Goal: Task Accomplishment & Management: Manage account settings

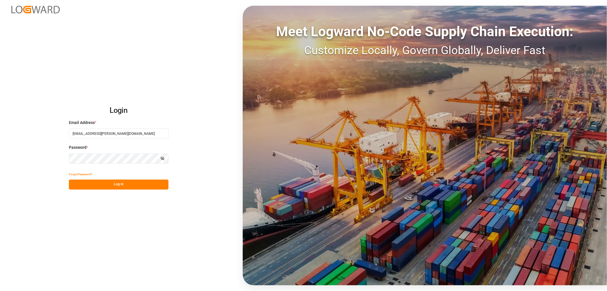
click at [125, 183] on button "Log In" at bounding box center [119, 184] width 100 height 10
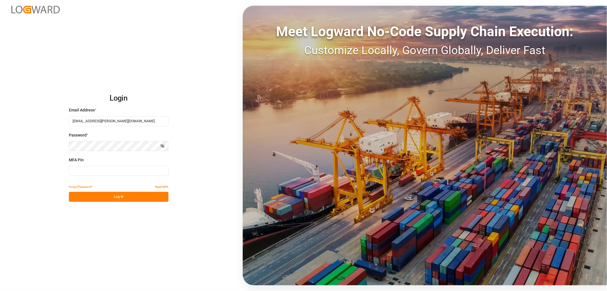
click at [94, 170] on input at bounding box center [119, 171] width 100 height 10
type input "922541"
click at [91, 195] on button "Log In" at bounding box center [119, 197] width 100 height 10
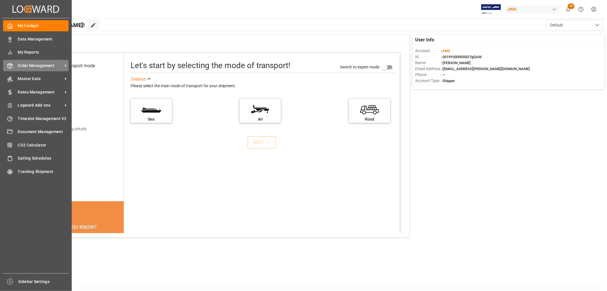
click at [29, 67] on span "Order Management" at bounding box center [40, 66] width 45 height 6
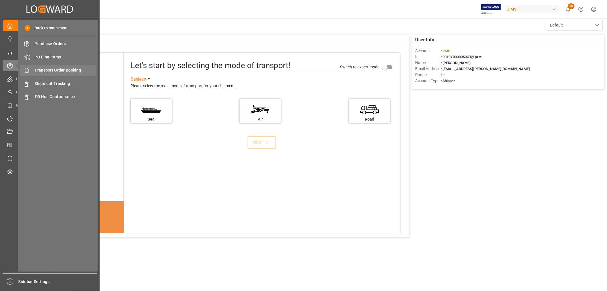
click at [67, 71] on span "Transport Order Booking" at bounding box center [65, 70] width 61 height 6
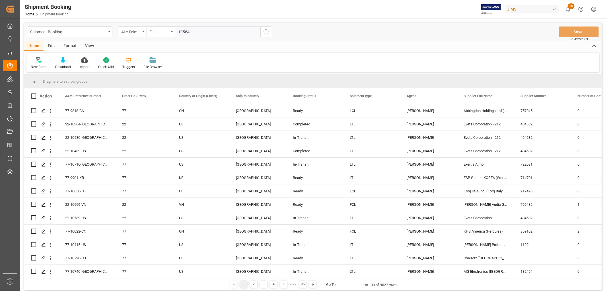
type input "10564"
click at [265, 32] on icon "search button" at bounding box center [266, 31] width 7 height 7
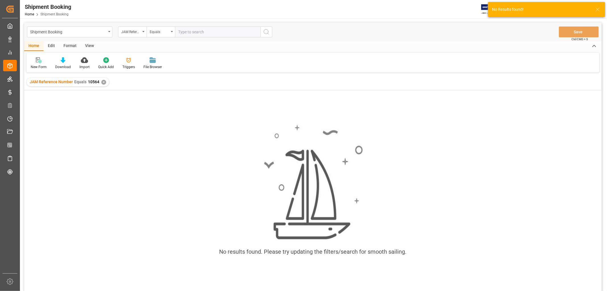
click at [101, 81] on div "✕" at bounding box center [103, 82] width 5 height 5
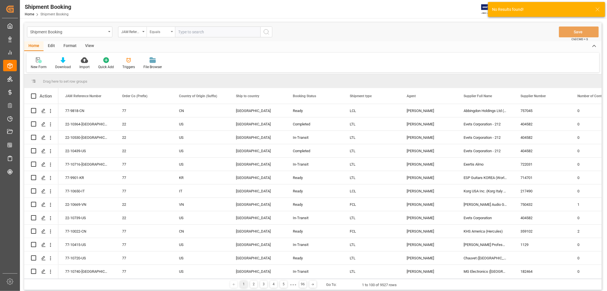
click at [172, 31] on icon "open menu" at bounding box center [172, 31] width 2 height 1
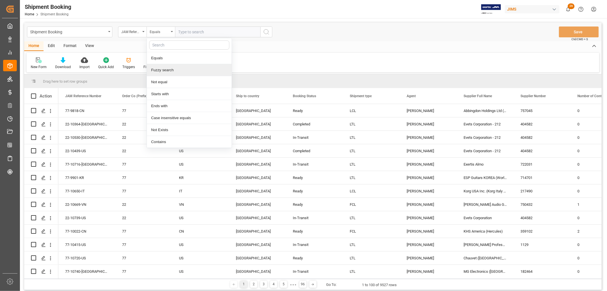
click at [167, 70] on div "Fuzzy search" at bounding box center [189, 70] width 85 height 12
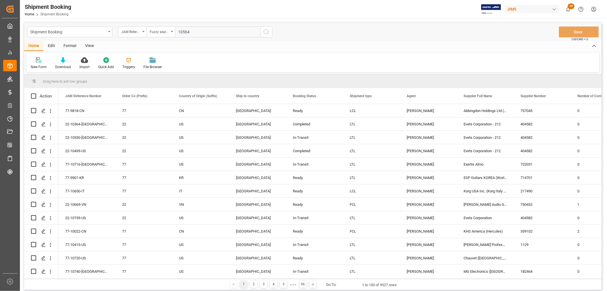
type input "10564"
click at [264, 32] on icon "search button" at bounding box center [266, 31] width 7 height 7
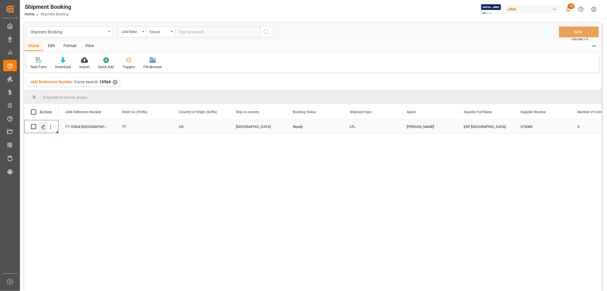
click at [41, 127] on icon "Press SPACE to select this row." at bounding box center [43, 126] width 5 height 5
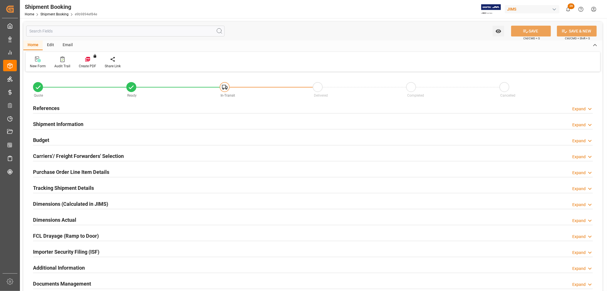
type input "0"
type input "08-22-2025"
click at [44, 106] on h2 "References" at bounding box center [46, 108] width 26 height 8
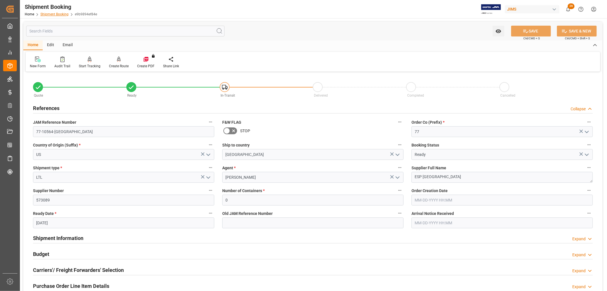
click at [46, 13] on link "Shipment Booking" at bounding box center [54, 14] width 28 height 4
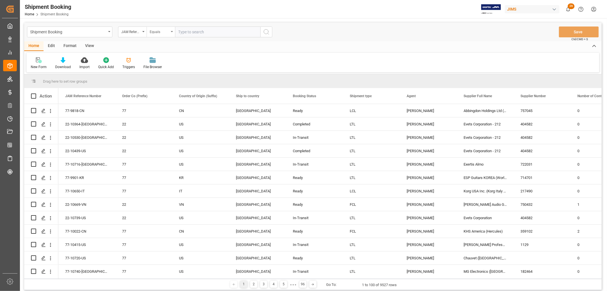
click at [171, 31] on icon "open menu" at bounding box center [172, 31] width 2 height 1
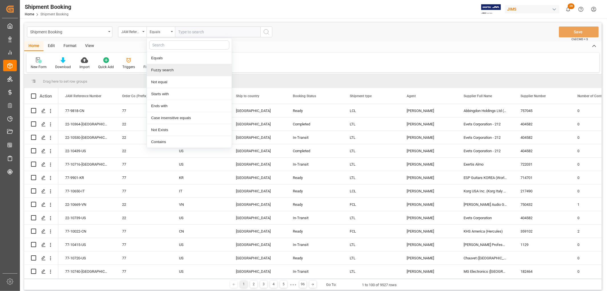
click at [170, 72] on div "Fuzzy search" at bounding box center [189, 70] width 85 height 12
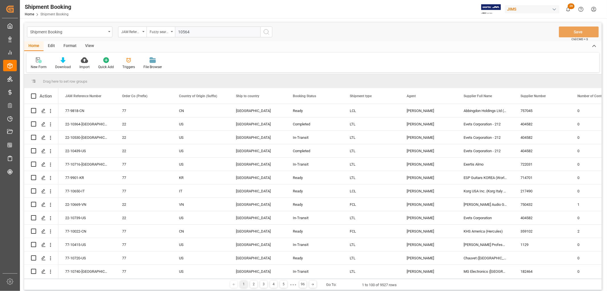
type input "10564"
click at [265, 32] on icon "search button" at bounding box center [266, 31] width 7 height 7
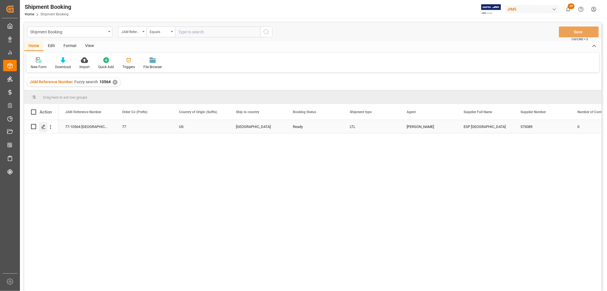
click at [44, 126] on polygon "Press SPACE to select this row." at bounding box center [43, 126] width 3 height 3
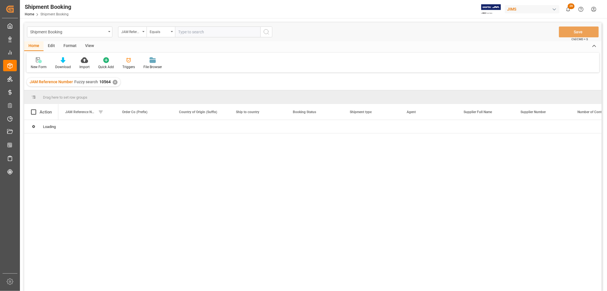
click at [85, 41] on div "View" at bounding box center [89, 46] width 17 height 10
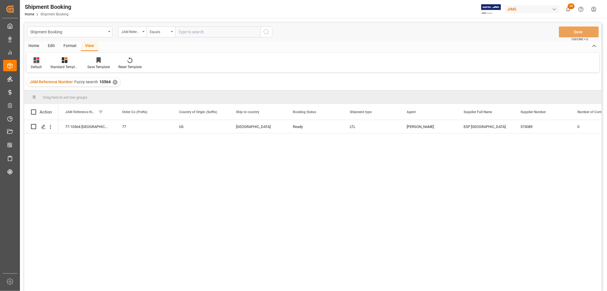
click at [34, 63] on div "Default" at bounding box center [36, 63] width 20 height 13
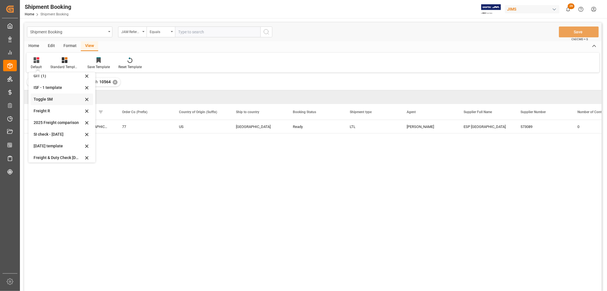
scroll to position [31, 0]
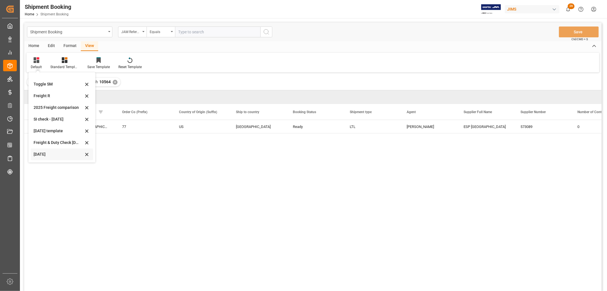
click at [37, 152] on div "[DATE]" at bounding box center [59, 154] width 50 height 6
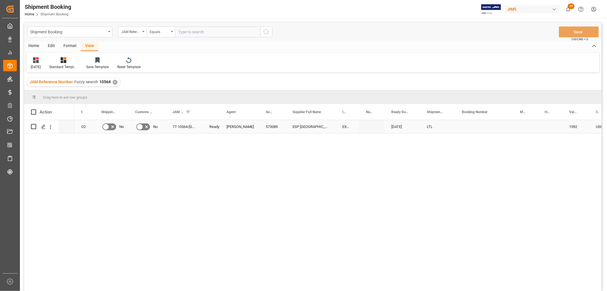
click at [493, 124] on div "Press SPACE to select this row." at bounding box center [484, 126] width 58 height 13
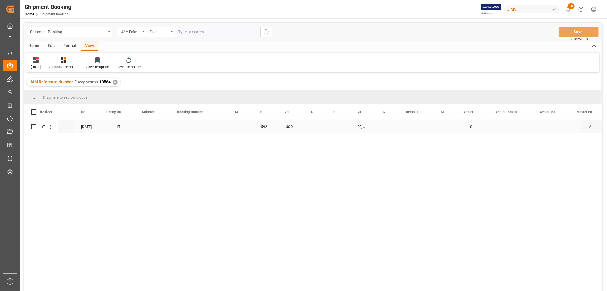
scroll to position [0, 0]
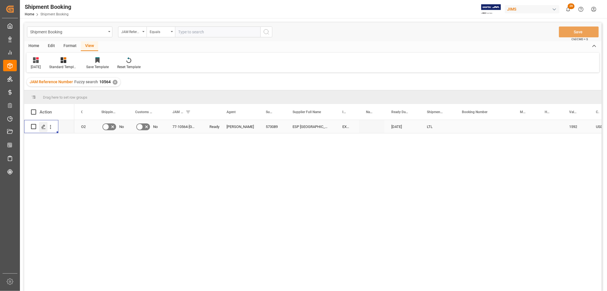
click at [44, 129] on div "Press SPACE to select this row." at bounding box center [43, 127] width 9 height 11
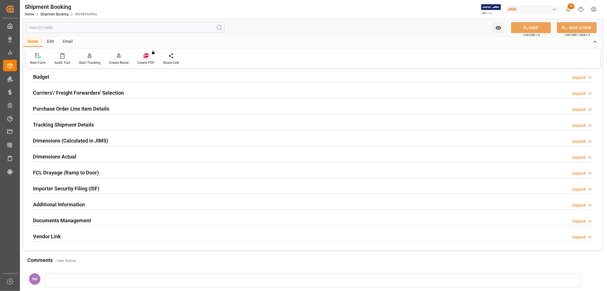
click at [47, 120] on div "Tracking Shipment Details" at bounding box center [63, 124] width 61 height 11
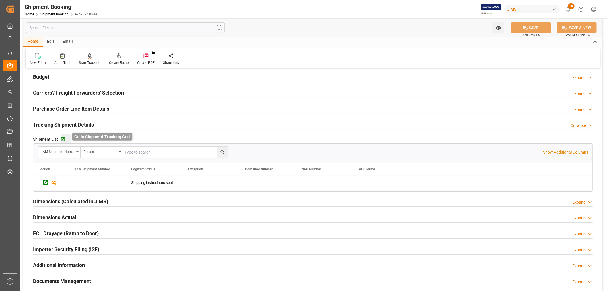
click at [63, 138] on icon "button" at bounding box center [63, 139] width 5 height 5
click at [57, 12] on link "Shipment Booking" at bounding box center [54, 14] width 28 height 4
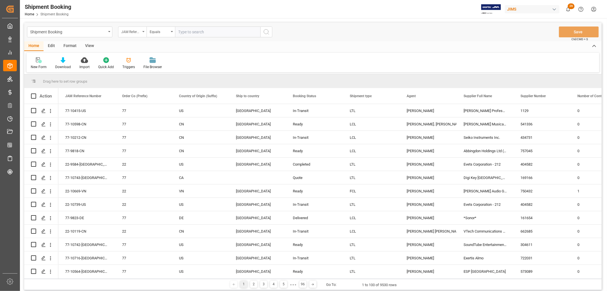
click at [144, 32] on icon "open menu" at bounding box center [143, 31] width 2 height 1
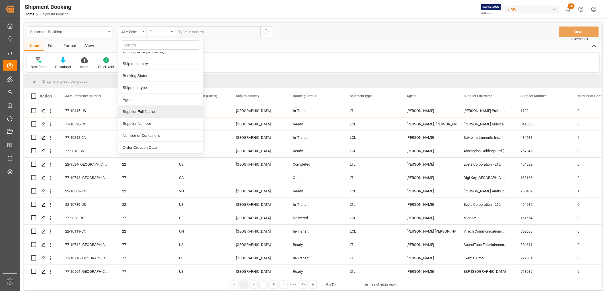
scroll to position [63, 0]
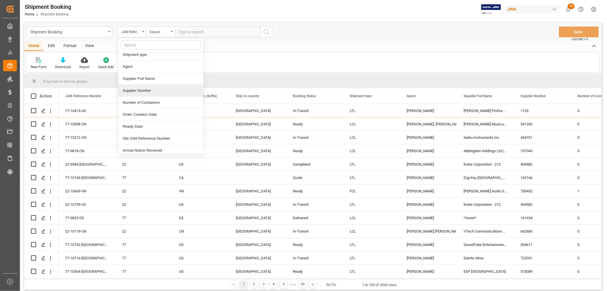
click at [146, 91] on div "Supplier Number" at bounding box center [160, 91] width 85 height 12
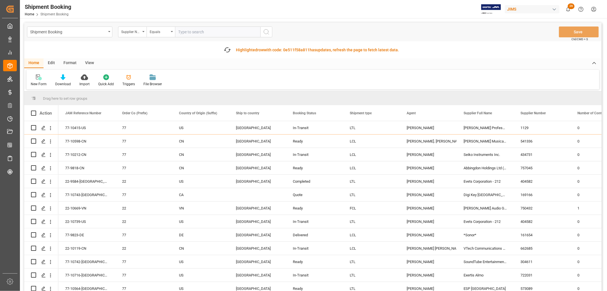
click at [187, 32] on input "text" at bounding box center [217, 31] width 85 height 11
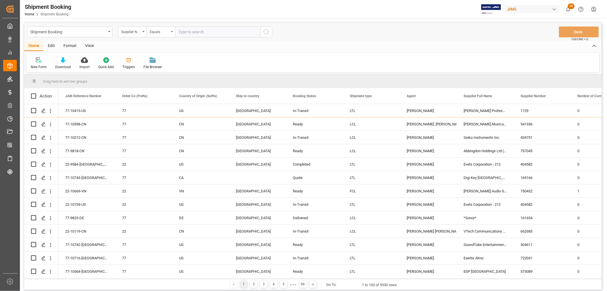
paste input "167551"
type input "167551"
click at [264, 34] on icon "search button" at bounding box center [266, 31] width 7 height 7
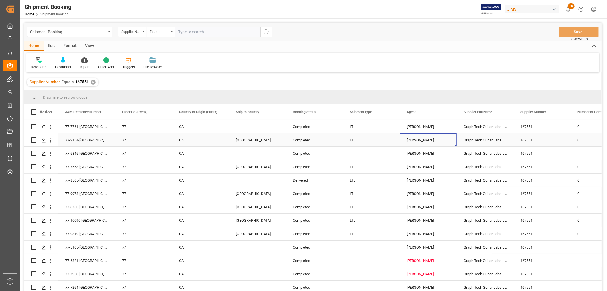
click at [413, 141] on div "[PERSON_NAME]" at bounding box center [428, 140] width 43 height 13
click at [413, 112] on span "Agent" at bounding box center [411, 112] width 9 height 4
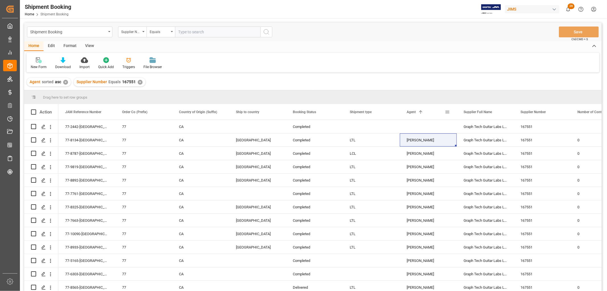
click at [446, 110] on span at bounding box center [447, 111] width 5 height 5
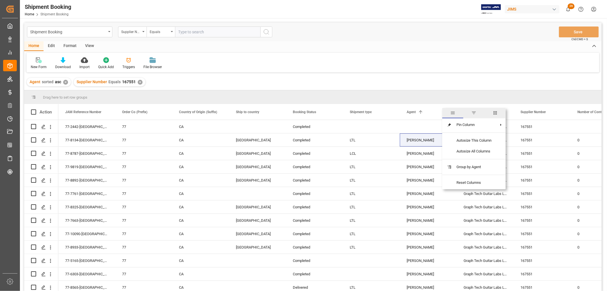
click at [472, 112] on span "filter" at bounding box center [473, 112] width 5 height 5
type input "[PERSON_NAME]"
click at [481, 161] on button "Apply" at bounding box center [481, 160] width 11 height 6
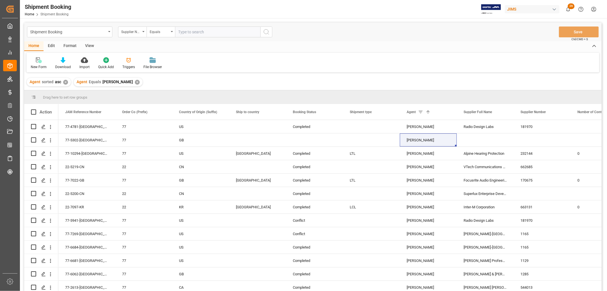
click at [197, 30] on input "text" at bounding box center [217, 31] width 85 height 11
type input "167551"
click at [268, 32] on icon "search button" at bounding box center [266, 31] width 7 height 7
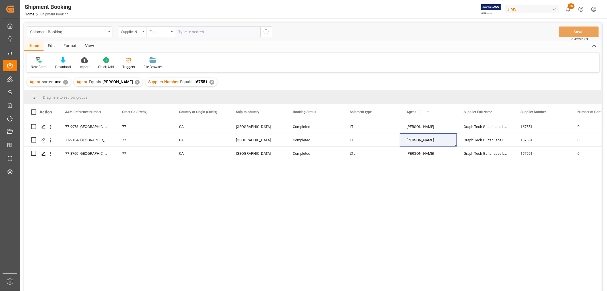
click at [87, 44] on div "View" at bounding box center [89, 46] width 17 height 10
click at [39, 64] on div "Default" at bounding box center [36, 66] width 11 height 5
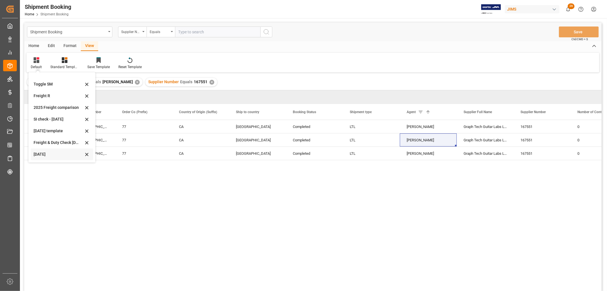
scroll to position [32, 0]
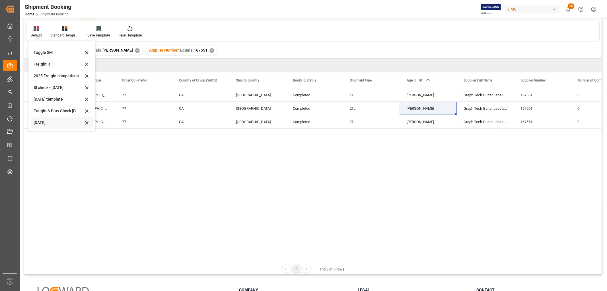
click at [42, 120] on div "[DATE]" at bounding box center [59, 123] width 50 height 6
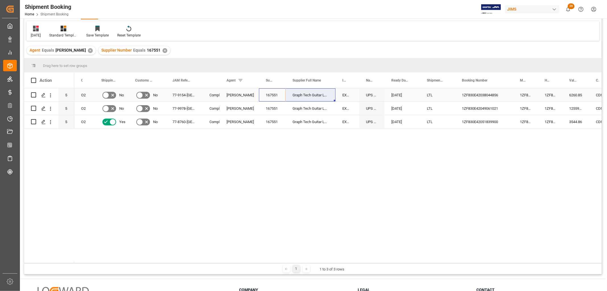
drag, startPoint x: 272, startPoint y: 95, endPoint x: 319, endPoint y: 96, distance: 47.0
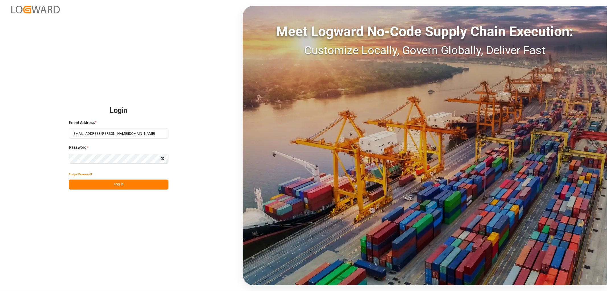
click at [120, 183] on button "Log In" at bounding box center [119, 184] width 100 height 10
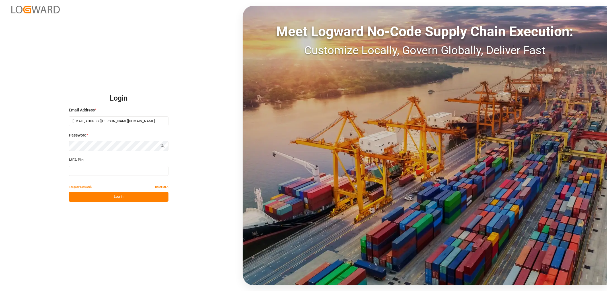
click at [91, 172] on input at bounding box center [119, 171] width 100 height 10
type input "956177"
click at [128, 196] on button "Log In" at bounding box center [119, 197] width 100 height 10
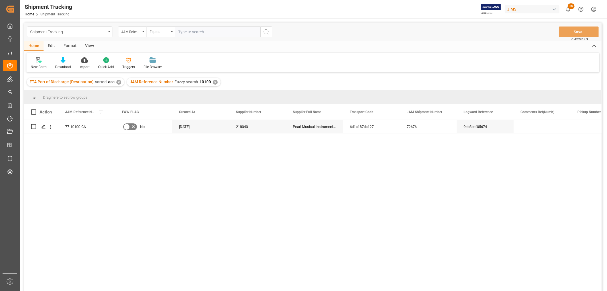
click at [185, 209] on div "77-10100-CN No 07-14-2025 218040 Pearl Musical Instrument (Tianjin) 6d1c187dc12…" at bounding box center [329, 207] width 543 height 174
click at [116, 164] on div "77-10100-CN No 07-14-2025 218040 Pearl Musical Instrument (Tianjin) 6d1c187dc12…" at bounding box center [329, 207] width 543 height 174
click at [88, 42] on div "View" at bounding box center [89, 46] width 17 height 10
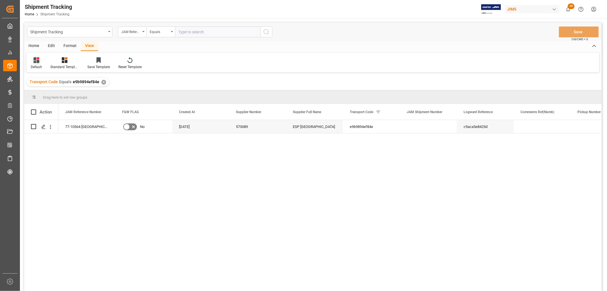
click at [36, 62] on icon at bounding box center [37, 60] width 6 height 6
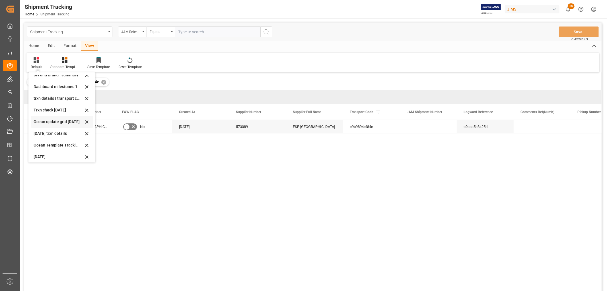
scroll to position [66, 0]
click at [41, 152] on div "[DATE]" at bounding box center [59, 154] width 50 height 6
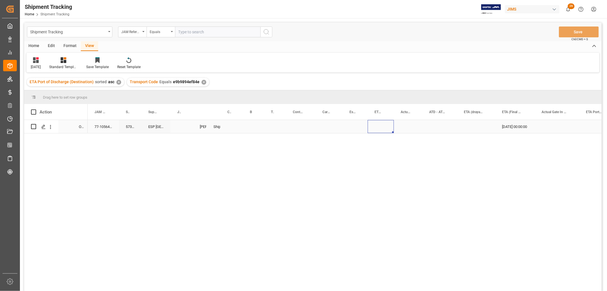
click at [372, 123] on div "Press SPACE to select this row." at bounding box center [381, 126] width 26 height 13
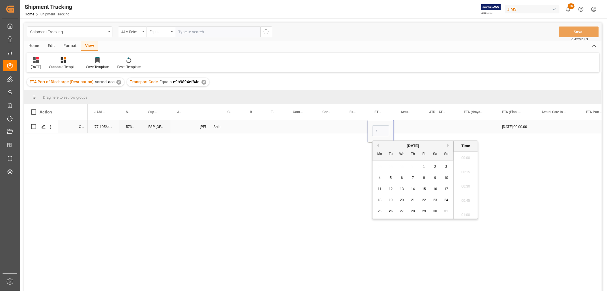
scroll to position [884, 0]
click at [447, 144] on button "Next Month" at bounding box center [448, 144] width 3 height 3
click at [425, 178] on span "12" at bounding box center [424, 178] width 4 height 4
type input "09-12-2025 00:00"
click at [410, 123] on div "Press SPACE to select this row." at bounding box center [408, 126] width 28 height 13
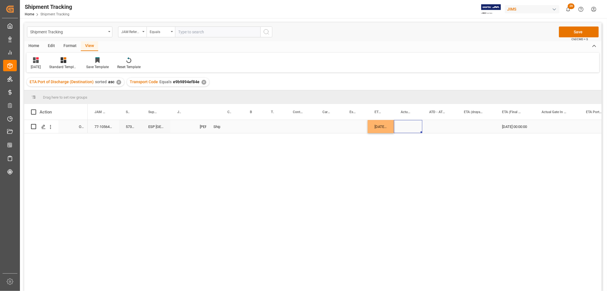
click at [372, 126] on div "09-12-2025 00:00:00" at bounding box center [381, 126] width 26 height 13
click at [351, 126] on div "Press SPACE to select this row." at bounding box center [355, 126] width 25 height 13
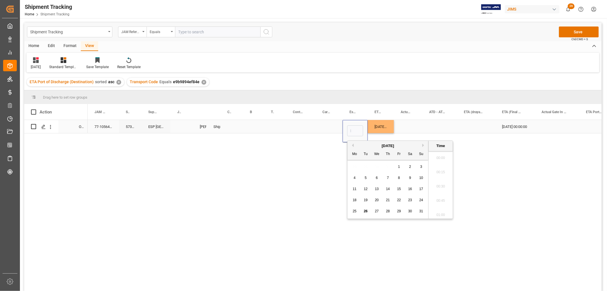
click at [351, 126] on input "Press SPACE to select this row." at bounding box center [355, 130] width 16 height 11
click at [354, 128] on input "Press SPACE to select this row." at bounding box center [355, 130] width 16 height 11
type input "2025-09-12 00:00:00"
click at [419, 127] on div "Press SPACE to select this row." at bounding box center [408, 126] width 28 height 13
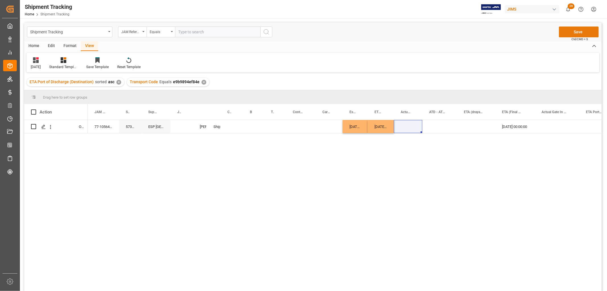
click at [574, 29] on button "Save" at bounding box center [579, 31] width 40 height 11
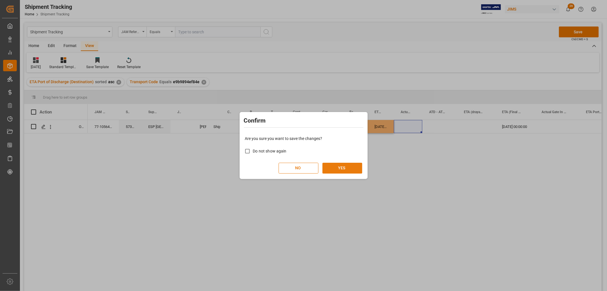
click at [339, 165] on button "YES" at bounding box center [343, 168] width 40 height 11
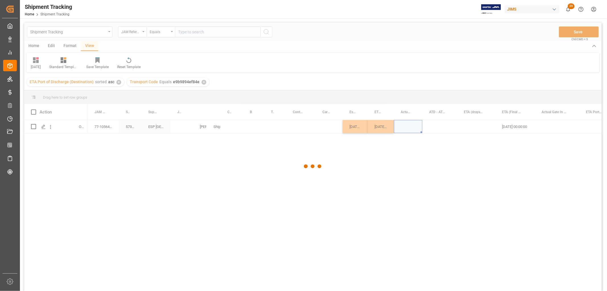
click at [327, 124] on div at bounding box center [313, 165] width 578 height 287
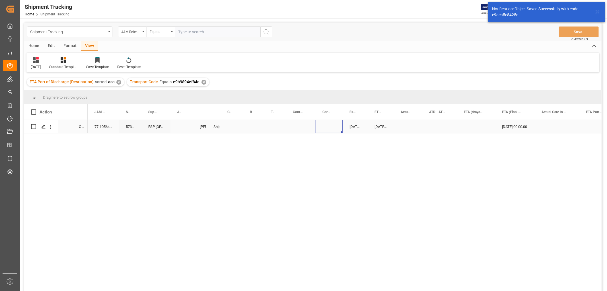
click at [327, 125] on div "Press SPACE to select this row." at bounding box center [329, 126] width 27 height 13
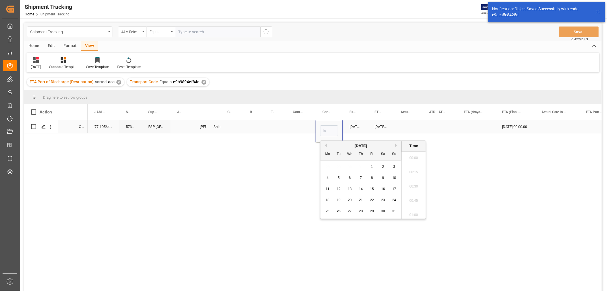
scroll to position [884, 0]
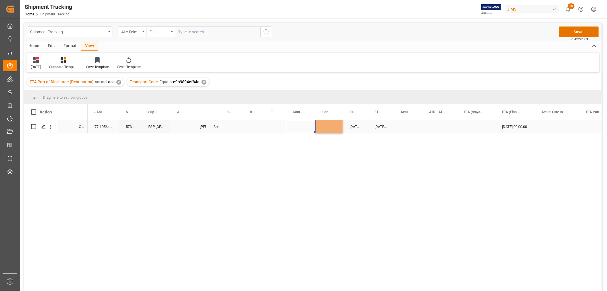
click at [290, 127] on div "Press SPACE to select this row." at bounding box center [301, 126] width 30 height 13
click at [300, 126] on div "Press SPACE to select this row." at bounding box center [301, 126] width 30 height 13
click at [308, 130] on button "Select" at bounding box center [301, 129] width 20 height 11
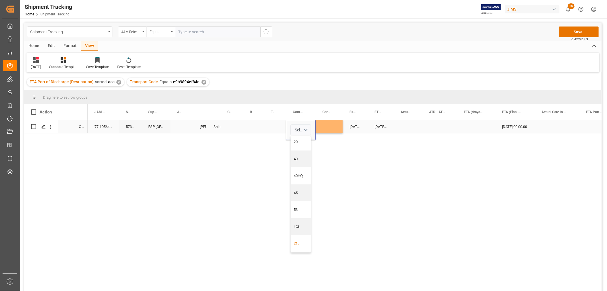
click at [298, 243] on div "LTL" at bounding box center [301, 244] width 14 height 6
click at [248, 123] on div "Press SPACE to select this row." at bounding box center [253, 126] width 21 height 13
click at [574, 26] on button "Save" at bounding box center [579, 31] width 40 height 11
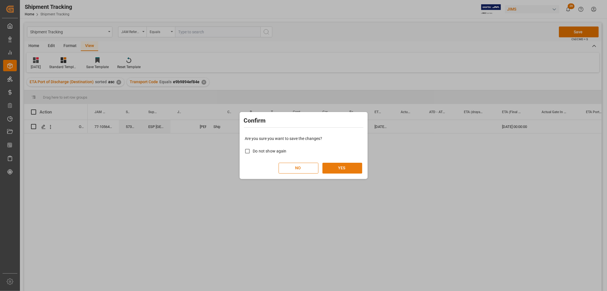
click at [348, 165] on button "YES" at bounding box center [343, 168] width 40 height 11
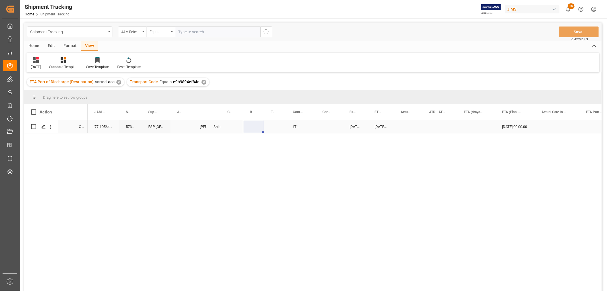
click at [513, 125] on div "09-05-2025 00:00:00" at bounding box center [515, 126] width 40 height 13
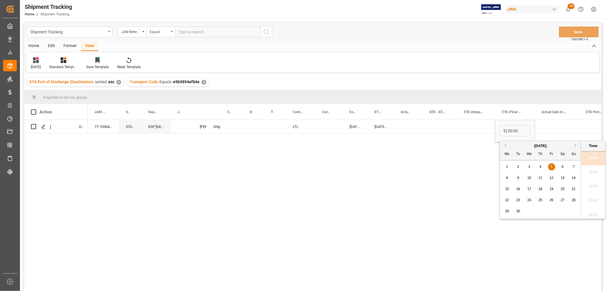
scroll to position [0, 0]
click at [552, 201] on span "26" at bounding box center [552, 200] width 4 height 4
type input "09-26-2025 00:00"
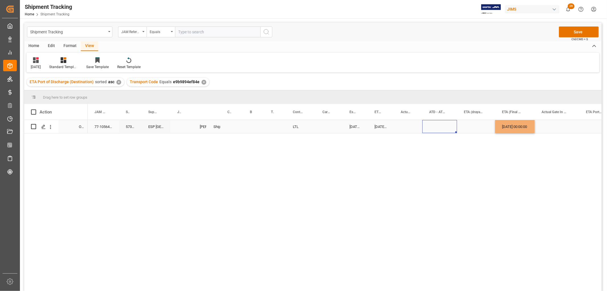
click at [454, 125] on div "Press SPACE to select this row." at bounding box center [439, 126] width 35 height 13
click at [589, 32] on button "Save" at bounding box center [579, 31] width 40 height 11
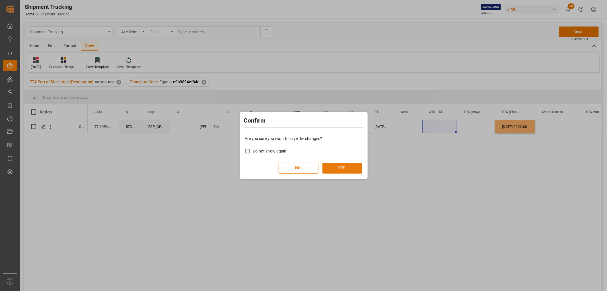
click at [334, 166] on button "YES" at bounding box center [343, 168] width 40 height 11
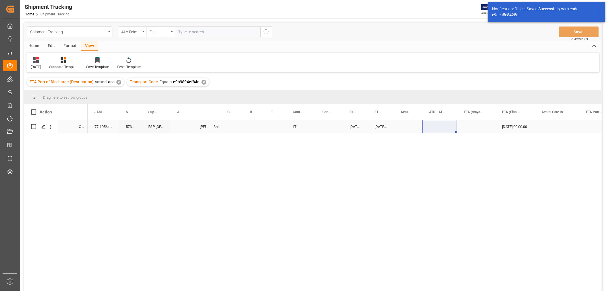
click at [240, 124] on div "Press SPACE to select this row." at bounding box center [232, 126] width 22 height 13
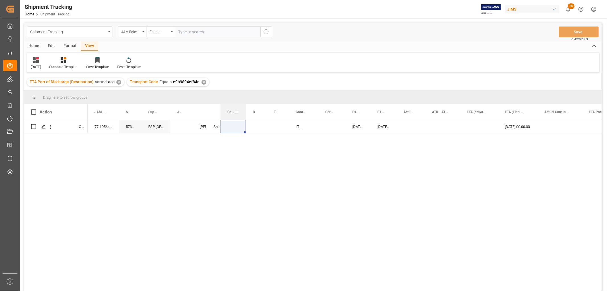
drag, startPoint x: 241, startPoint y: 107, endPoint x: 244, endPoint y: 112, distance: 5.9
click at [245, 112] on div at bounding box center [246, 112] width 2 height 16
click at [239, 126] on div "Press SPACE to select this row." at bounding box center [233, 126] width 25 height 13
click at [197, 199] on div "09-12-2025 00:00:00 09-26-2025 00:00:00 09-12-2025 00:00:00 LTL Shipping instru…" at bounding box center [345, 207] width 514 height 174
click at [301, 194] on div "09-12-2025 00:00:00 09-26-2025 00:00:00 09-12-2025 00:00:00 LTL Shipping instru…" at bounding box center [345, 207] width 514 height 174
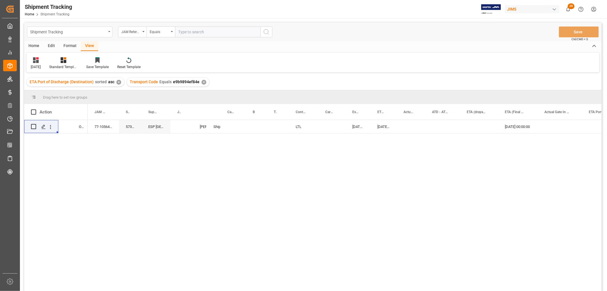
click at [109, 31] on icon "open menu" at bounding box center [109, 31] width 2 height 1
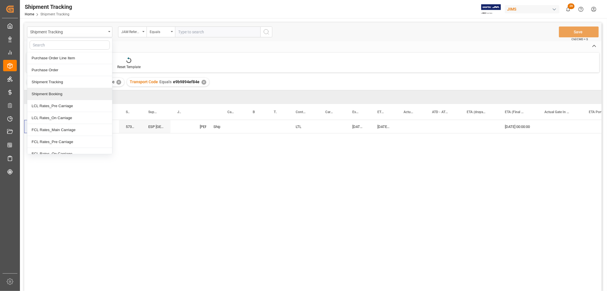
click at [59, 93] on div "Shipment Booking" at bounding box center [69, 94] width 85 height 12
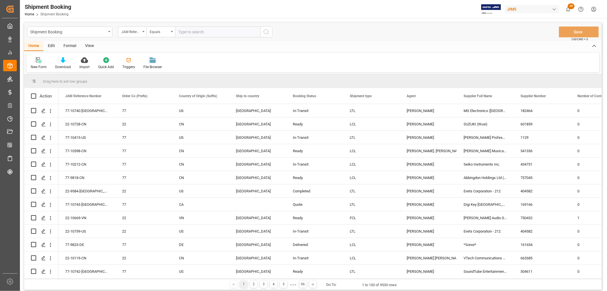
click at [40, 66] on div "New Form" at bounding box center [39, 66] width 16 height 5
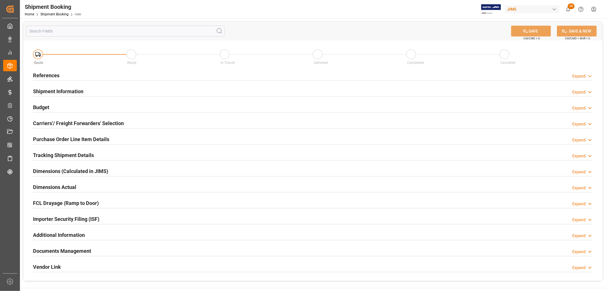
click at [52, 74] on h2 "References" at bounding box center [46, 75] width 26 height 8
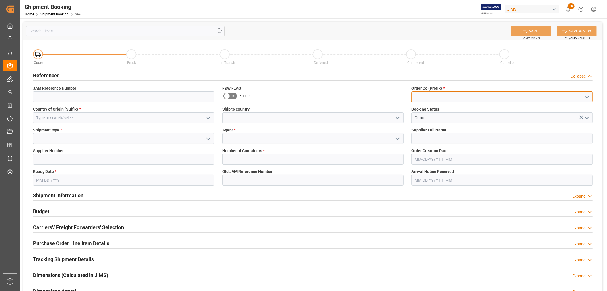
click at [418, 95] on input at bounding box center [502, 96] width 181 height 11
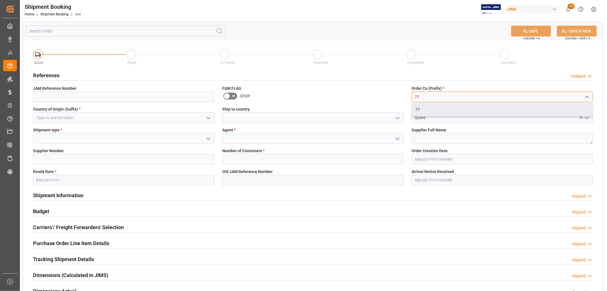
click at [419, 108] on div "77" at bounding box center [502, 109] width 181 height 13
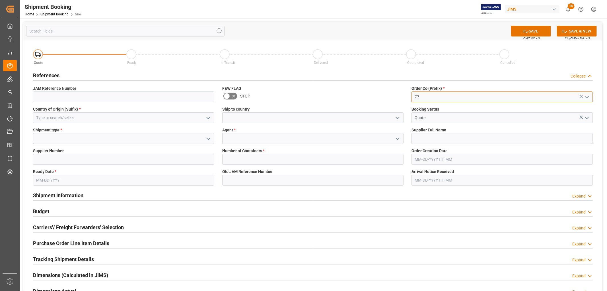
type input "77"
click at [61, 118] on input at bounding box center [123, 117] width 181 height 11
type input "[GEOGRAPHIC_DATA]"
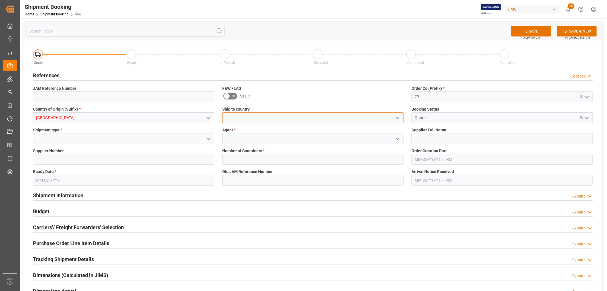
type input "[GEOGRAPHIC_DATA]"
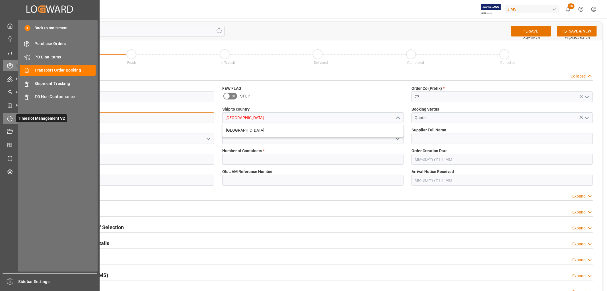
drag, startPoint x: 57, startPoint y: 119, endPoint x: 14, endPoint y: 119, distance: 42.7
click at [14, 119] on div "Created by potrace 1.15, written by Peter Selinger 2001-2017 Created by potrace…" at bounding box center [303, 145] width 607 height 291
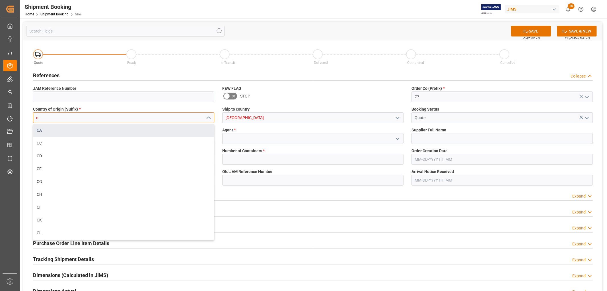
click at [42, 128] on div "CA" at bounding box center [123, 130] width 181 height 13
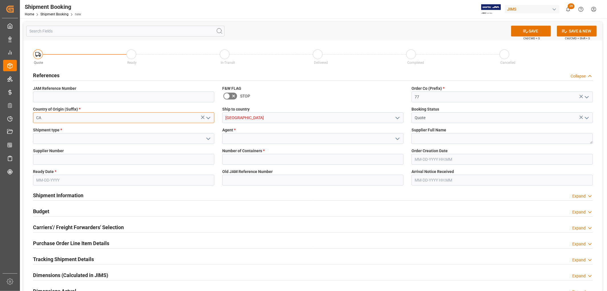
type input "CA"
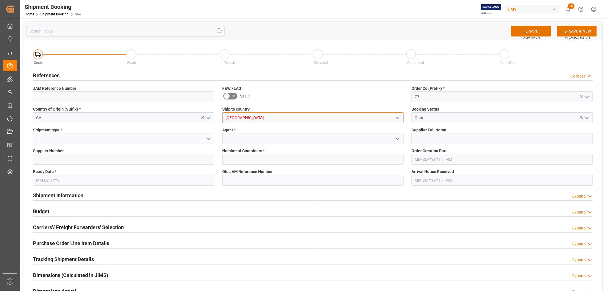
click at [272, 118] on input "[GEOGRAPHIC_DATA]" at bounding box center [312, 117] width 181 height 11
click at [249, 138] on input at bounding box center [312, 138] width 181 height 11
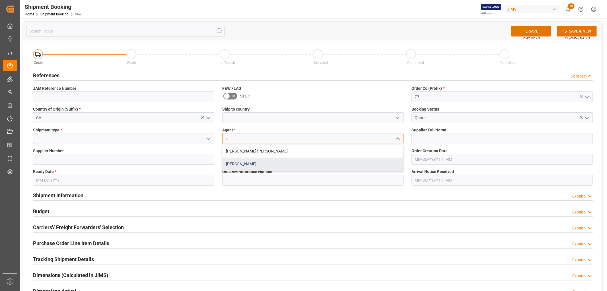
click at [245, 165] on div "[PERSON_NAME]" at bounding box center [313, 163] width 181 height 13
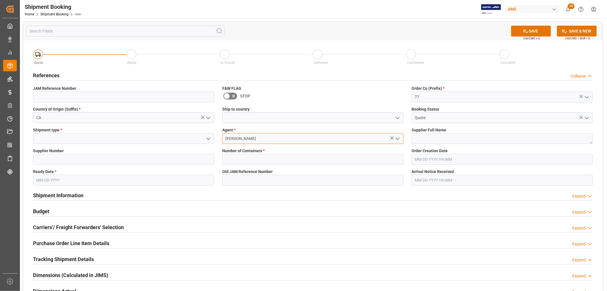
type input "[PERSON_NAME]"
click at [435, 133] on textarea at bounding box center [502, 138] width 181 height 11
click at [81, 155] on input at bounding box center [123, 159] width 181 height 11
paste input "167551 Graph Tech Guitar Labs Ltd."
drag, startPoint x: 52, startPoint y: 161, endPoint x: 112, endPoint y: 163, distance: 60.7
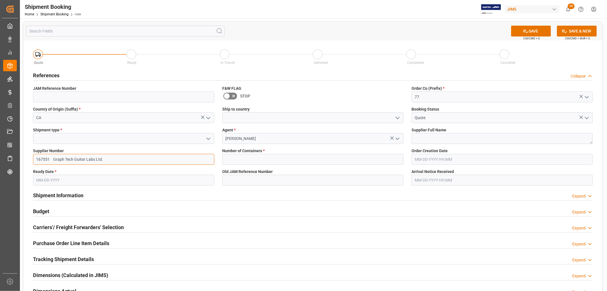
click at [112, 163] on input "167551 Graph Tech Guitar Labs Ltd." at bounding box center [123, 159] width 181 height 11
type input "167551"
click at [431, 136] on textarea at bounding box center [502, 138] width 181 height 11
paste textarea "Graph Tech Guitar Labs Ltd."
type textarea "Graph Tech Guitar Labs Ltd."
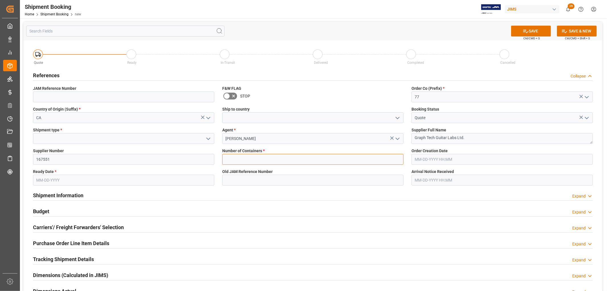
click at [261, 161] on input "text" at bounding box center [312, 159] width 181 height 11
type input "0"
click at [87, 180] on input "text" at bounding box center [123, 179] width 181 height 11
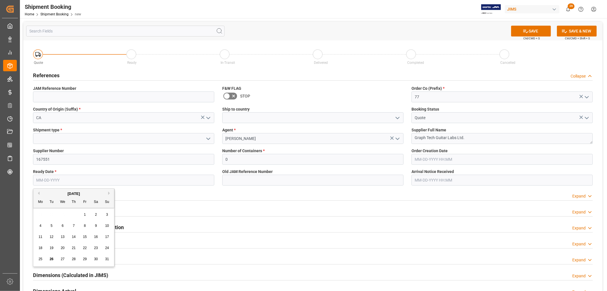
click at [52, 258] on span "26" at bounding box center [52, 259] width 4 height 4
type input "[DATE]"
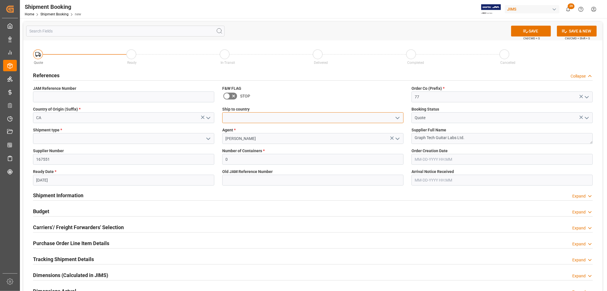
click at [269, 117] on input at bounding box center [312, 117] width 181 height 11
type input "[GEOGRAPHIC_DATA]"
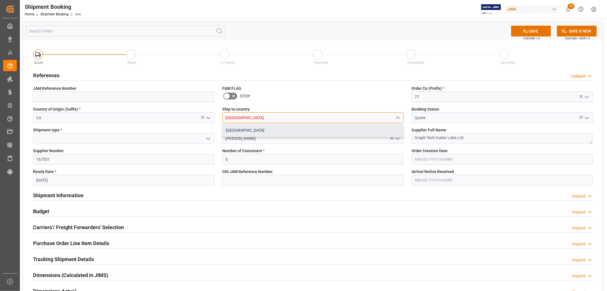
click at [239, 130] on div "[GEOGRAPHIC_DATA]" at bounding box center [313, 130] width 181 height 13
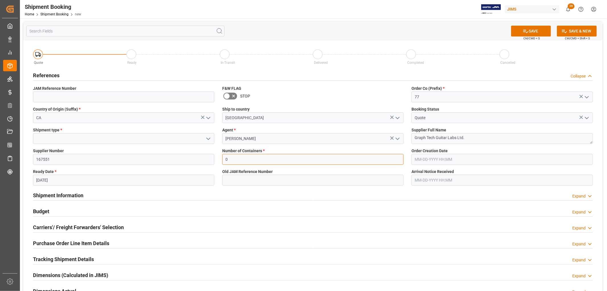
click at [320, 157] on input "0" at bounding box center [312, 159] width 181 height 11
click at [308, 146] on div "Number of Containers * 0" at bounding box center [312, 156] width 189 height 21
click at [207, 138] on polyline "open menu" at bounding box center [208, 139] width 3 height 2
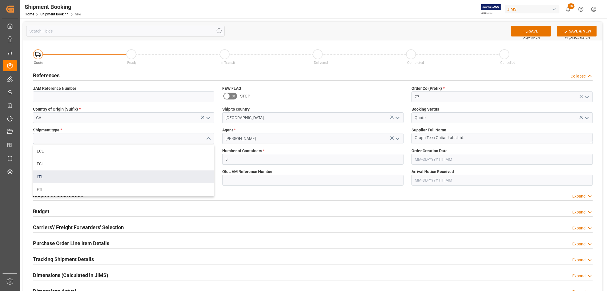
click at [45, 175] on div "LTL" at bounding box center [123, 176] width 181 height 13
type input "LTL"
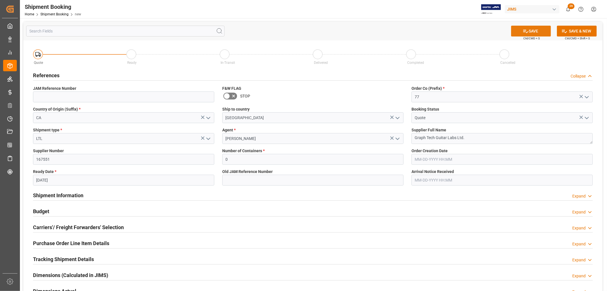
click at [542, 30] on button "SAVE" at bounding box center [531, 31] width 40 height 11
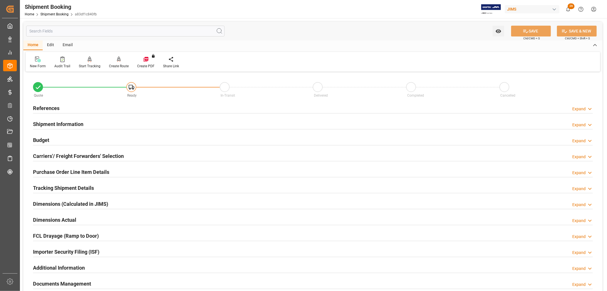
click at [50, 104] on h2 "References" at bounding box center [46, 108] width 26 height 8
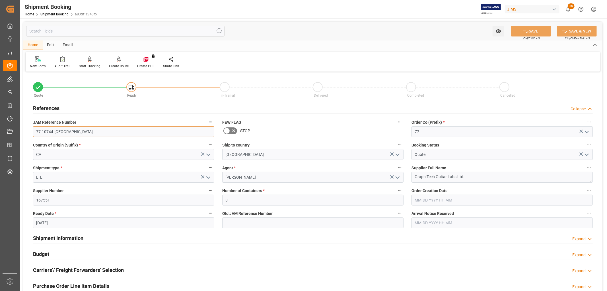
drag, startPoint x: 66, startPoint y: 134, endPoint x: 33, endPoint y: 133, distance: 33.0
click at [33, 133] on input "77-10744-[GEOGRAPHIC_DATA]" at bounding box center [123, 131] width 181 height 11
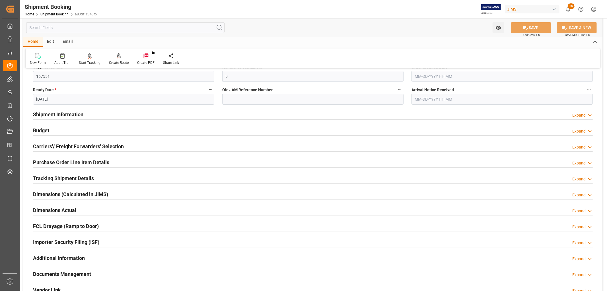
scroll to position [126, 0]
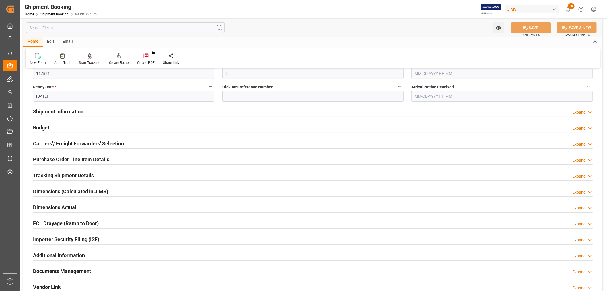
click at [49, 174] on h2 "Tracking Shipment Details" at bounding box center [63, 175] width 61 height 8
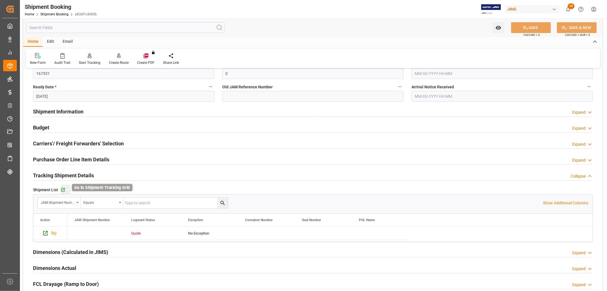
click at [63, 188] on icon "button" at bounding box center [63, 189] width 5 height 5
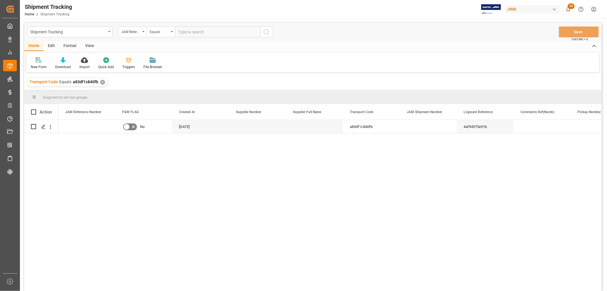
click at [87, 45] on div "View" at bounding box center [89, 46] width 17 height 10
click at [38, 65] on div "Default" at bounding box center [36, 66] width 11 height 5
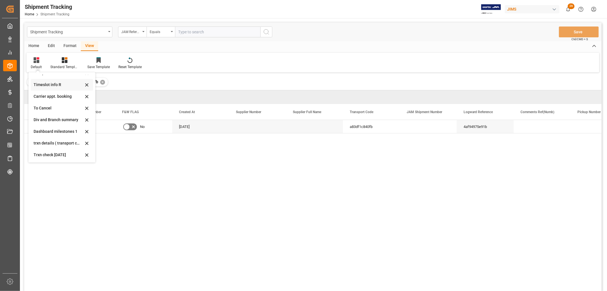
scroll to position [66, 0]
click at [42, 152] on div "[DATE]" at bounding box center [59, 154] width 50 height 6
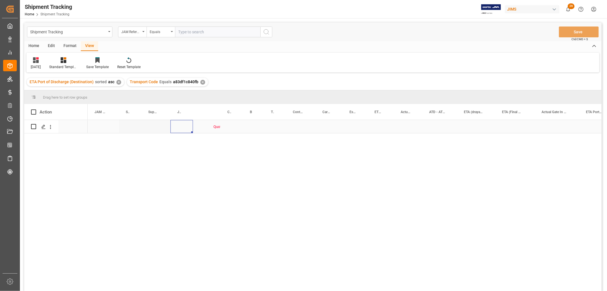
click at [180, 124] on div "Press SPACE to select this row." at bounding box center [182, 126] width 22 height 13
click at [180, 128] on input "Press SPACE to select this row." at bounding box center [181, 129] width 13 height 11
paste input "72741"
type input "72741"
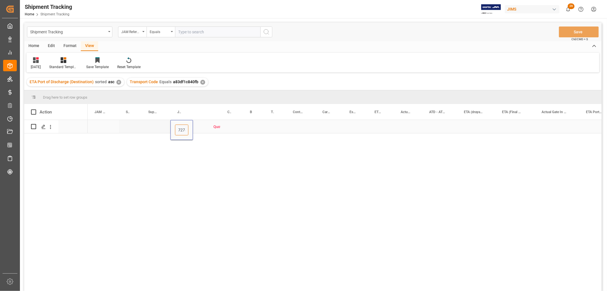
scroll to position [0, 4]
click at [237, 126] on div "Press SPACE to select this row." at bounding box center [232, 126] width 22 height 13
click at [576, 30] on button "Save" at bounding box center [579, 31] width 40 height 11
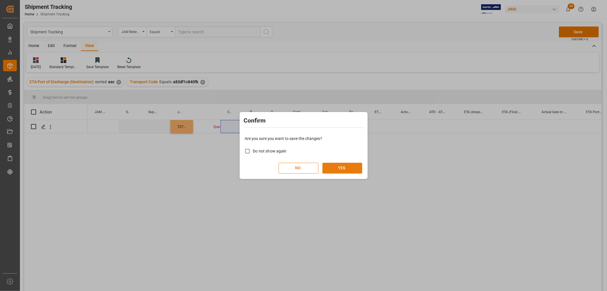
click at [340, 167] on button "YES" at bounding box center [343, 168] width 40 height 11
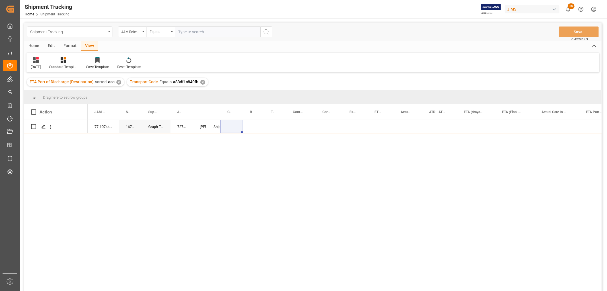
click at [109, 30] on div "Shipment Tracking" at bounding box center [69, 31] width 85 height 11
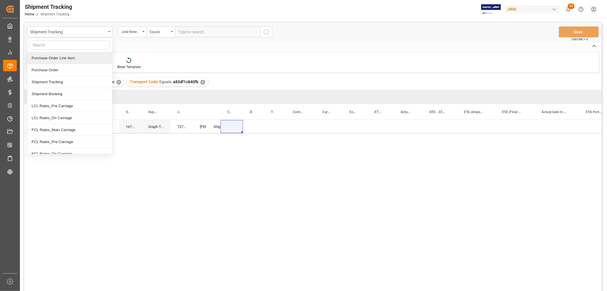
click at [66, 61] on div "Purchase Order Line Item" at bounding box center [69, 58] width 85 height 12
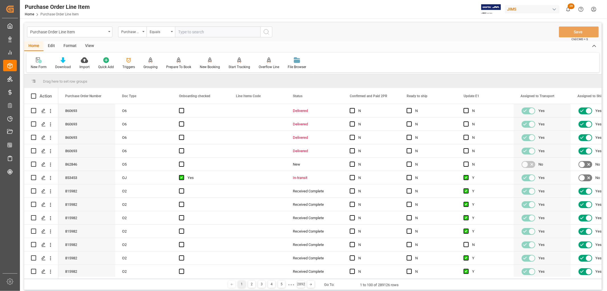
click at [189, 30] on input "text" at bounding box center [217, 31] width 85 height 11
type input "862308"
click at [264, 30] on circle "search button" at bounding box center [266, 31] width 5 height 5
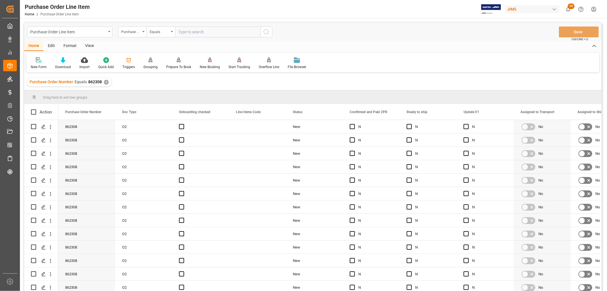
click at [86, 44] on div "View" at bounding box center [89, 46] width 17 height 10
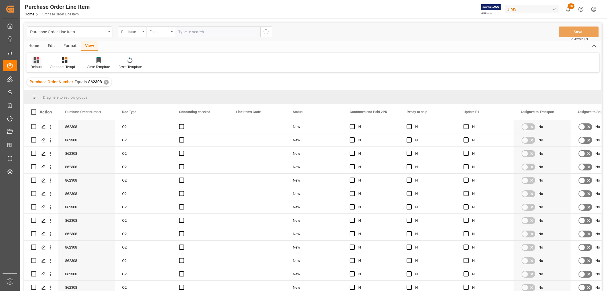
click at [33, 67] on div "Default" at bounding box center [36, 66] width 11 height 5
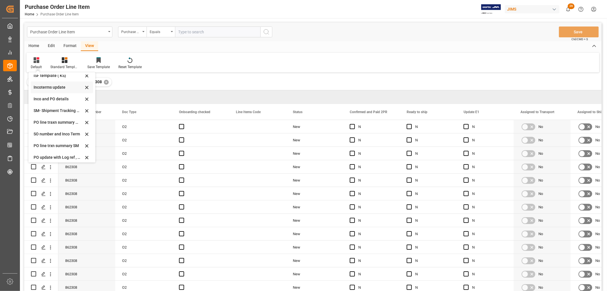
click at [45, 87] on div "Incoterms update" at bounding box center [59, 87] width 50 height 6
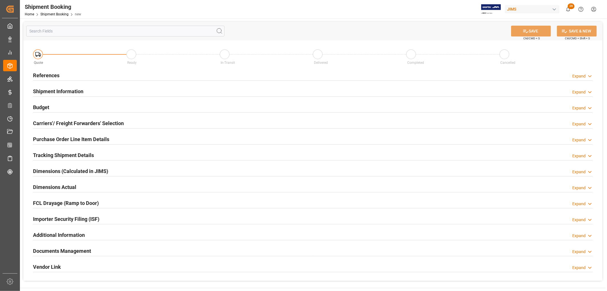
click at [71, 119] on h2 "Carriers'/ Freight Forwarders' Selection" at bounding box center [78, 123] width 91 height 8
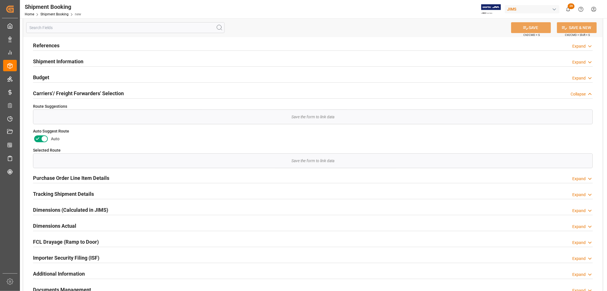
scroll to position [63, 0]
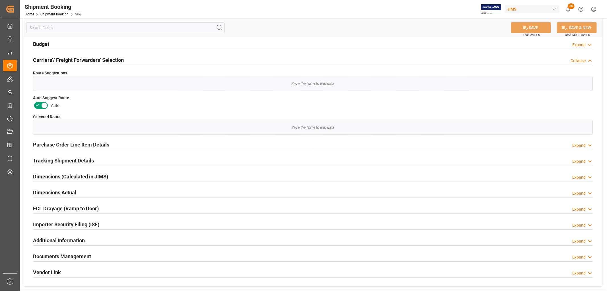
click at [79, 56] on h2 "Carriers'/ Freight Forwarders' Selection" at bounding box center [78, 60] width 91 height 8
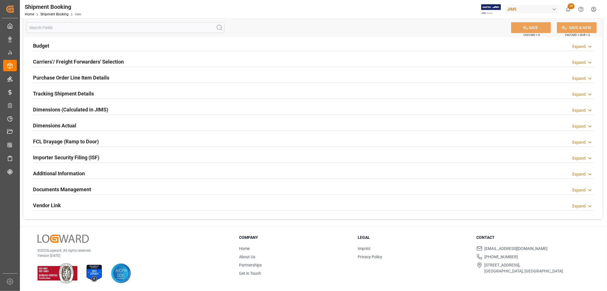
click at [79, 56] on div "Carriers'/ Freight Forwarders' Selection" at bounding box center [78, 61] width 91 height 11
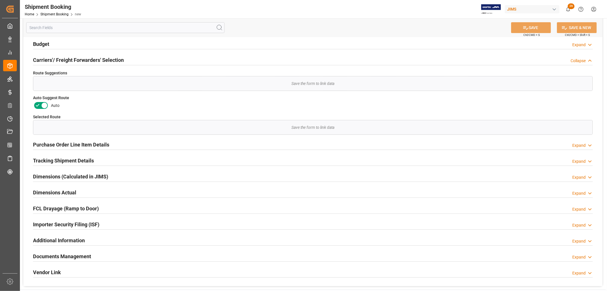
click at [39, 105] on icon at bounding box center [37, 105] width 7 height 7
click at [0, 0] on input "checkbox" at bounding box center [0, 0] width 0 height 0
click at [536, 27] on button "SAVE" at bounding box center [531, 27] width 40 height 11
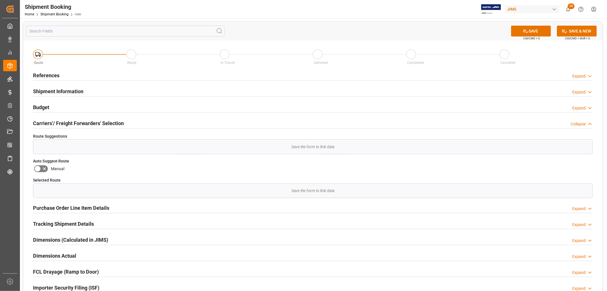
click at [47, 120] on h2 "Carriers'/ Freight Forwarders' Selection" at bounding box center [78, 123] width 91 height 8
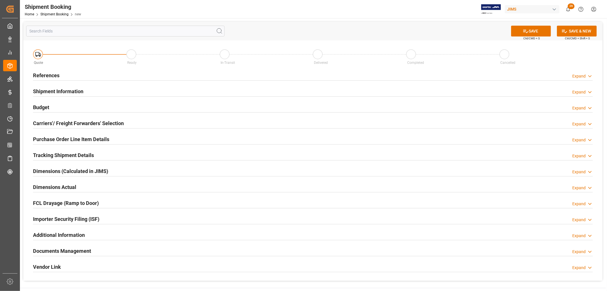
click at [58, 124] on h2 "Carriers'/ Freight Forwarders' Selection" at bounding box center [78, 123] width 91 height 8
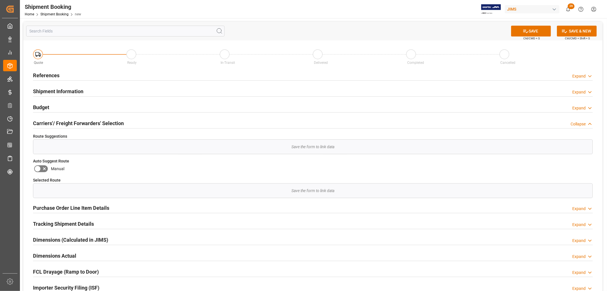
click at [58, 12] on div "Home Shipment Booking new" at bounding box center [53, 14] width 56 height 6
click at [58, 13] on link "Shipment Booking" at bounding box center [54, 14] width 28 height 4
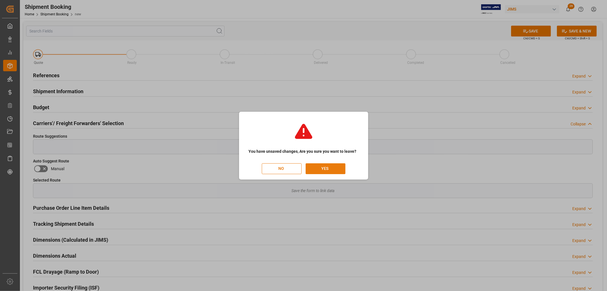
click at [326, 171] on button "YES" at bounding box center [326, 168] width 40 height 11
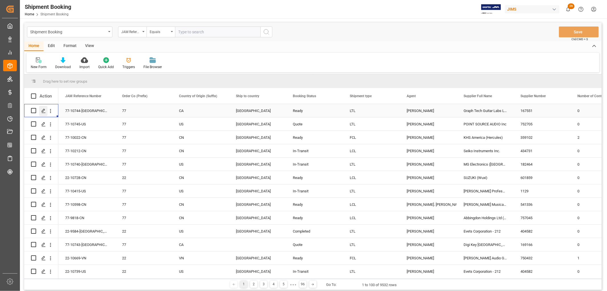
click at [41, 111] on icon "Press SPACE to select this row." at bounding box center [43, 110] width 5 height 5
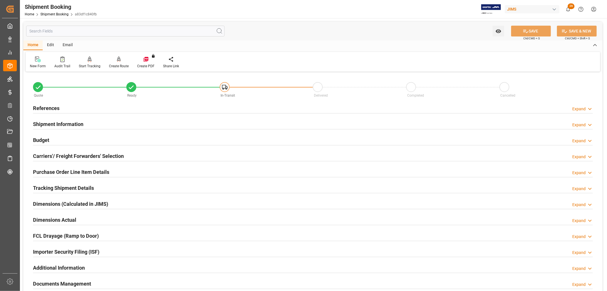
click at [63, 155] on h2 "Carriers'/ Freight Forwarders' Selection" at bounding box center [78, 156] width 91 height 8
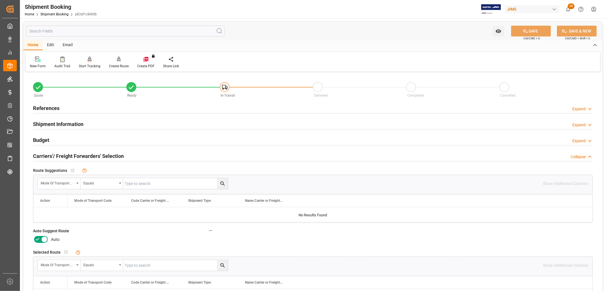
click at [44, 241] on icon at bounding box center [44, 239] width 7 height 7
click at [0, 0] on input "checkbox" at bounding box center [0, 0] width 0 height 0
click at [531, 32] on button "SAVE" at bounding box center [531, 31] width 40 height 11
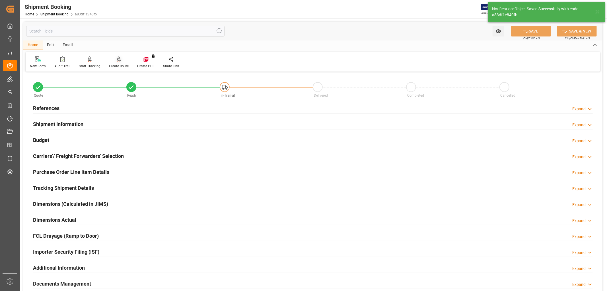
click at [117, 64] on div "Create Route" at bounding box center [119, 65] width 20 height 5
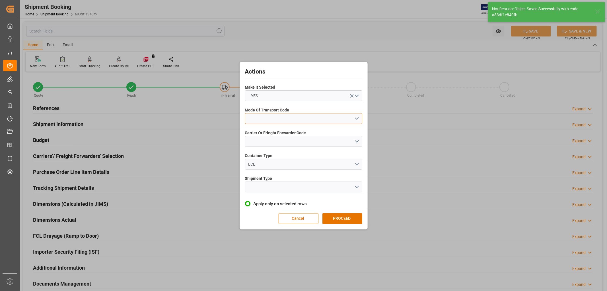
click at [270, 118] on button "open menu" at bounding box center [303, 118] width 117 height 11
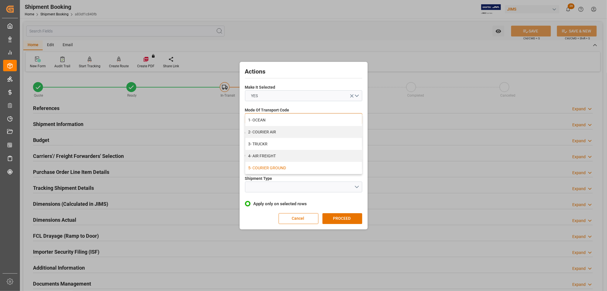
click at [268, 167] on div "5- COURIER GROUND" at bounding box center [303, 168] width 117 height 12
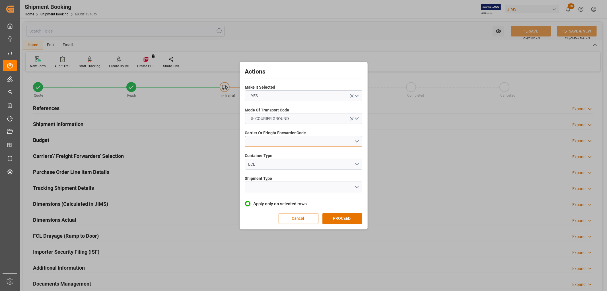
click at [266, 144] on button "open menu" at bounding box center [303, 141] width 117 height 11
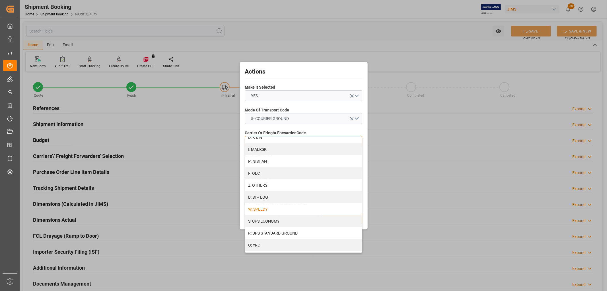
scroll to position [296, 0]
click at [273, 231] on div "R: UPS STANDARD GROUND" at bounding box center [303, 229] width 117 height 12
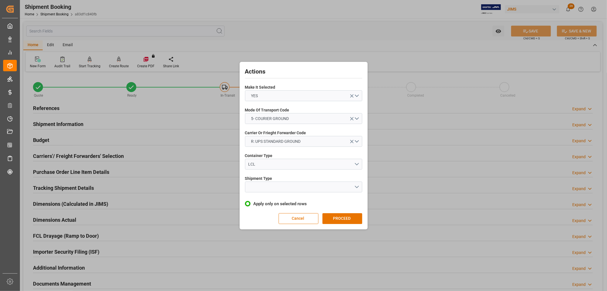
click at [278, 194] on div "Shipment Type" at bounding box center [303, 183] width 117 height 21
click at [277, 189] on button "open menu" at bounding box center [303, 186] width 117 height 11
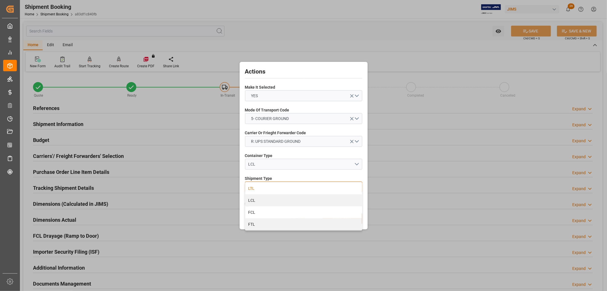
click at [258, 188] on div "LTL" at bounding box center [303, 188] width 117 height 12
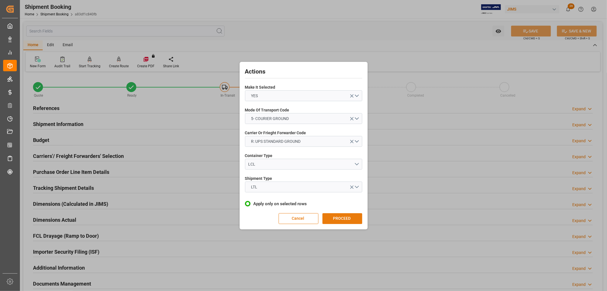
click at [337, 218] on button "PROCEED" at bounding box center [343, 218] width 40 height 11
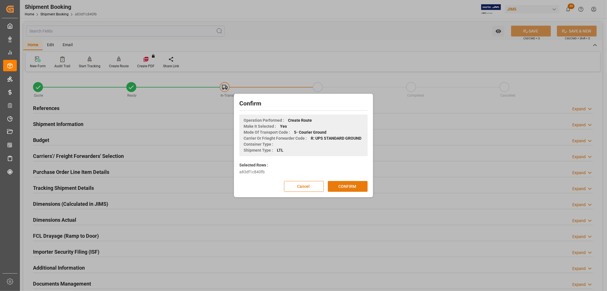
click at [344, 185] on button "CONFIRM" at bounding box center [348, 186] width 40 height 11
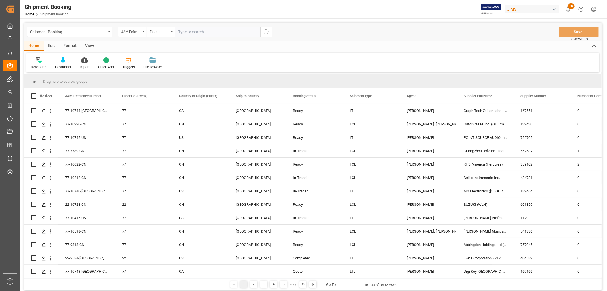
click at [89, 46] on div "View" at bounding box center [89, 46] width 17 height 10
click at [40, 63] on div "Default" at bounding box center [36, 63] width 20 height 13
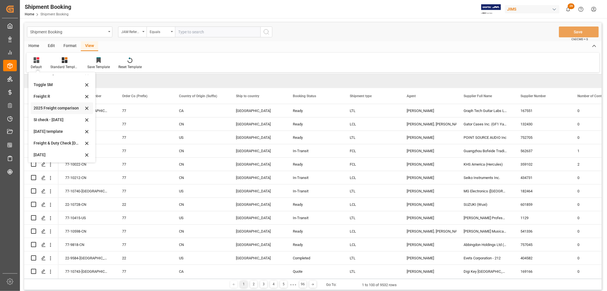
scroll to position [31, 0]
click at [45, 153] on div "[DATE]" at bounding box center [59, 154] width 50 height 6
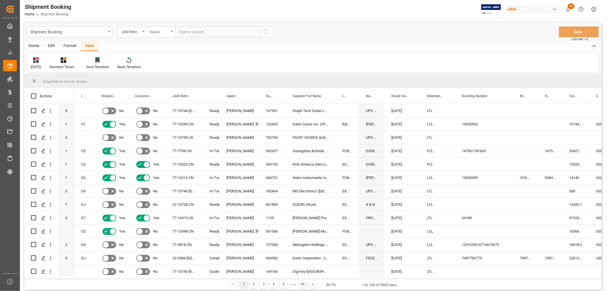
click at [172, 29] on div "Equals" at bounding box center [161, 31] width 28 height 11
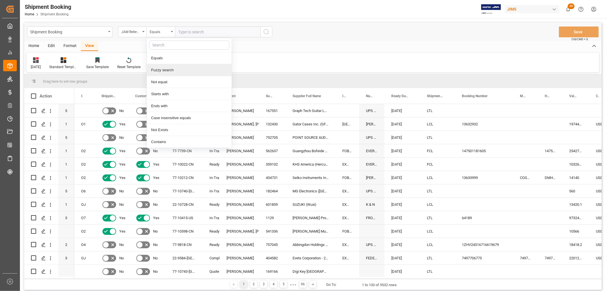
click at [161, 70] on div "Fuzzy search" at bounding box center [189, 70] width 85 height 12
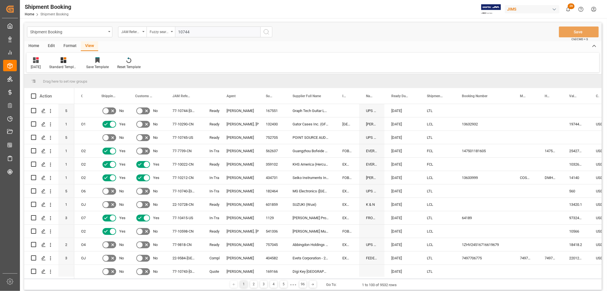
type input "10744"
click at [265, 31] on icon "search button" at bounding box center [266, 31] width 7 height 7
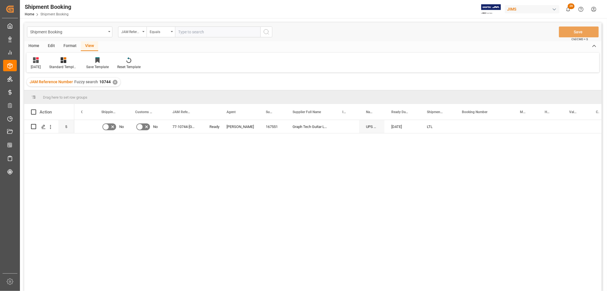
click at [87, 46] on div "View" at bounding box center [89, 46] width 17 height 10
click at [40, 63] on div "[DATE]" at bounding box center [35, 63] width 19 height 13
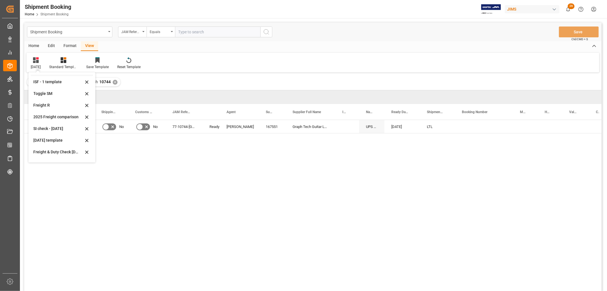
scroll to position [31, 0]
click at [38, 154] on div "[DATE]" at bounding box center [59, 154] width 50 height 6
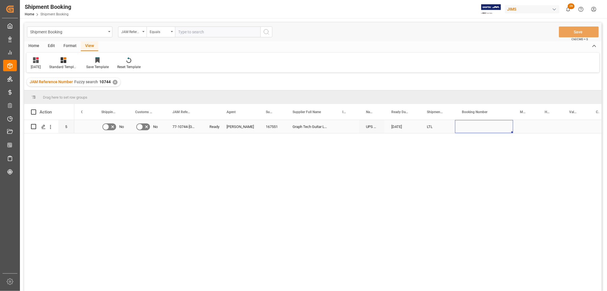
click at [461, 126] on div "Press SPACE to select this row." at bounding box center [484, 126] width 58 height 13
click at [466, 126] on div "Press SPACE to select this row." at bounding box center [484, 126] width 58 height 13
click at [469, 127] on input "Press SPACE to select this row." at bounding box center [484, 129] width 49 height 11
paste input "1ZF830E42025062879"
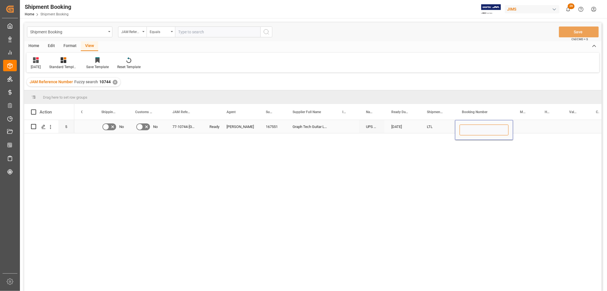
type input "1ZF830E42025062879"
click at [543, 124] on div "Press SPACE to select this row." at bounding box center [550, 126] width 24 height 13
click at [492, 127] on div "1ZF830E42025062879" at bounding box center [484, 126] width 58 height 13
drag, startPoint x: 512, startPoint y: 132, endPoint x: 540, endPoint y: 130, distance: 27.7
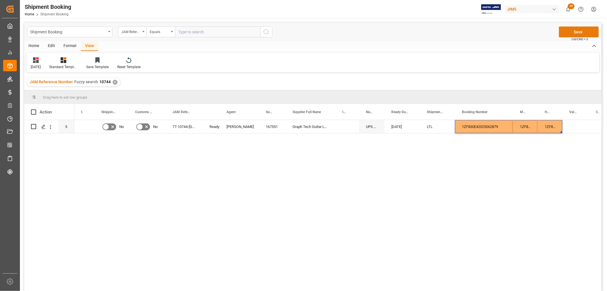
click at [579, 28] on button "Save" at bounding box center [579, 31] width 40 height 11
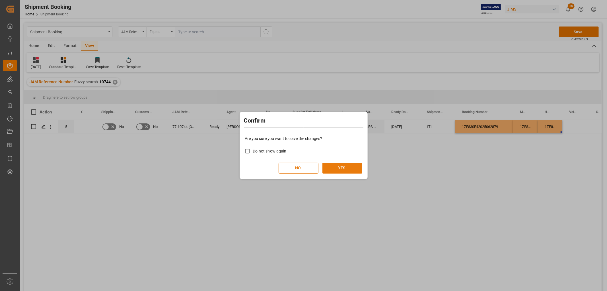
click at [352, 167] on button "YES" at bounding box center [343, 168] width 40 height 11
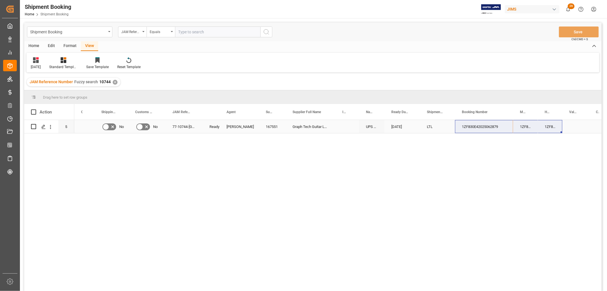
click at [445, 127] on div "LTL" at bounding box center [437, 126] width 21 height 13
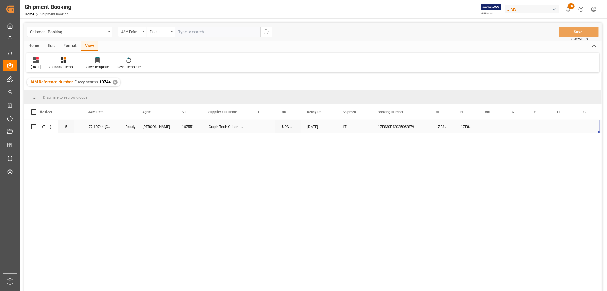
scroll to position [0, 119]
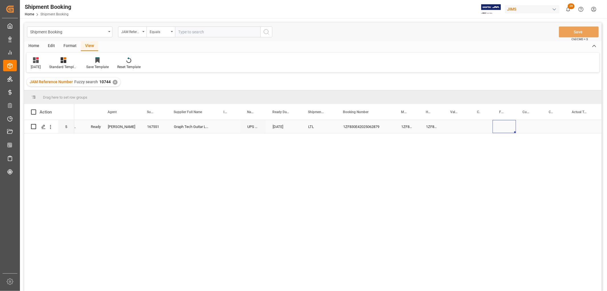
click at [502, 121] on div "Press SPACE to select this row." at bounding box center [504, 126] width 23 height 13
click at [502, 124] on input "Press SPACE to select this row." at bounding box center [504, 129] width 14 height 11
type input "85"
click at [527, 123] on div "Press SPACE to select this row." at bounding box center [529, 126] width 26 height 13
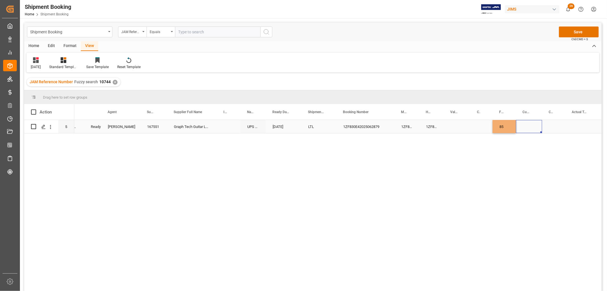
click at [527, 125] on div "Press SPACE to select this row." at bounding box center [529, 126] width 26 height 13
click at [527, 133] on input "Press SPACE to select this row." at bounding box center [529, 129] width 17 height 11
type input "CAD"
click at [550, 123] on div "Press SPACE to select this row." at bounding box center [553, 126] width 23 height 13
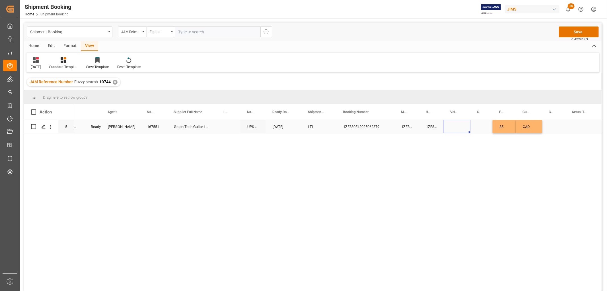
click at [455, 128] on div "Press SPACE to select this row." at bounding box center [457, 126] width 27 height 13
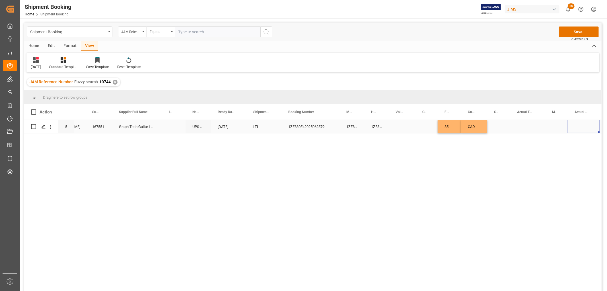
scroll to position [0, 218]
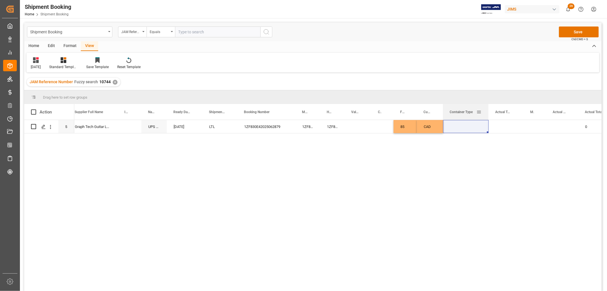
drag, startPoint x: 465, startPoint y: 108, endPoint x: 485, endPoint y: 115, distance: 21.1
click at [488, 109] on div at bounding box center [488, 112] width 2 height 16
click at [474, 126] on div "Press SPACE to select this row." at bounding box center [466, 126] width 46 height 13
click at [476, 129] on icon "search button" at bounding box center [478, 130] width 6 height 6
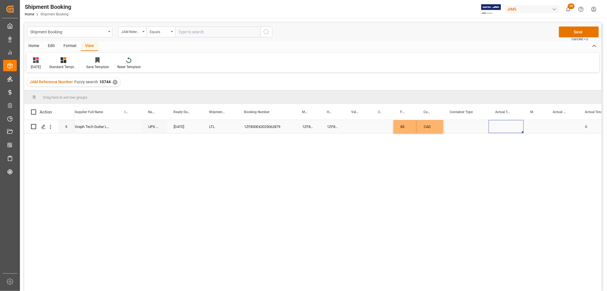
click at [499, 128] on div "Press SPACE to select this row." at bounding box center [506, 126] width 35 height 13
click at [505, 124] on div "Press SPACE to select this row." at bounding box center [506, 126] width 35 height 13
click at [503, 131] on input "Press SPACE to select this row." at bounding box center [506, 129] width 26 height 11
type input "110"
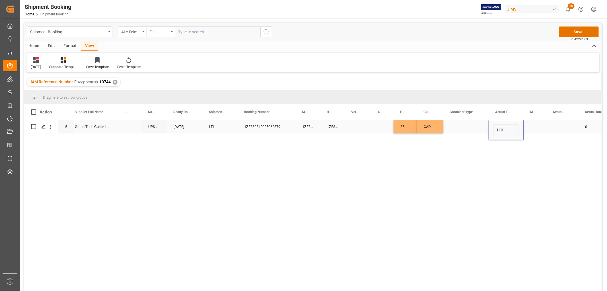
click at [525, 126] on div "Press SPACE to select this row." at bounding box center [535, 126] width 22 height 13
click at [528, 126] on div "Press SPACE to select this row." at bounding box center [535, 126] width 22 height 13
click at [534, 129] on icon "open menu" at bounding box center [535, 130] width 7 height 7
click at [534, 165] on div "LB" at bounding box center [535, 166] width 13 height 20
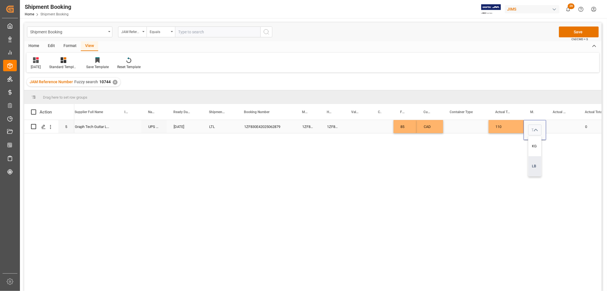
type input "LB"
click at [552, 124] on div "Press SPACE to select this row." at bounding box center [562, 126] width 32 height 13
click at [552, 124] on input "Press SPACE to select this row." at bounding box center [562, 129] width 23 height 11
click at [559, 131] on input "Press SPACE to select this row." at bounding box center [562, 129] width 23 height 11
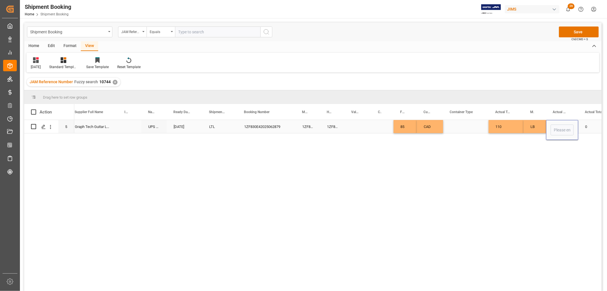
type input "2"
click at [479, 124] on div "Press SPACE to select this row." at bounding box center [466, 126] width 46 height 13
click at [576, 32] on button "Save" at bounding box center [579, 31] width 40 height 11
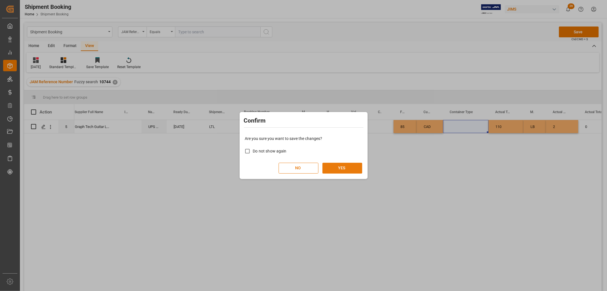
click at [345, 166] on button "YES" at bounding box center [343, 168] width 40 height 11
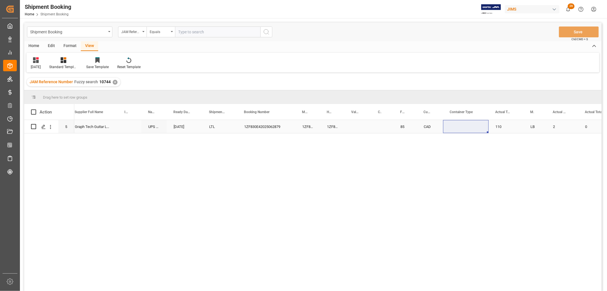
click at [375, 131] on div "Press SPACE to select this row." at bounding box center [382, 126] width 22 height 13
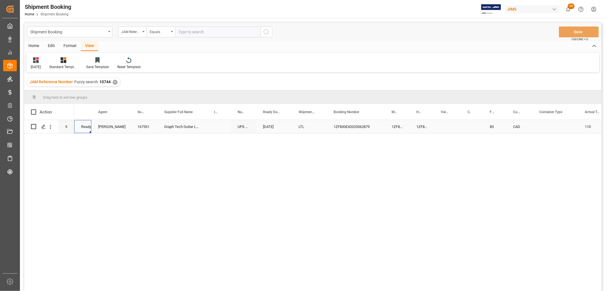
scroll to position [0, 0]
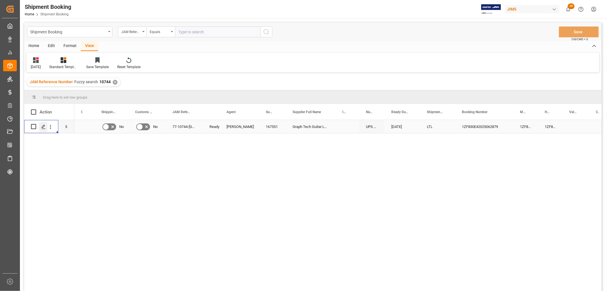
click at [44, 126] on icon "Press SPACE to select this row." at bounding box center [43, 126] width 5 height 5
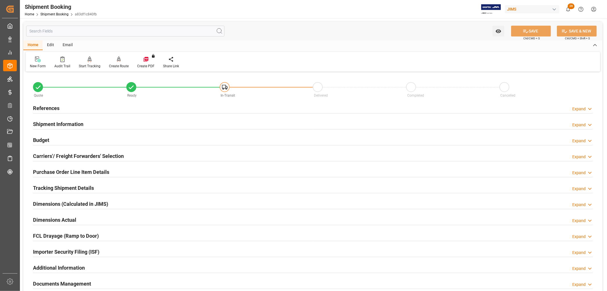
click at [56, 188] on h2 "Tracking Shipment Details" at bounding box center [63, 188] width 61 height 8
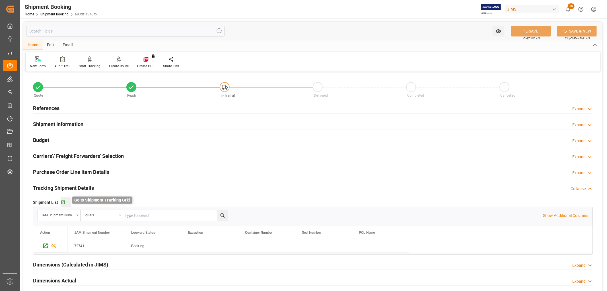
click at [61, 202] on icon "button" at bounding box center [63, 202] width 5 height 5
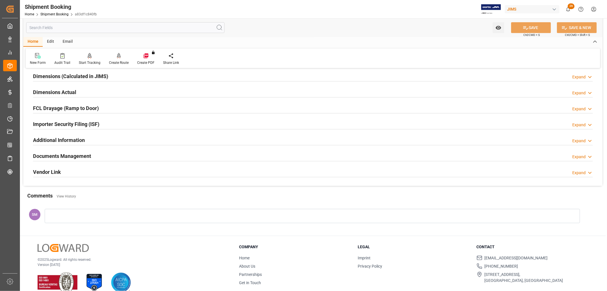
scroll to position [190, 0]
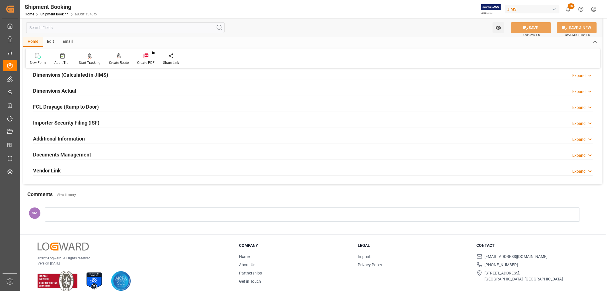
click at [63, 155] on h2 "Documents Management" at bounding box center [62, 155] width 58 height 8
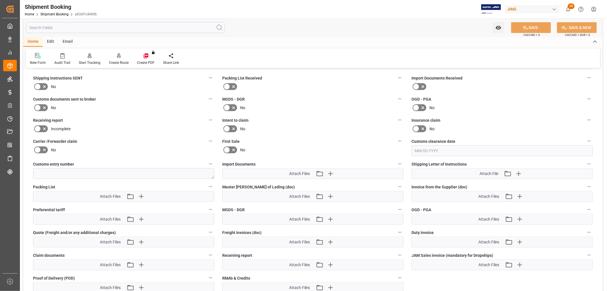
scroll to position [316, 0]
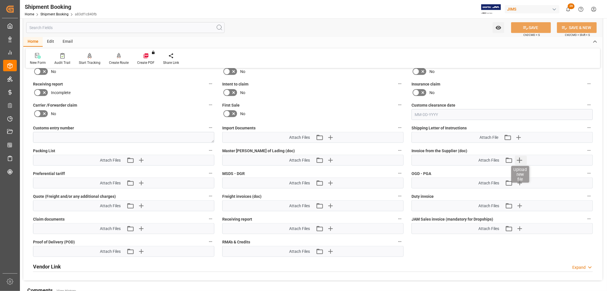
click at [519, 158] on icon "button" at bounding box center [519, 159] width 9 height 9
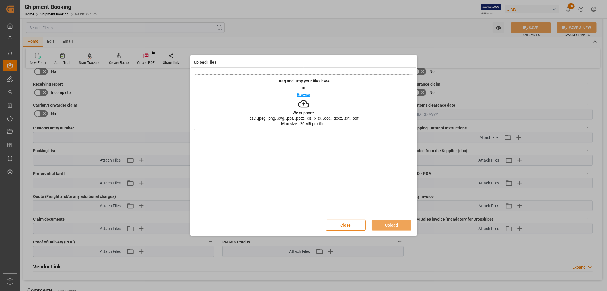
click at [302, 93] on p "Browse" at bounding box center [303, 95] width 13 height 4
click at [386, 224] on button "Upload" at bounding box center [392, 224] width 40 height 11
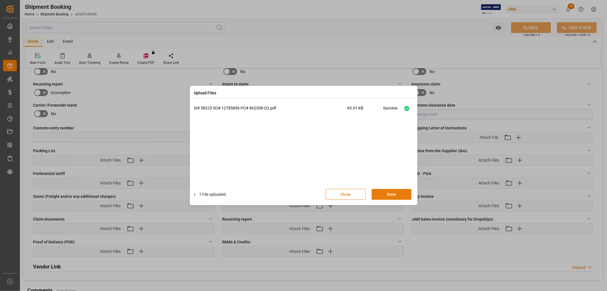
click at [389, 193] on button "Done" at bounding box center [392, 194] width 40 height 11
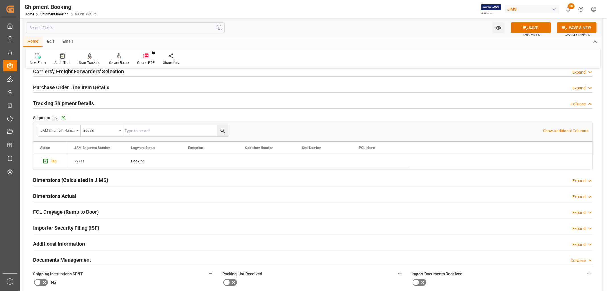
scroll to position [32, 0]
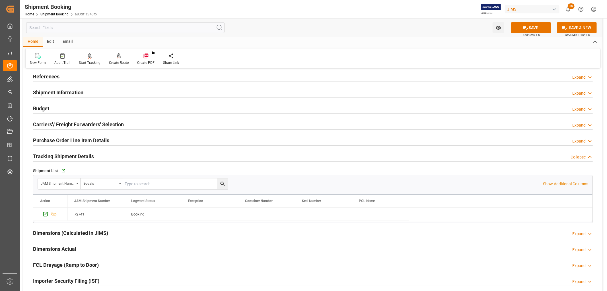
click at [46, 137] on h2 "Purchase Order Line Item Details" at bounding box center [71, 140] width 76 height 8
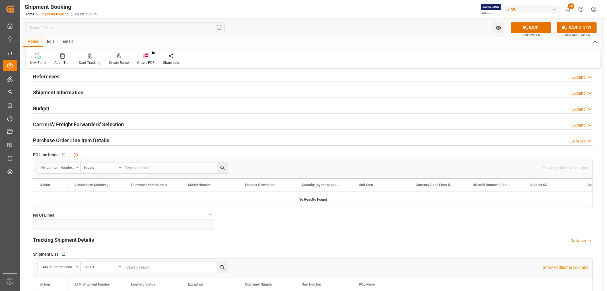
click at [56, 14] on link "Shipment Booking" at bounding box center [54, 14] width 28 height 4
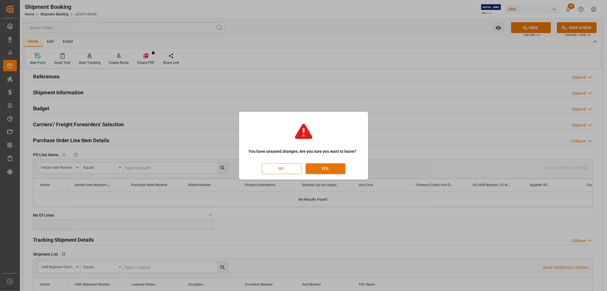
click at [279, 169] on button "NO" at bounding box center [282, 168] width 40 height 11
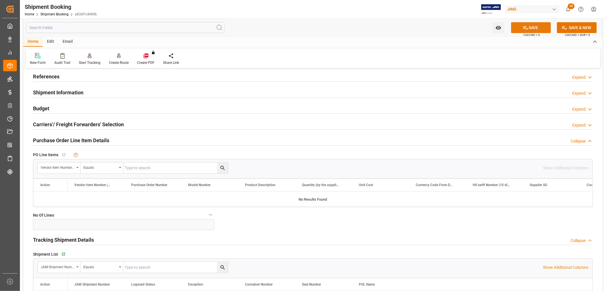
click at [537, 25] on button "SAVE" at bounding box center [531, 27] width 40 height 11
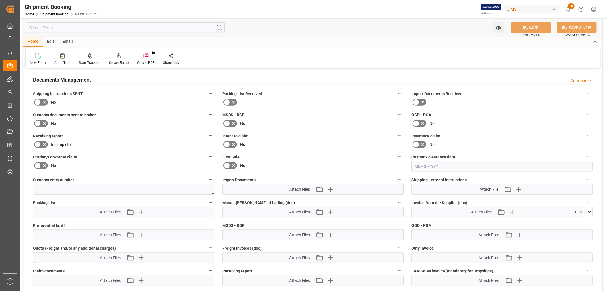
scroll to position [379, 0]
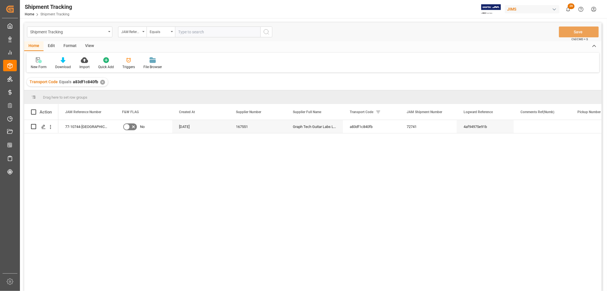
click at [90, 44] on div "View" at bounding box center [89, 46] width 17 height 10
click at [36, 63] on icon at bounding box center [37, 60] width 6 height 6
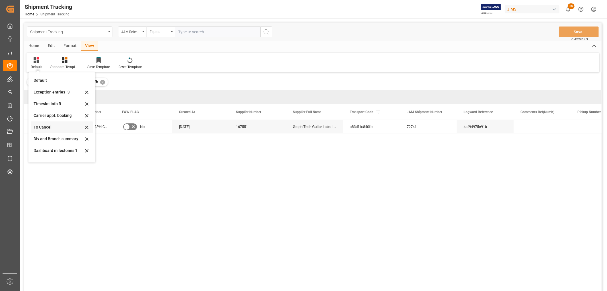
scroll to position [66, 0]
click at [44, 154] on div "[DATE]" at bounding box center [59, 154] width 50 height 6
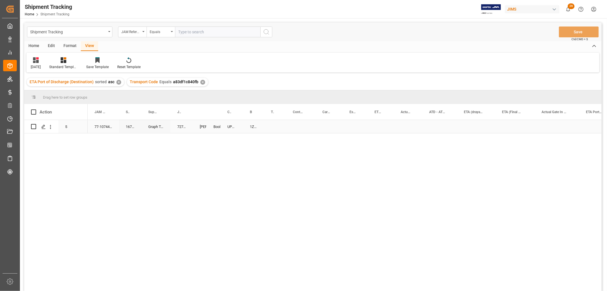
click at [251, 126] on div "1ZF830E42025062879" at bounding box center [253, 126] width 21 height 13
drag, startPoint x: 263, startPoint y: 131, endPoint x: 272, endPoint y: 130, distance: 9.1
click at [301, 122] on div "Press SPACE to select this row." at bounding box center [301, 126] width 30 height 13
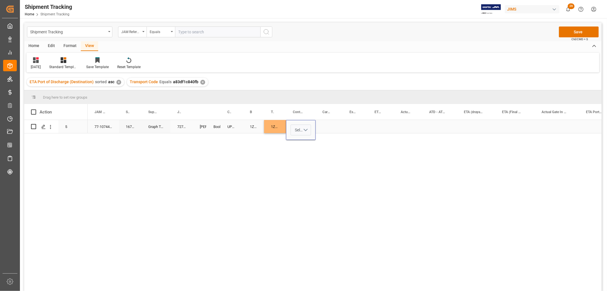
click at [307, 130] on button "Select" at bounding box center [301, 129] width 20 height 11
click at [298, 243] on div "LTL" at bounding box center [301, 246] width 14 height 6
click at [327, 124] on div "Press SPACE to select this row." at bounding box center [329, 126] width 27 height 13
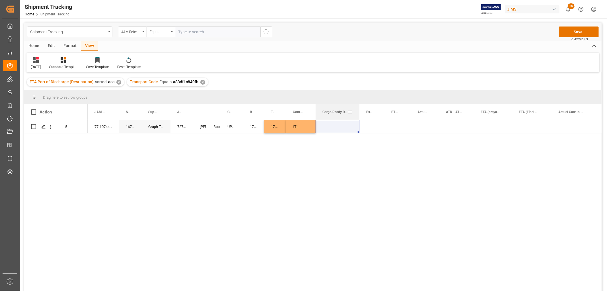
drag, startPoint x: 342, startPoint y: 109, endPoint x: 359, endPoint y: 116, distance: 18.1
click at [359, 116] on div at bounding box center [359, 112] width 2 height 16
click at [327, 123] on div "Press SPACE to select this row." at bounding box center [338, 126] width 44 height 13
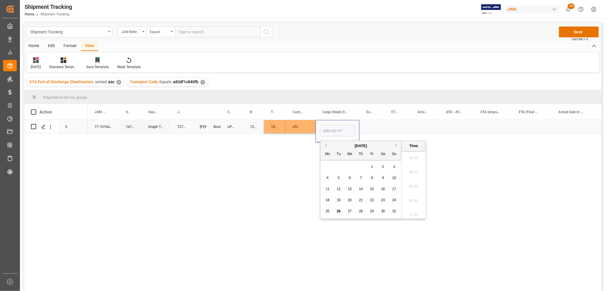
scroll to position [913, 0]
click at [340, 209] on span "26" at bounding box center [339, 211] width 4 height 4
type input "[DATE] 00:00"
click at [372, 126] on div "Press SPACE to select this row." at bounding box center [372, 126] width 25 height 13
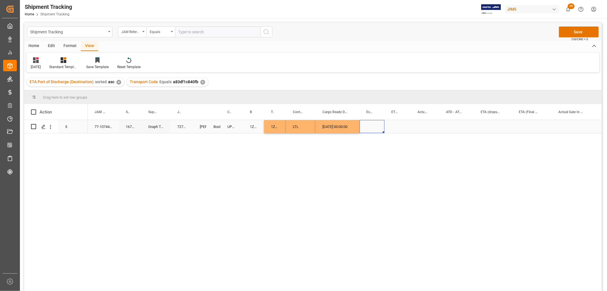
click at [348, 126] on div "[DATE] 00:00:00" at bounding box center [338, 126] width 44 height 13
drag, startPoint x: 358, startPoint y: 130, endPoint x: 404, endPoint y: 126, distance: 45.7
click at [360, 144] on div "77-10744-CA 167551 Graph Tech Guitar Labs Ltd. 72741 [PERSON_NAME] Booking UPS …" at bounding box center [345, 207] width 514 height 174
click at [343, 123] on div "[DATE] 00:00:00" at bounding box center [338, 126] width 44 height 13
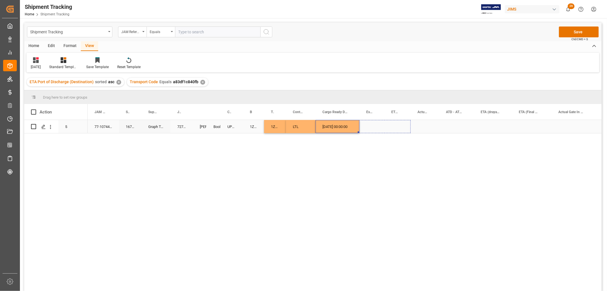
drag, startPoint x: 358, startPoint y: 131, endPoint x: 397, endPoint y: 125, distance: 39.5
click at [426, 123] on div "Press SPACE to select this row." at bounding box center [425, 126] width 28 height 13
click at [404, 125] on div "[DATE] 00:00:00" at bounding box center [398, 126] width 26 height 13
drag, startPoint x: 409, startPoint y: 130, endPoint x: 441, endPoint y: 130, distance: 32.2
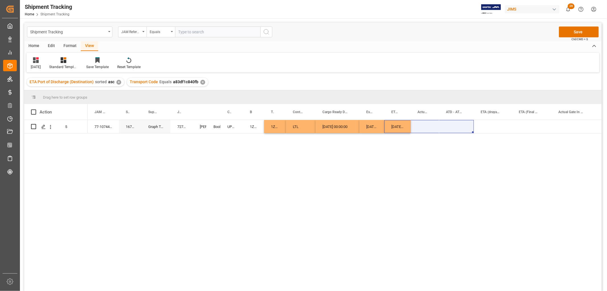
click at [420, 142] on div "77-10744-CA 167551 Graph Tech Guitar Labs Ltd. 72741 [PERSON_NAME] Booking UPS …" at bounding box center [345, 207] width 514 height 174
click at [401, 126] on div "[DATE] 00:00:00" at bounding box center [398, 126] width 26 height 13
drag, startPoint x: 410, startPoint y: 131, endPoint x: 443, endPoint y: 126, distance: 33.5
click at [532, 122] on div "Press SPACE to select this row." at bounding box center [532, 126] width 40 height 13
click at [531, 122] on div "Press SPACE to select this row." at bounding box center [532, 126] width 40 height 13
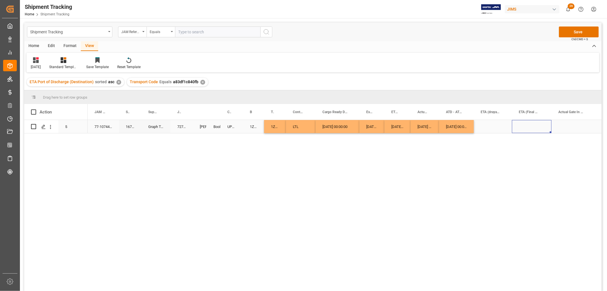
click at [531, 122] on div "Press SPACE to select this row." at bounding box center [532, 126] width 40 height 13
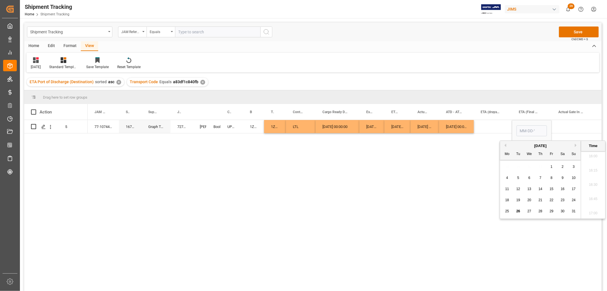
click at [576, 144] on button "Next Month" at bounding box center [576, 144] width 3 height 3
click at [553, 167] on div "5" at bounding box center [551, 166] width 7 height 7
type input "[DATE] 00:00"
click at [574, 120] on div "Press SPACE to select this row." at bounding box center [574, 126] width 44 height 13
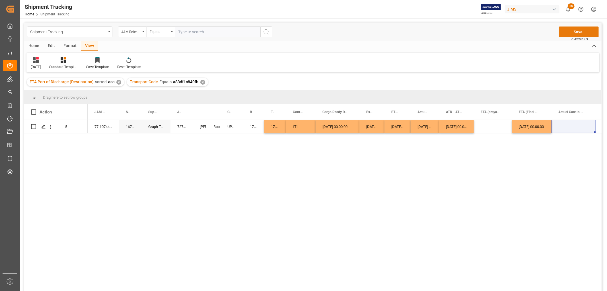
click at [579, 31] on button "Save" at bounding box center [579, 31] width 40 height 11
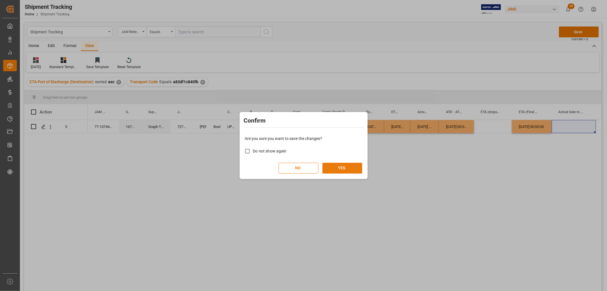
click at [341, 164] on button "YES" at bounding box center [343, 168] width 40 height 11
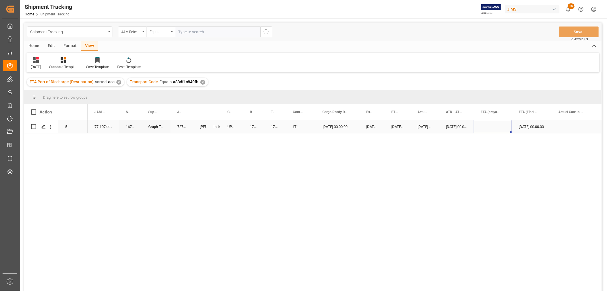
click at [484, 125] on div "Press SPACE to select this row." at bounding box center [493, 126] width 38 height 13
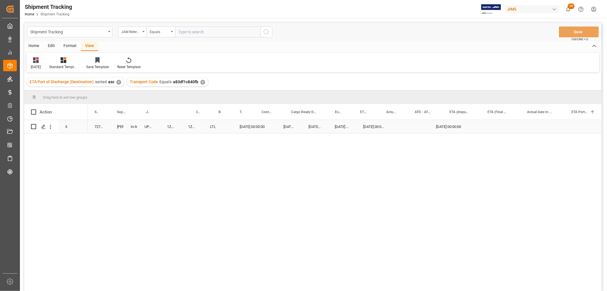
scroll to position [0, 0]
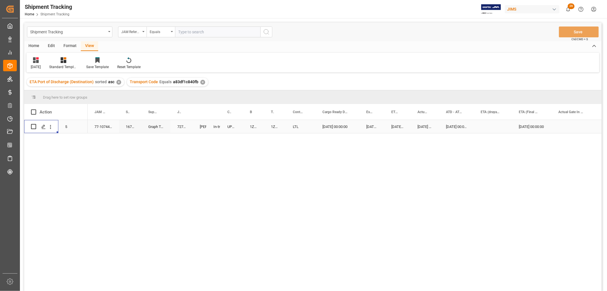
click at [273, 128] on div "1ZF830E42025062879" at bounding box center [275, 126] width 22 height 13
click at [158, 129] on div "Graph Tech Guitar Labs Ltd." at bounding box center [155, 126] width 29 height 13
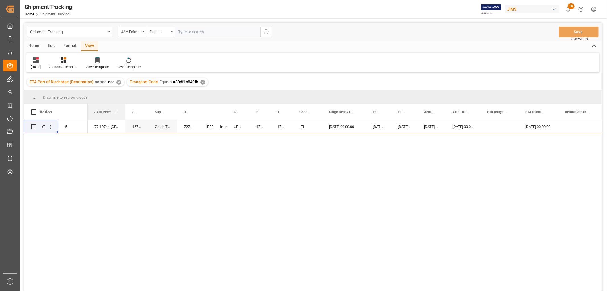
drag, startPoint x: 118, startPoint y: 109, endPoint x: 125, endPoint y: 112, distance: 7.0
click at [125, 112] on div at bounding box center [125, 112] width 2 height 16
click at [110, 30] on div "Shipment Tracking" at bounding box center [69, 31] width 85 height 11
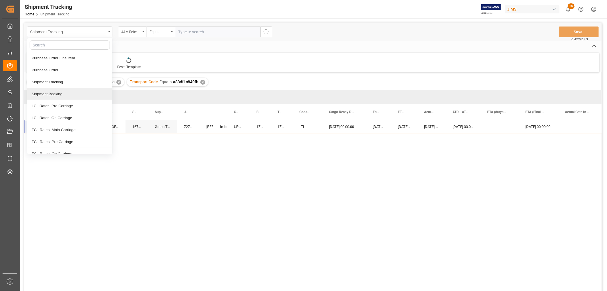
click at [68, 93] on div "Shipment Booking" at bounding box center [69, 94] width 85 height 12
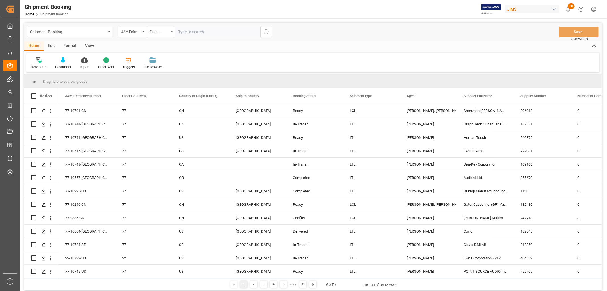
click at [173, 32] on icon "open menu" at bounding box center [172, 31] width 2 height 1
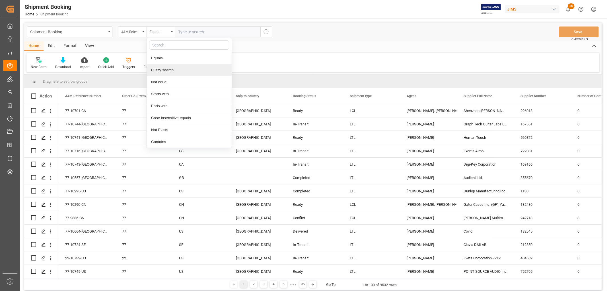
click at [160, 71] on div "Fuzzy search" at bounding box center [189, 70] width 85 height 12
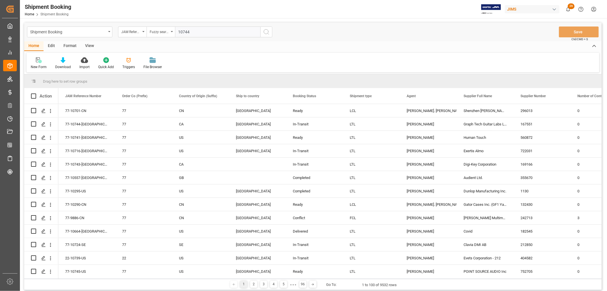
type input "10744"
click at [268, 29] on icon "search button" at bounding box center [266, 31] width 7 height 7
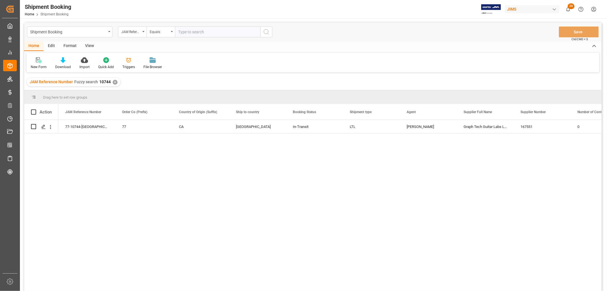
click at [94, 44] on div "View" at bounding box center [89, 46] width 17 height 10
click at [39, 63] on div "Default" at bounding box center [36, 63] width 20 height 13
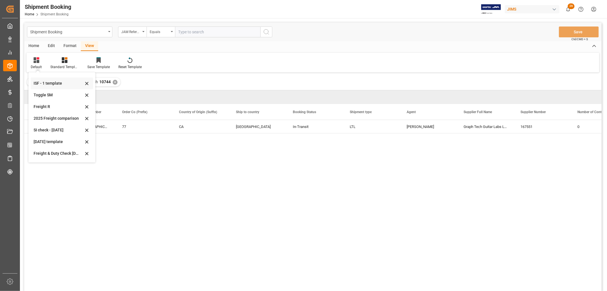
scroll to position [31, 0]
click at [52, 155] on div "[DATE]" at bounding box center [59, 154] width 50 height 6
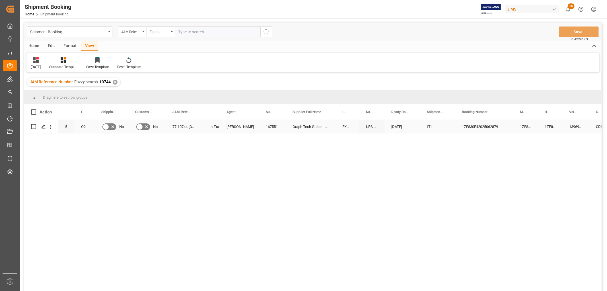
click at [431, 126] on div "LTL" at bounding box center [437, 126] width 21 height 13
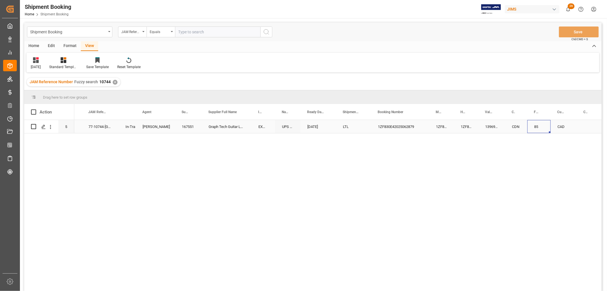
drag, startPoint x: 546, startPoint y: 125, endPoint x: 531, endPoint y: 127, distance: 14.6
click at [531, 127] on div "85" at bounding box center [538, 126] width 23 height 13
click at [543, 126] on div "85" at bounding box center [538, 126] width 23 height 13
drag, startPoint x: 543, startPoint y: 127, endPoint x: 536, endPoint y: 129, distance: 7.0
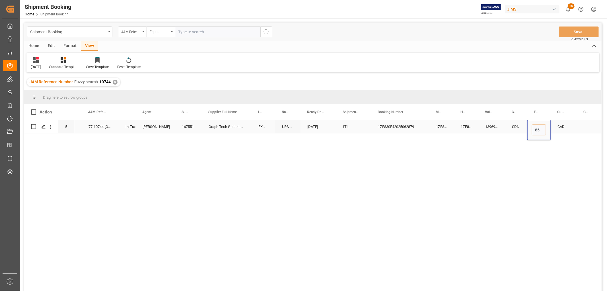
click at [536, 129] on input "85" at bounding box center [539, 129] width 14 height 11
type input "97"
click at [563, 130] on div "CAD" at bounding box center [564, 126] width 26 height 13
click at [543, 126] on div "97" at bounding box center [538, 126] width 23 height 13
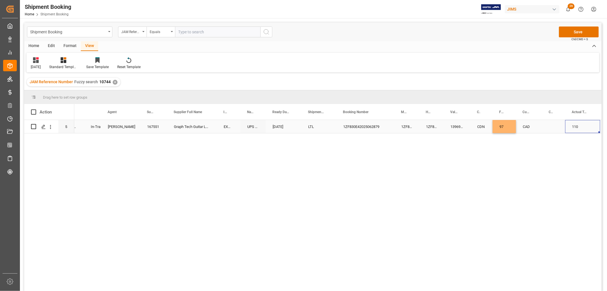
scroll to position [0, 141]
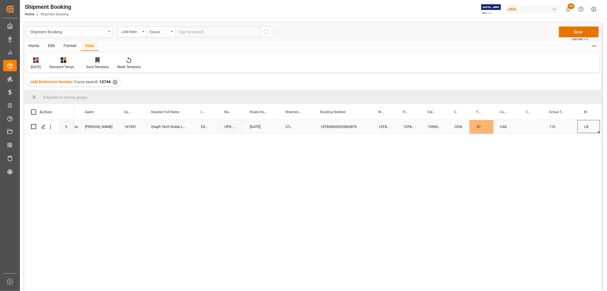
click at [553, 129] on div "110" at bounding box center [560, 126] width 35 height 13
drag, startPoint x: 562, startPoint y: 130, endPoint x: 529, endPoint y: 130, distance: 33.0
type input "97"
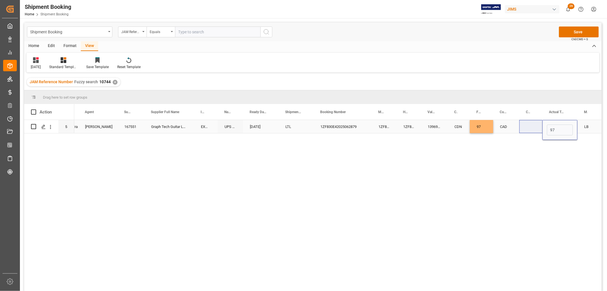
click at [479, 124] on div "97" at bounding box center [481, 126] width 23 height 13
drag, startPoint x: 485, startPoint y: 129, endPoint x: 477, endPoint y: 132, distance: 8.6
click at [477, 132] on input "97" at bounding box center [482, 129] width 14 height 11
type input "130"
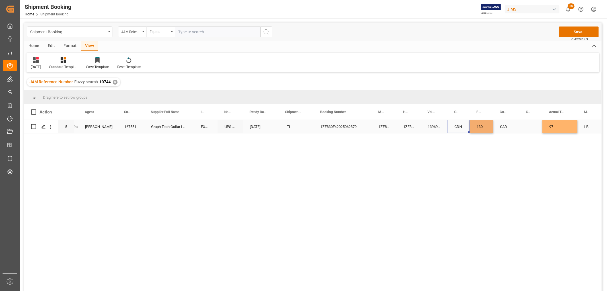
click at [449, 124] on div "CDN" at bounding box center [459, 126] width 22 height 13
click at [571, 32] on button "Save" at bounding box center [579, 31] width 40 height 11
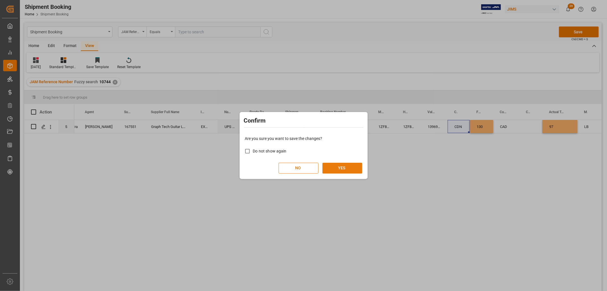
click at [354, 169] on button "YES" at bounding box center [343, 168] width 40 height 11
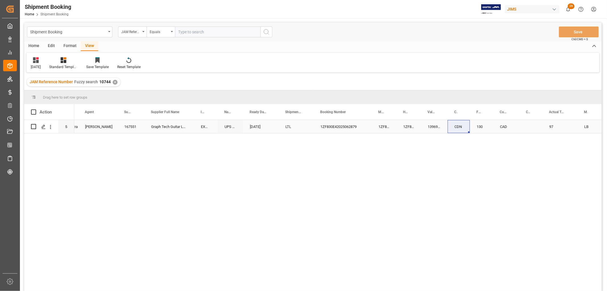
click at [476, 130] on div "130" at bounding box center [481, 126] width 23 height 13
click at [171, 127] on div "Graph Tech Guitar Labs Ltd." at bounding box center [169, 126] width 50 height 13
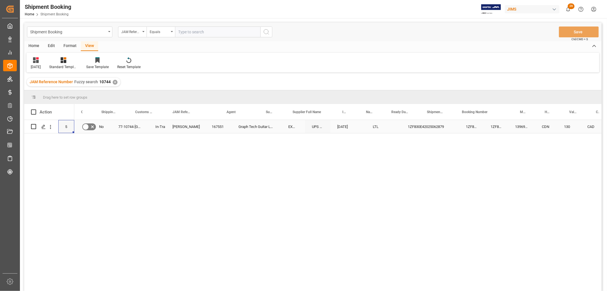
scroll to position [0, 0]
click at [180, 124] on div "77-10744-[GEOGRAPHIC_DATA]" at bounding box center [184, 126] width 37 height 13
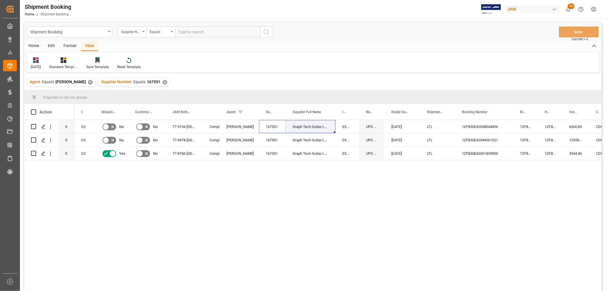
scroll to position [32, 0]
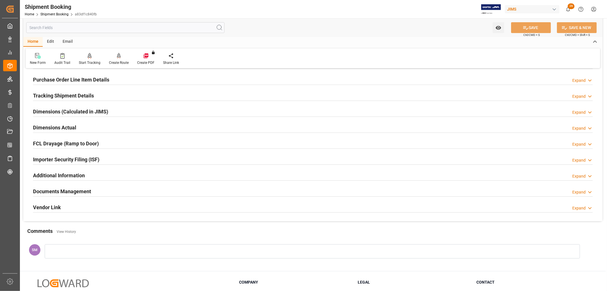
scroll to position [95, 0]
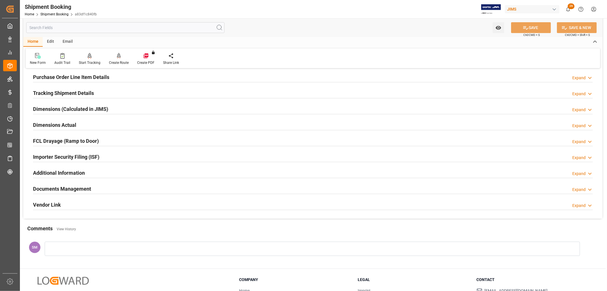
click at [92, 188] on div "Documents Management Expand" at bounding box center [313, 188] width 560 height 11
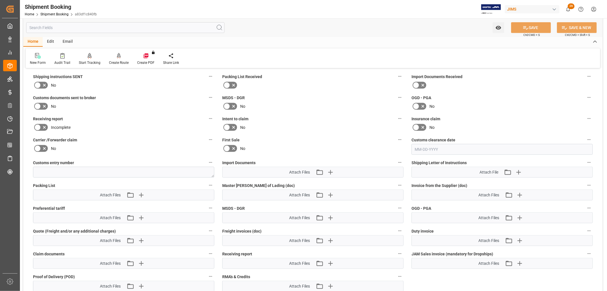
scroll to position [221, 0]
click at [518, 192] on icon "button" at bounding box center [519, 194] width 9 height 9
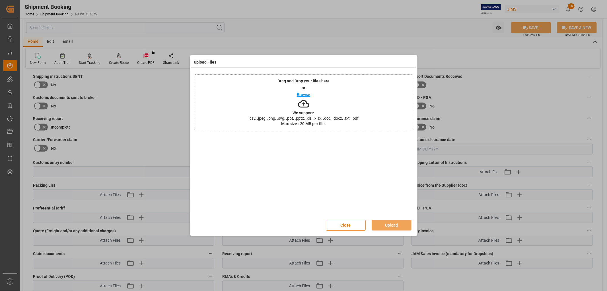
click at [305, 94] on p "Browse" at bounding box center [303, 95] width 13 height 4
click at [390, 223] on button "Upload" at bounding box center [392, 224] width 40 height 11
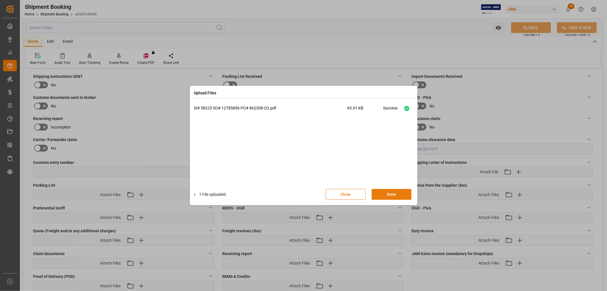
drag, startPoint x: 393, startPoint y: 193, endPoint x: 393, endPoint y: 189, distance: 4.3
click at [393, 193] on button "Done" at bounding box center [392, 194] width 40 height 11
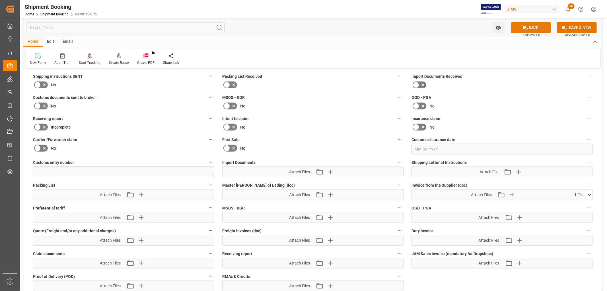
click at [528, 29] on button "SAVE" at bounding box center [531, 27] width 40 height 11
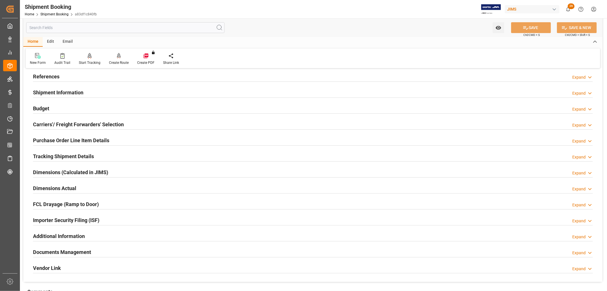
scroll to position [0, 0]
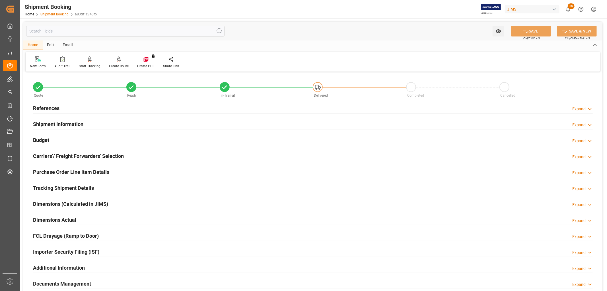
click at [46, 13] on link "Shipment Booking" at bounding box center [54, 14] width 28 height 4
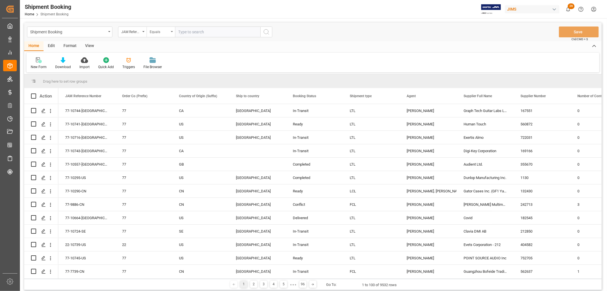
click at [173, 32] on div "Equals" at bounding box center [161, 31] width 28 height 11
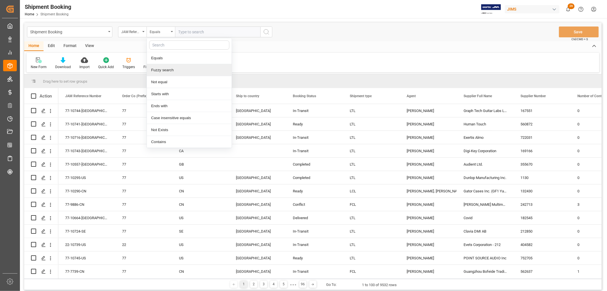
click at [176, 71] on div "Fuzzy search" at bounding box center [189, 70] width 85 height 12
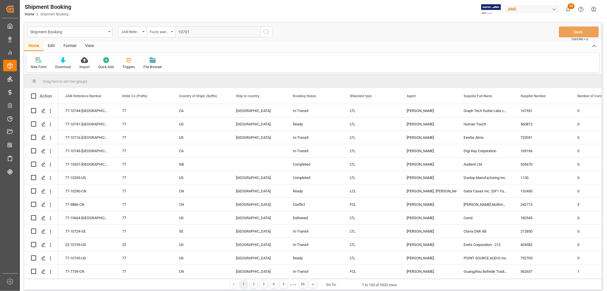
type input "10701"
click at [266, 32] on icon "search button" at bounding box center [266, 31] width 7 height 7
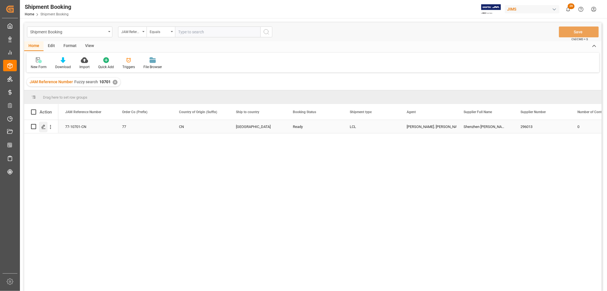
click at [44, 128] on icon "Press SPACE to select this row." at bounding box center [43, 126] width 5 height 5
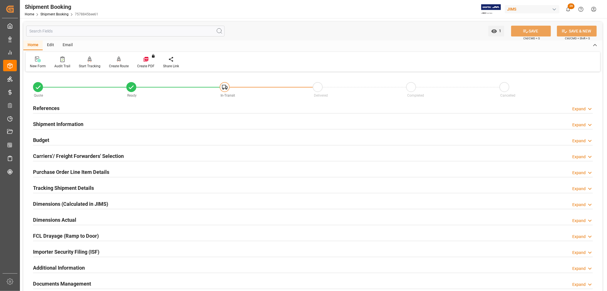
click at [54, 156] on h2 "Carriers'/ Freight Forwarders' Selection" at bounding box center [78, 156] width 91 height 8
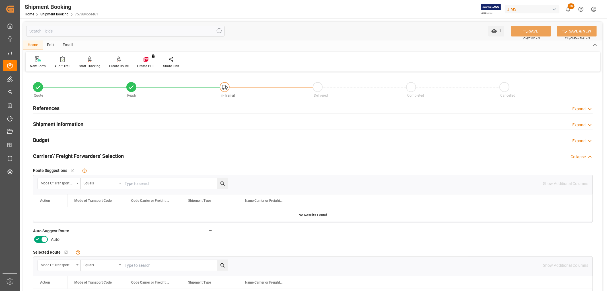
click at [41, 239] on icon at bounding box center [44, 239] width 7 height 7
click at [0, 0] on input "checkbox" at bounding box center [0, 0] width 0 height 0
click at [542, 28] on button "SAVE" at bounding box center [531, 31] width 40 height 11
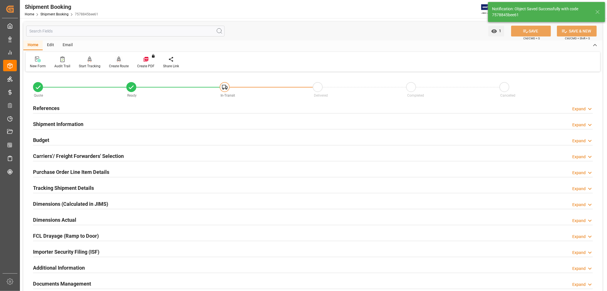
click at [112, 66] on div "Create Route" at bounding box center [119, 65] width 20 height 5
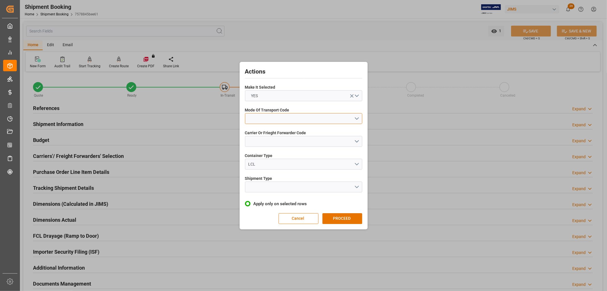
click at [260, 118] on button "open menu" at bounding box center [303, 118] width 117 height 11
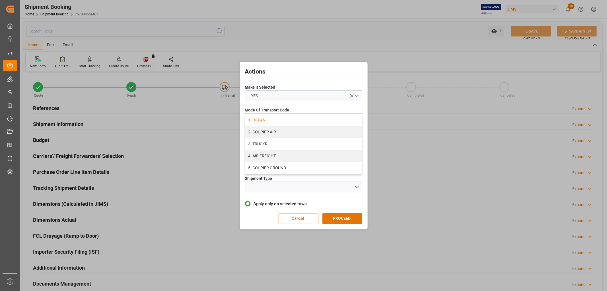
click at [260, 120] on div "1- OCEAN" at bounding box center [303, 120] width 117 height 12
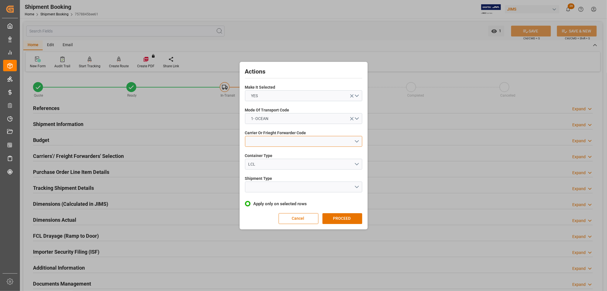
click at [262, 137] on button "open menu" at bounding box center [303, 141] width 117 height 11
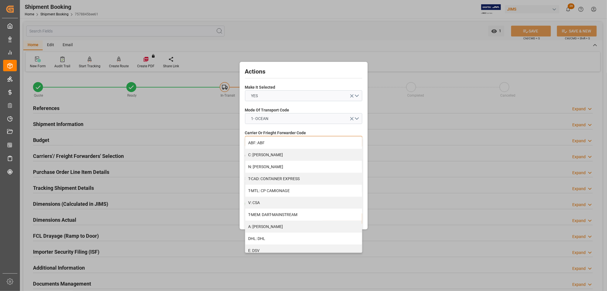
click at [268, 223] on div "A: [PERSON_NAME]" at bounding box center [303, 226] width 117 height 12
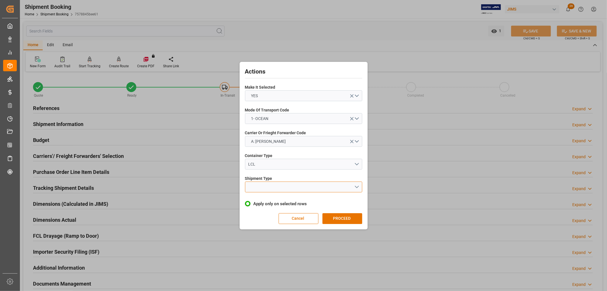
click at [266, 185] on button "open menu" at bounding box center [303, 186] width 117 height 11
click at [255, 188] on div "LTL" at bounding box center [303, 188] width 117 height 12
click at [337, 216] on button "PROCEED" at bounding box center [343, 218] width 40 height 11
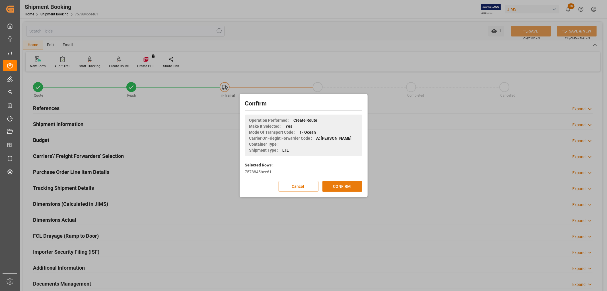
click at [338, 186] on button "CONFIRM" at bounding box center [343, 186] width 40 height 11
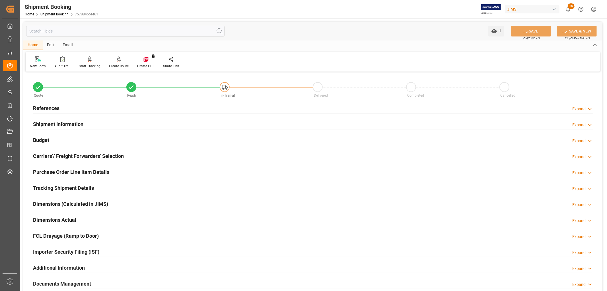
click at [53, 108] on h2 "References" at bounding box center [46, 108] width 26 height 8
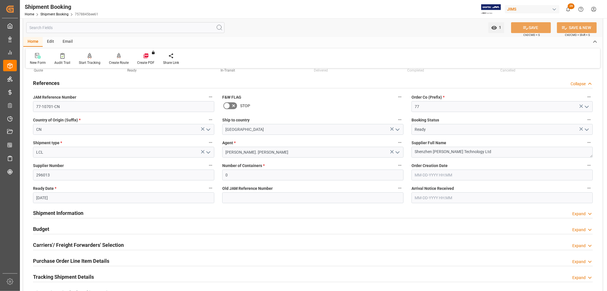
scroll to position [63, 0]
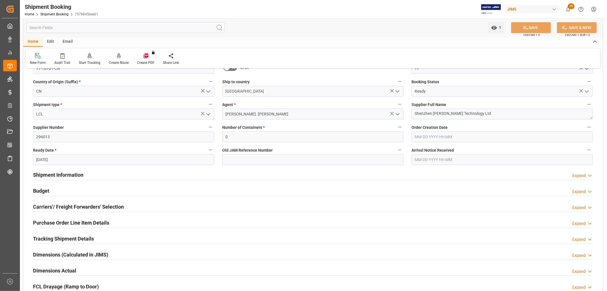
click at [64, 206] on h2 "Carriers'/ Freight Forwarders' Selection" at bounding box center [78, 207] width 91 height 8
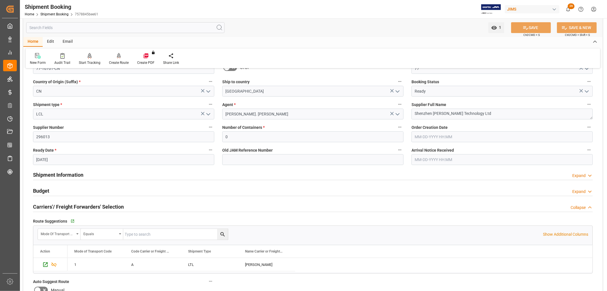
click at [64, 206] on h2 "Carriers'/ Freight Forwarders' Selection" at bounding box center [78, 207] width 91 height 8
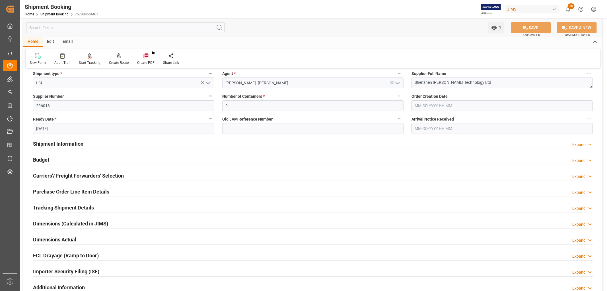
scroll to position [126, 0]
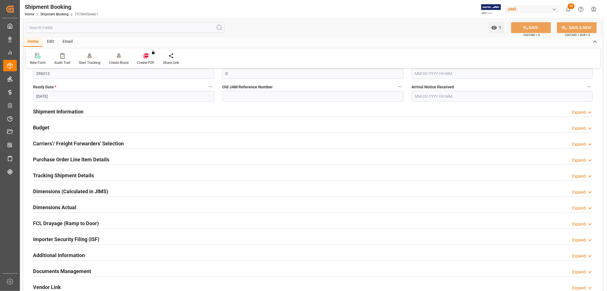
click at [76, 173] on h2 "Tracking Shipment Details" at bounding box center [63, 175] width 61 height 8
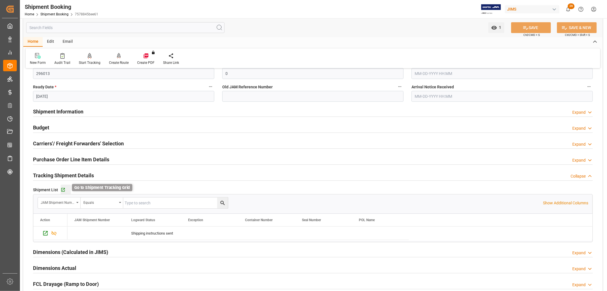
click at [62, 189] on icon "button" at bounding box center [63, 189] width 5 height 5
click at [47, 123] on div "Budget" at bounding box center [41, 127] width 16 height 11
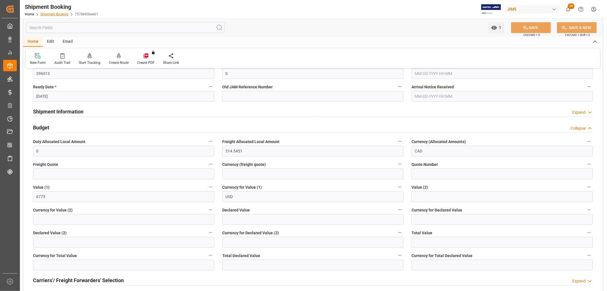
click at [63, 13] on link "Shipment Booking" at bounding box center [54, 14] width 28 height 4
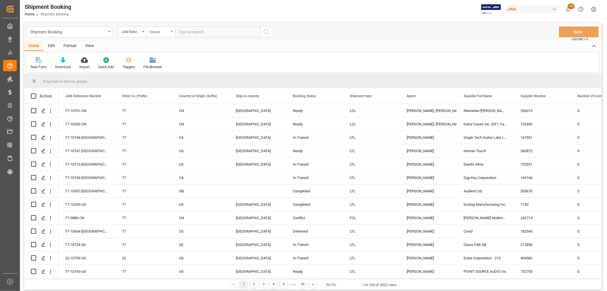
click at [173, 30] on div "Equals" at bounding box center [161, 31] width 28 height 11
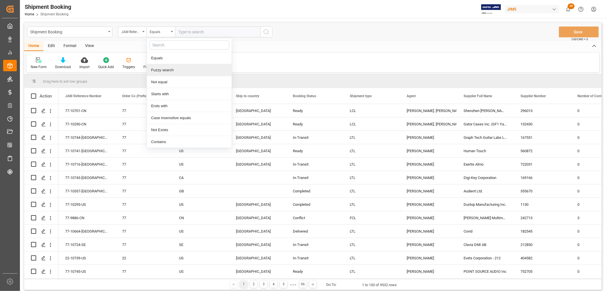
click at [166, 71] on div "Fuzzy search" at bounding box center [189, 70] width 85 height 12
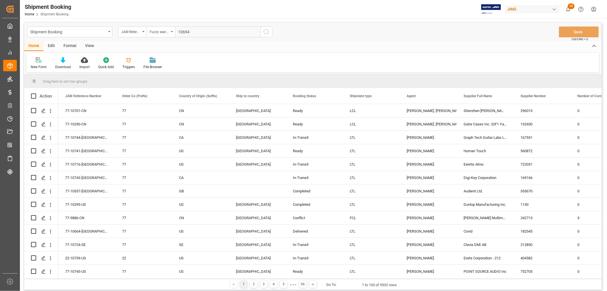
type input "10694"
click at [266, 33] on icon "search button" at bounding box center [266, 31] width 7 height 7
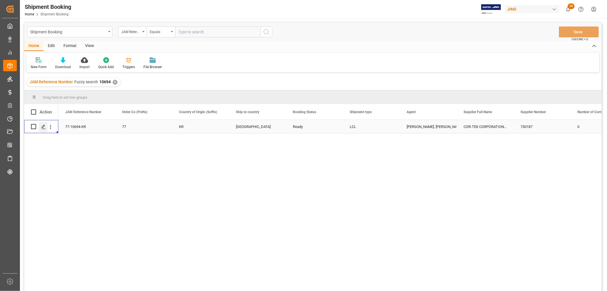
click at [41, 128] on div "Press SPACE to select this row." at bounding box center [43, 127] width 9 height 11
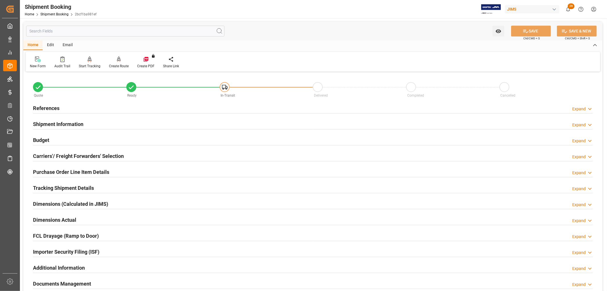
click at [62, 155] on h2 "Carriers'/ Freight Forwarders' Selection" at bounding box center [78, 156] width 91 height 8
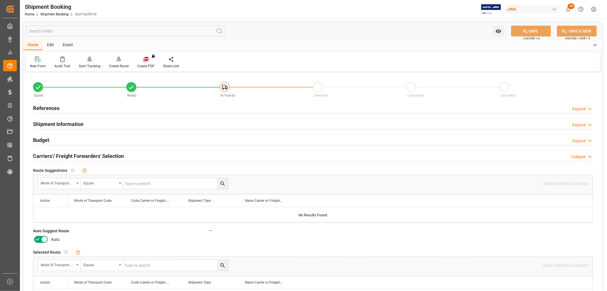
click at [43, 239] on icon at bounding box center [44, 239] width 7 height 7
click at [0, 0] on input "checkbox" at bounding box center [0, 0] width 0 height 0
click at [538, 29] on button "SAVE" at bounding box center [531, 31] width 40 height 11
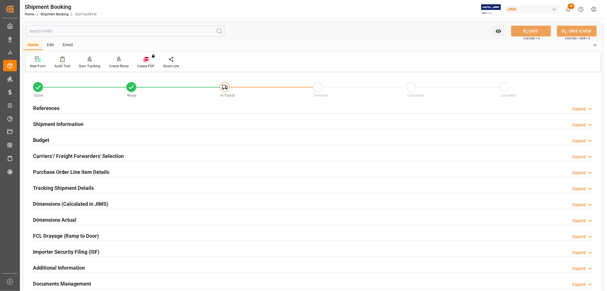
click at [50, 106] on h2 "References" at bounding box center [46, 108] width 26 height 8
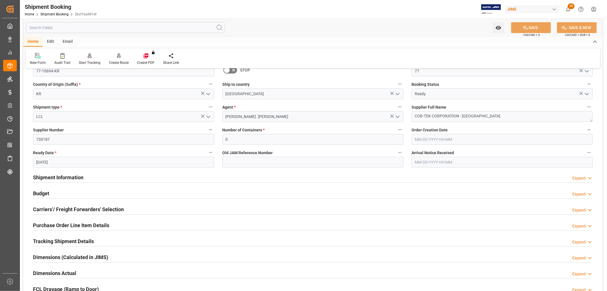
scroll to position [63, 0]
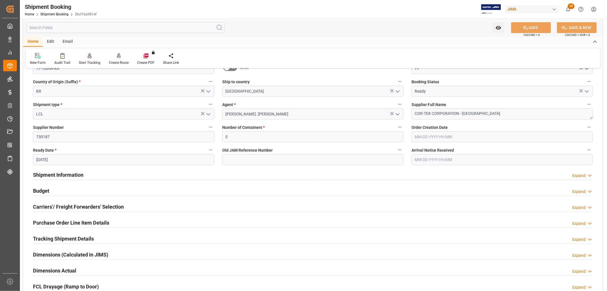
click at [62, 203] on h2 "Carriers'/ Freight Forwarders' Selection" at bounding box center [78, 207] width 91 height 8
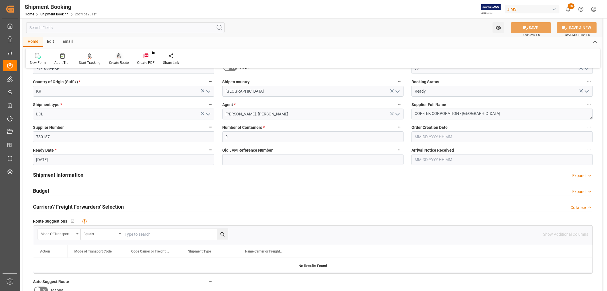
click at [123, 63] on div "Create Route" at bounding box center [119, 62] width 20 height 5
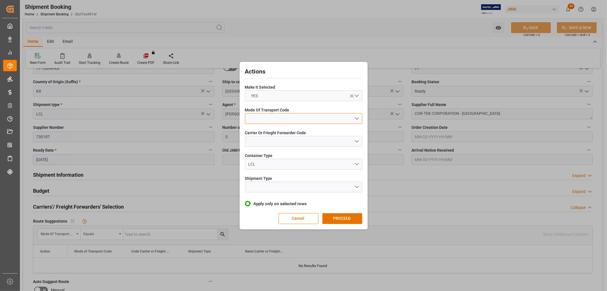
click at [258, 116] on button "open menu" at bounding box center [303, 118] width 117 height 11
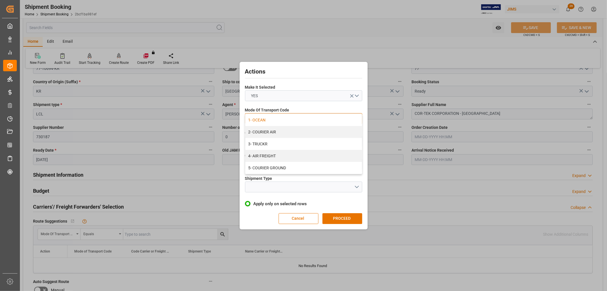
click at [256, 118] on div "1- OCEAN" at bounding box center [303, 120] width 117 height 12
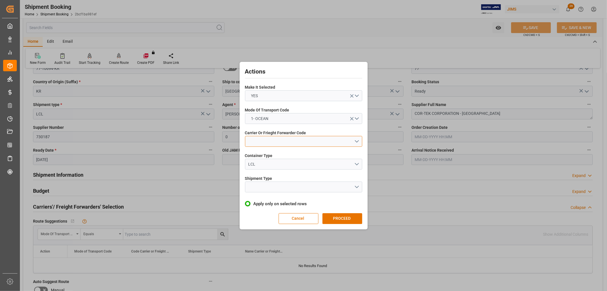
click at [258, 138] on button "open menu" at bounding box center [303, 141] width 117 height 11
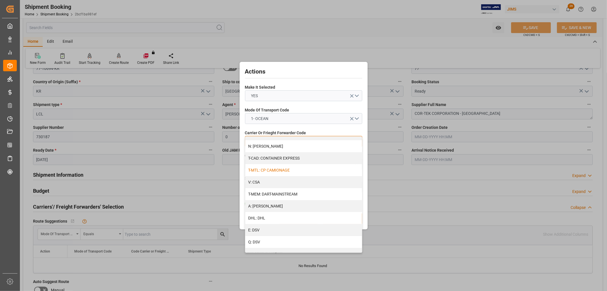
scroll to position [32, 0]
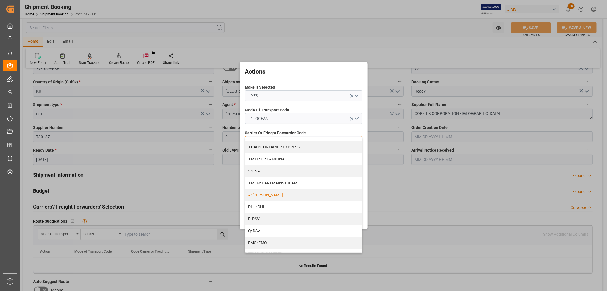
click at [273, 190] on div "A: DELMAR" at bounding box center [303, 195] width 117 height 12
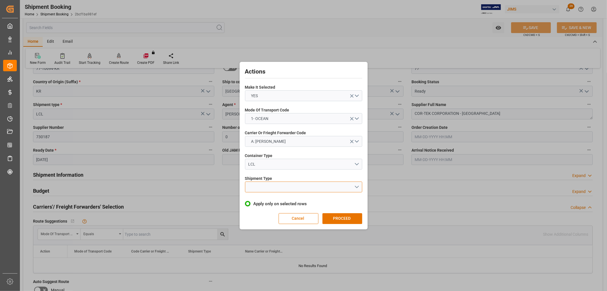
click at [269, 183] on button "open menu" at bounding box center [303, 186] width 117 height 11
click at [258, 198] on div "LCL" at bounding box center [303, 200] width 117 height 12
click at [332, 219] on button "PROCEED" at bounding box center [343, 218] width 40 height 11
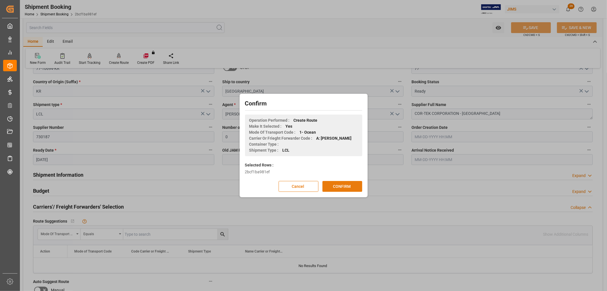
click at [339, 184] on button "CONFIRM" at bounding box center [343, 186] width 40 height 11
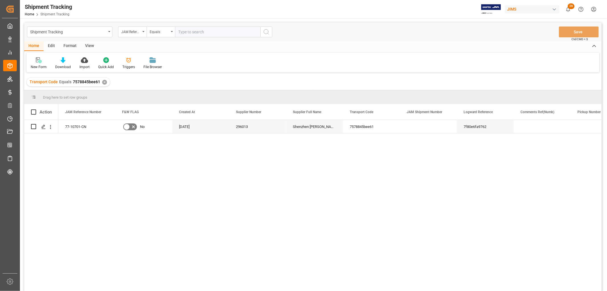
click at [91, 46] on div "View" at bounding box center [89, 46] width 17 height 10
click at [39, 65] on div "Default" at bounding box center [36, 66] width 11 height 5
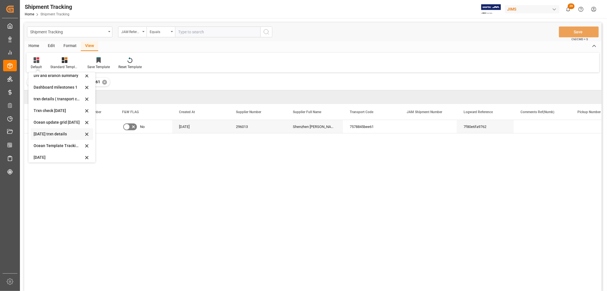
scroll to position [66, 0]
click at [42, 151] on div "[DATE]" at bounding box center [59, 154] width 50 height 6
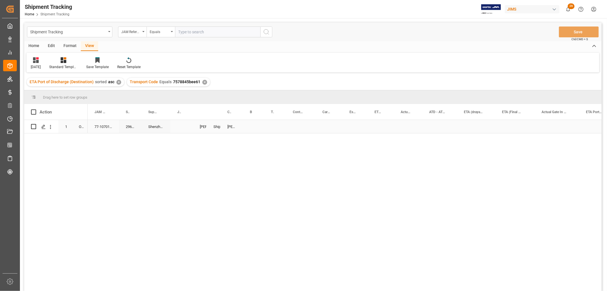
click at [295, 126] on div "Press SPACE to select this row." at bounding box center [301, 126] width 30 height 13
click at [305, 128] on button "Select" at bounding box center [301, 129] width 20 height 11
click at [299, 228] on div "LCL" at bounding box center [301, 228] width 14 height 6
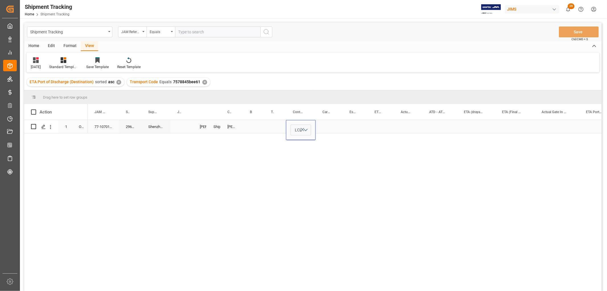
click at [335, 124] on div "Press SPACE to select this row." at bounding box center [329, 126] width 27 height 13
click at [256, 129] on div "Press SPACE to select this row." at bounding box center [253, 126] width 21 height 13
click at [578, 29] on button "Save" at bounding box center [579, 31] width 40 height 11
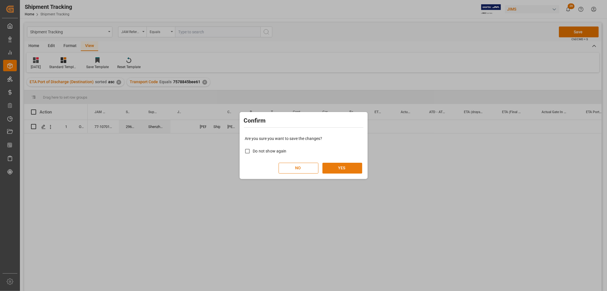
click at [350, 169] on button "YES" at bounding box center [343, 168] width 40 height 11
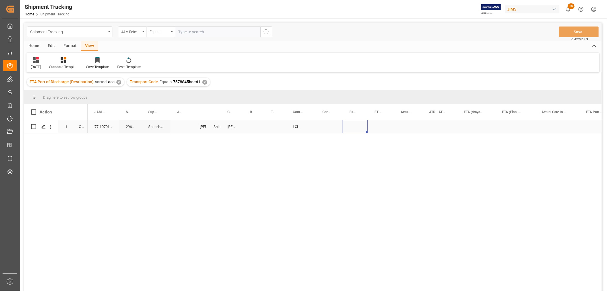
click at [353, 128] on div "Press SPACE to select this row." at bounding box center [355, 126] width 25 height 13
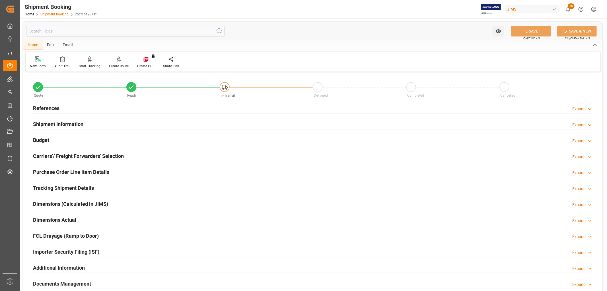
click at [56, 13] on link "Shipment Booking" at bounding box center [54, 14] width 28 height 4
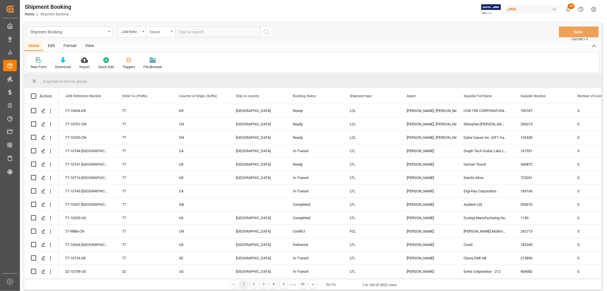
click at [172, 30] on div "Equals" at bounding box center [161, 31] width 28 height 11
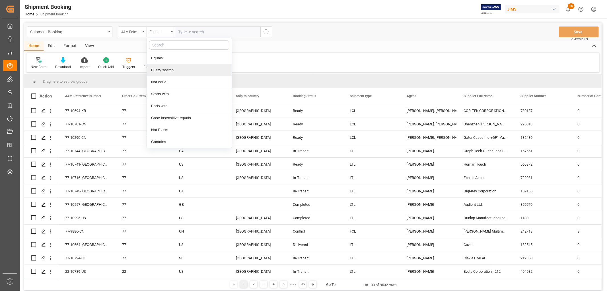
click at [173, 68] on div "Fuzzy search" at bounding box center [189, 70] width 85 height 12
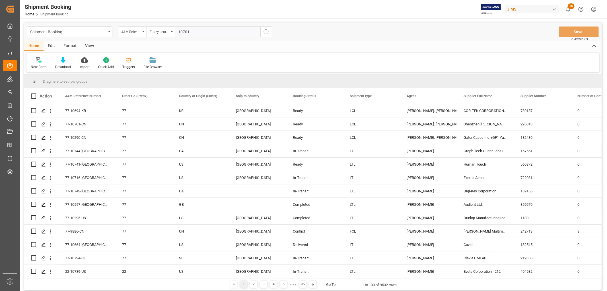
type input "10701"
click at [265, 32] on icon "search button" at bounding box center [266, 31] width 7 height 7
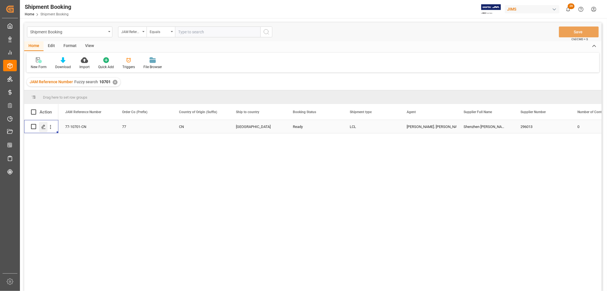
click at [41, 129] on div "Press SPACE to select this row." at bounding box center [43, 127] width 9 height 11
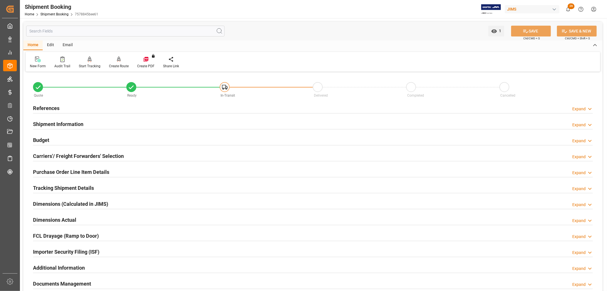
click at [61, 155] on h2 "Carriers'/ Freight Forwarders' Selection" at bounding box center [78, 156] width 91 height 8
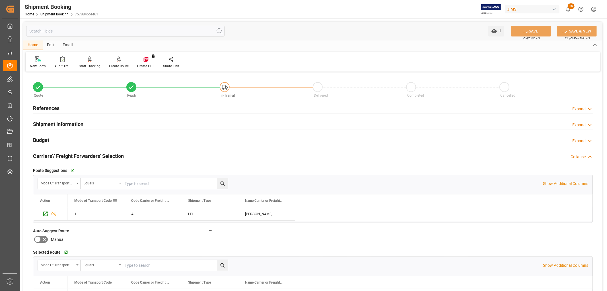
scroll to position [32, 0]
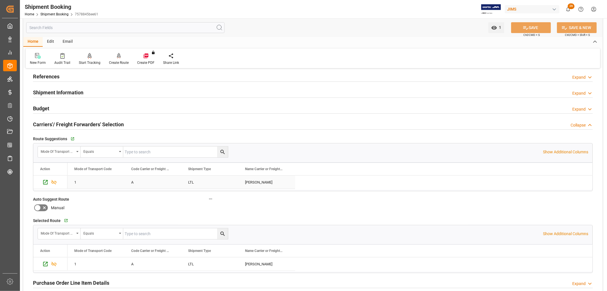
click at [193, 183] on div "LTL" at bounding box center [209, 181] width 57 height 13
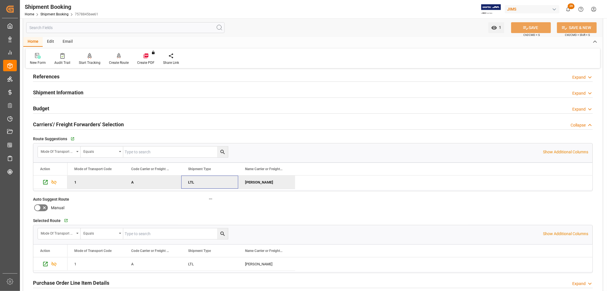
click at [193, 183] on div "LTL" at bounding box center [209, 181] width 57 height 13
click at [194, 181] on div "LTL" at bounding box center [209, 181] width 57 height 13
click at [44, 182] on icon "Press SPACE to deselect this row." at bounding box center [45, 182] width 6 height 6
click at [56, 13] on link "Shipment Booking" at bounding box center [54, 14] width 28 height 4
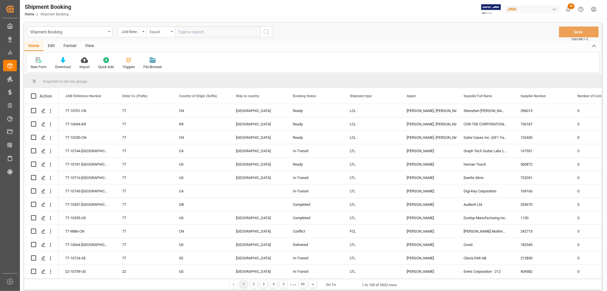
click at [172, 32] on icon "open menu" at bounding box center [172, 31] width 2 height 1
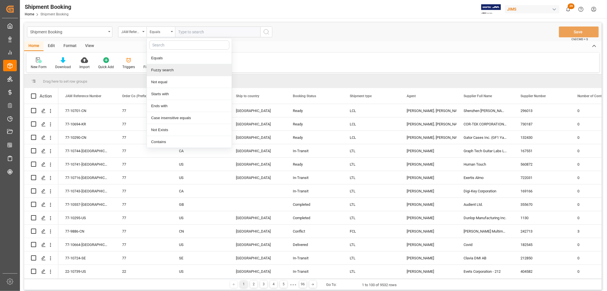
click at [169, 72] on div "Fuzzy search" at bounding box center [189, 70] width 85 height 12
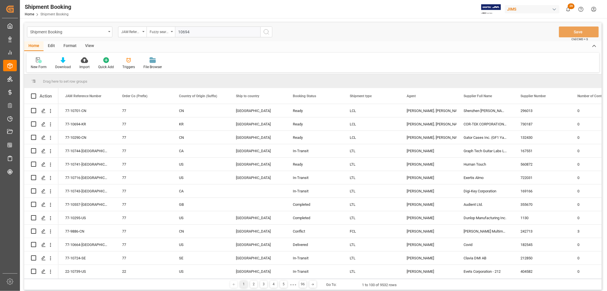
type input "10694"
click at [266, 32] on icon "search button" at bounding box center [266, 31] width 7 height 7
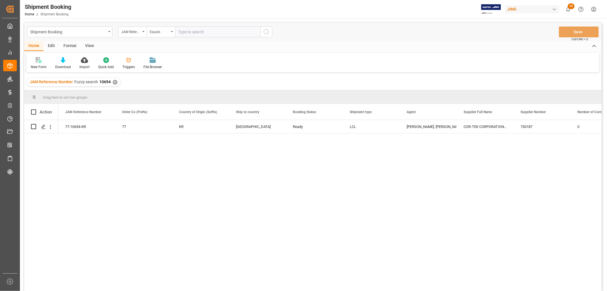
click at [86, 44] on div "View" at bounding box center [89, 46] width 17 height 10
click at [33, 64] on div "Default" at bounding box center [36, 66] width 11 height 5
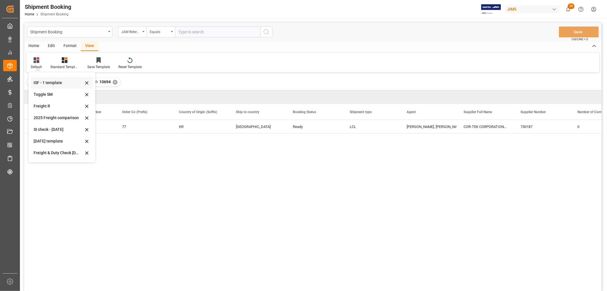
scroll to position [31, 0]
click at [50, 154] on div "Aug 2025" at bounding box center [59, 154] width 50 height 6
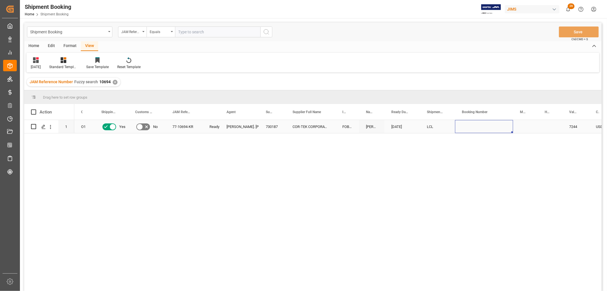
click at [505, 127] on div "Press SPACE to select this row." at bounding box center [484, 126] width 58 height 13
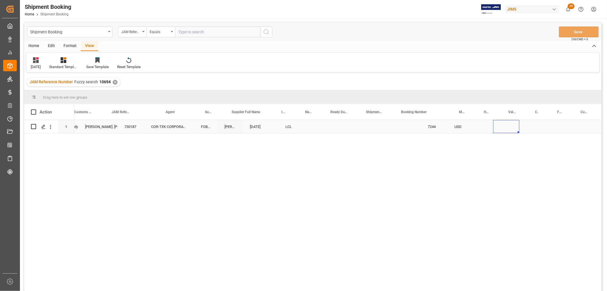
scroll to position [0, 255]
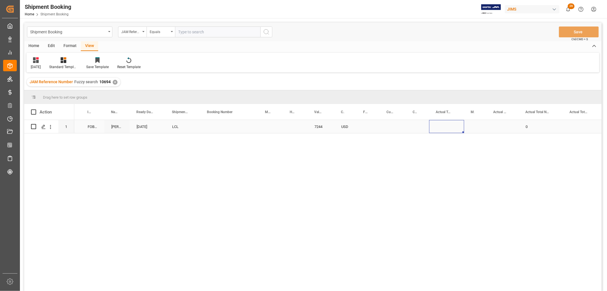
click at [443, 126] on div "Press SPACE to select this row." at bounding box center [446, 126] width 35 height 13
click at [441, 126] on div "Press SPACE to select this row." at bounding box center [446, 126] width 35 height 13
click at [445, 131] on input "Press SPACE to select this row." at bounding box center [447, 129] width 26 height 11
click at [446, 131] on input "Press SPACE to select this row." at bounding box center [447, 129] width 26 height 11
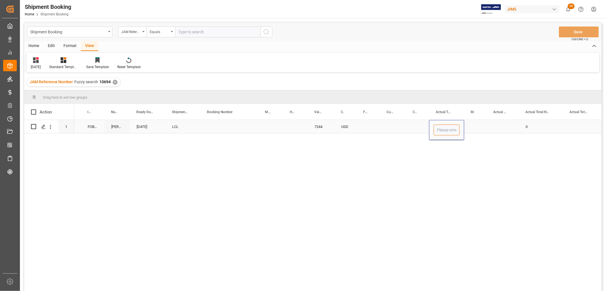
click at [446, 131] on input "Press SPACE to select this row." at bounding box center [447, 129] width 26 height 11
click at [381, 126] on div "Press SPACE to select this row." at bounding box center [393, 126] width 26 height 13
click at [456, 110] on span at bounding box center [454, 111] width 5 height 5
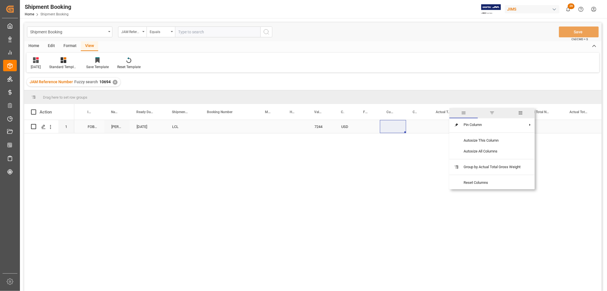
click at [434, 121] on div "Press SPACE to select this row." at bounding box center [446, 126] width 35 height 13
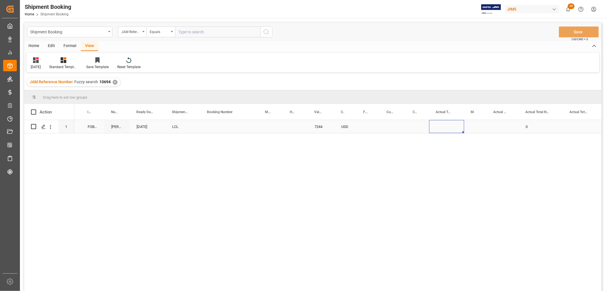
click at [436, 124] on div "Press SPACE to select this row." at bounding box center [446, 126] width 35 height 13
click at [443, 130] on input "Press SPACE to select this row." at bounding box center [447, 129] width 26 height 11
type input "135"
click at [476, 125] on div "Press SPACE to select this row." at bounding box center [475, 126] width 22 height 13
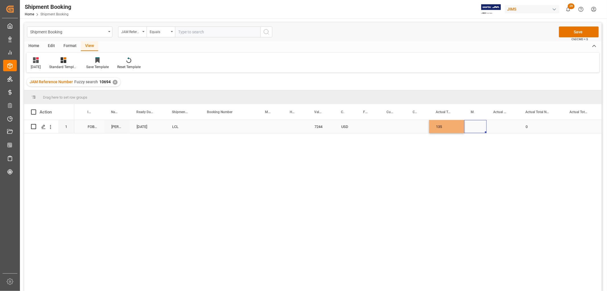
click at [476, 124] on div "Press SPACE to select this row." at bounding box center [475, 126] width 22 height 13
click at [475, 130] on icon "open menu" at bounding box center [476, 130] width 7 height 7
click at [473, 143] on div "KG" at bounding box center [475, 146] width 13 height 20
type input "KG"
click at [498, 123] on div "Press SPACE to select this row." at bounding box center [503, 126] width 32 height 13
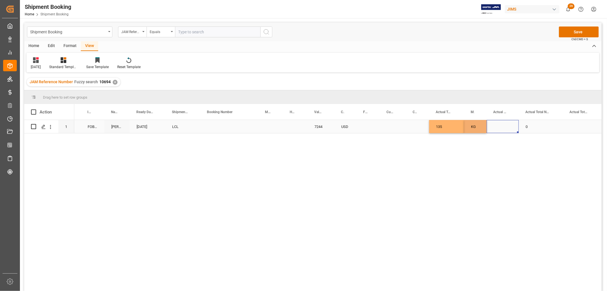
click at [498, 125] on div "Press SPACE to select this row." at bounding box center [503, 126] width 32 height 13
click at [499, 132] on input "Press SPACE to select this row." at bounding box center [502, 129] width 23 height 11
type input "24"
click at [403, 126] on div "Press SPACE to select this row." at bounding box center [393, 126] width 26 height 13
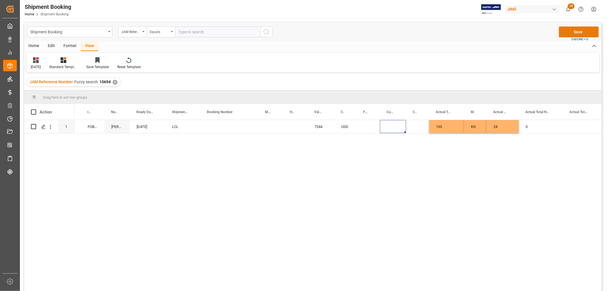
click at [579, 29] on button "Save" at bounding box center [579, 31] width 40 height 11
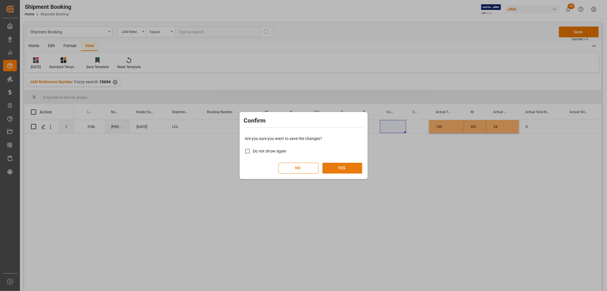
click at [329, 169] on button "YES" at bounding box center [343, 168] width 40 height 11
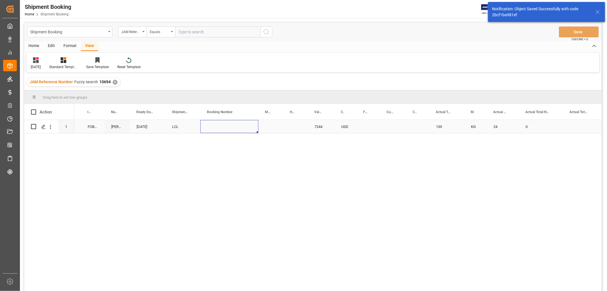
click at [241, 128] on div "Press SPACE to select this row." at bounding box center [229, 126] width 58 height 13
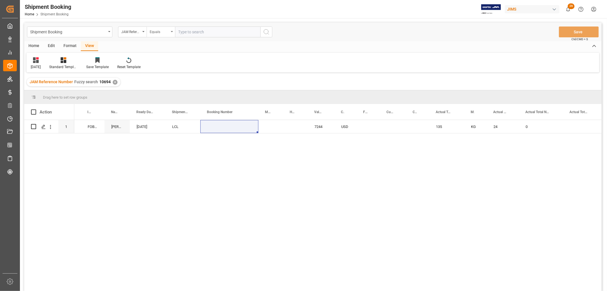
click at [171, 32] on icon "open menu" at bounding box center [172, 31] width 2 height 1
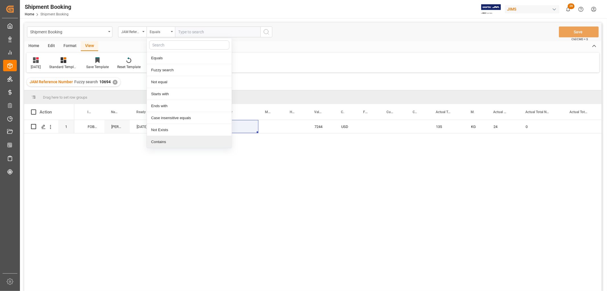
click at [262, 205] on div "730187 COR-TEK CORPORATION - Korea FOB Incheon KR DELMAR 08-30-2025 LCL 7244 US…" at bounding box center [337, 207] width 527 height 174
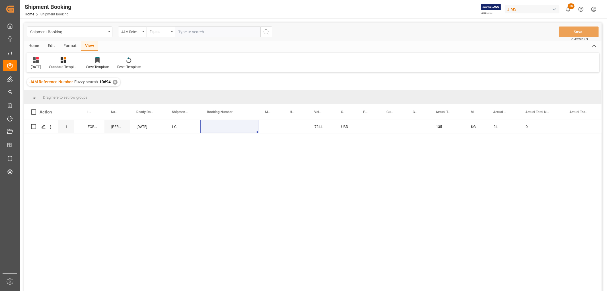
click at [171, 32] on div "Equals" at bounding box center [161, 31] width 28 height 11
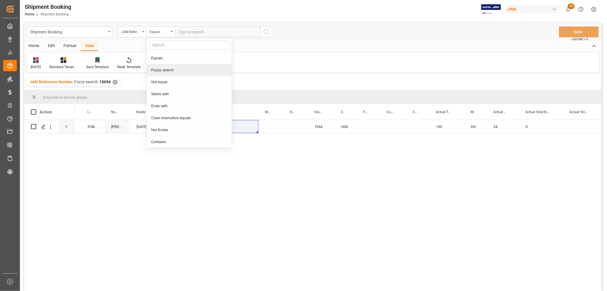
click at [167, 71] on div "Fuzzy search" at bounding box center [189, 70] width 85 height 12
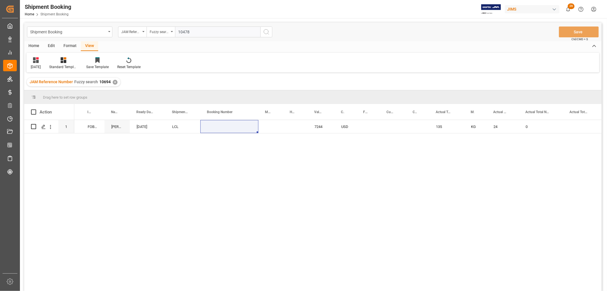
type input "10478"
click at [113, 83] on div "✕" at bounding box center [115, 82] width 5 height 5
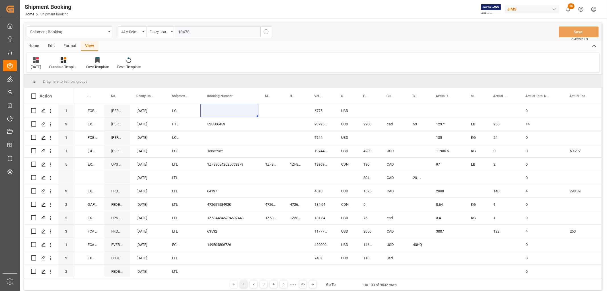
click at [268, 32] on icon "search button" at bounding box center [266, 31] width 7 height 7
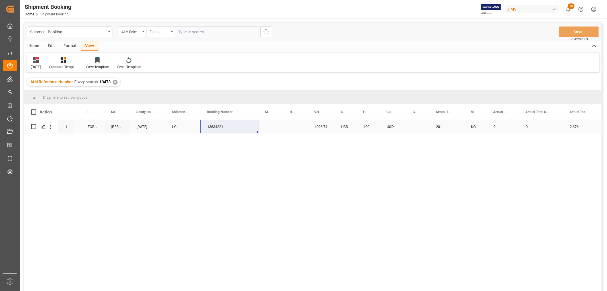
click at [173, 129] on div "LCL" at bounding box center [182, 126] width 21 height 13
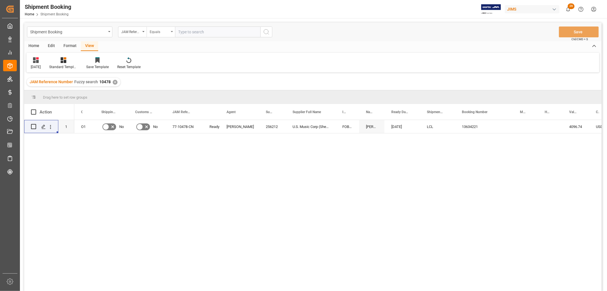
click at [174, 31] on div "Equals" at bounding box center [161, 31] width 28 height 11
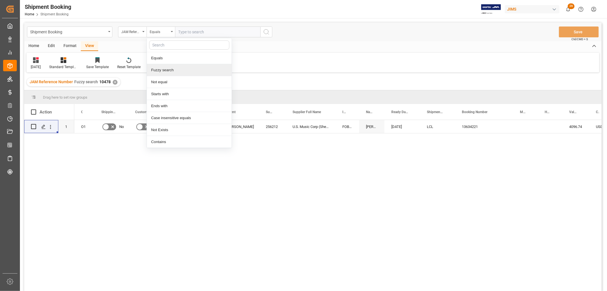
click at [170, 68] on div "Fuzzy search" at bounding box center [189, 70] width 85 height 12
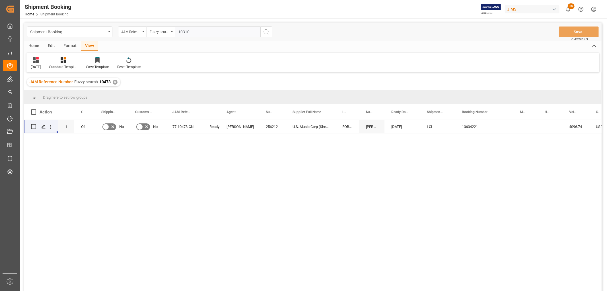
type input "10310"
click at [267, 32] on icon "search button" at bounding box center [266, 31] width 7 height 7
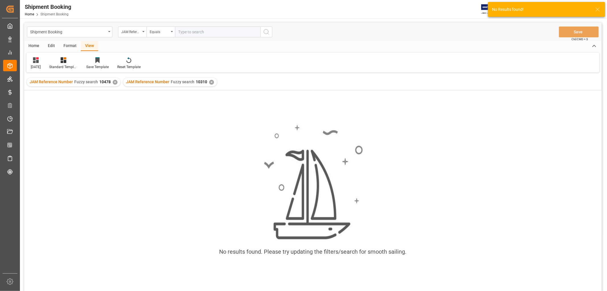
click at [115, 81] on div "✕" at bounding box center [115, 82] width 5 height 5
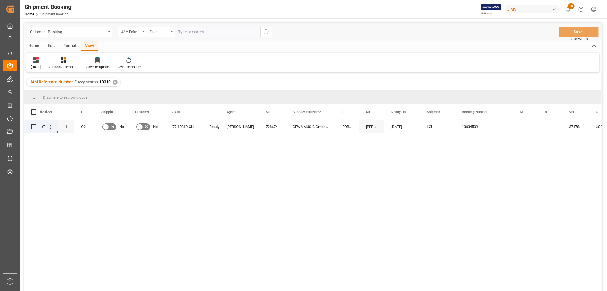
click at [173, 32] on div "Equals" at bounding box center [161, 31] width 28 height 11
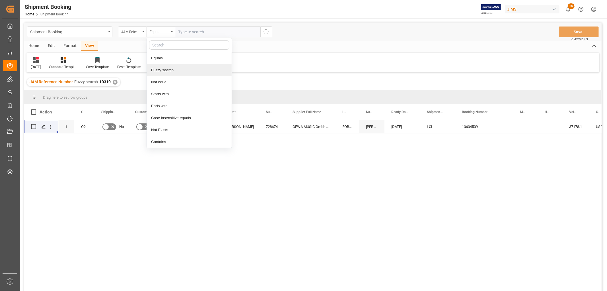
click at [163, 69] on div "Fuzzy search" at bounding box center [189, 70] width 85 height 12
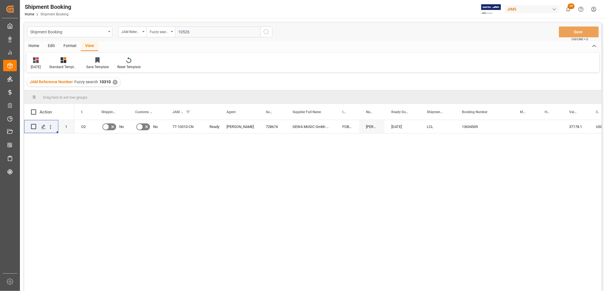
type input "10526"
click at [268, 31] on icon "search button" at bounding box center [266, 31] width 7 height 7
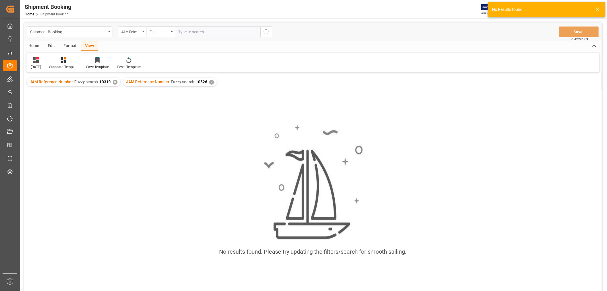
click at [114, 81] on div "✕" at bounding box center [115, 82] width 5 height 5
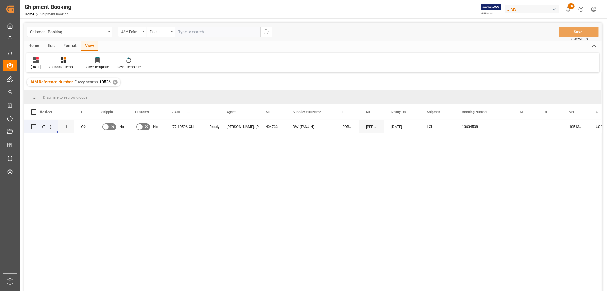
click at [87, 46] on div "View" at bounding box center [89, 46] width 17 height 10
click at [41, 69] on div "[DATE]" at bounding box center [36, 66] width 10 height 5
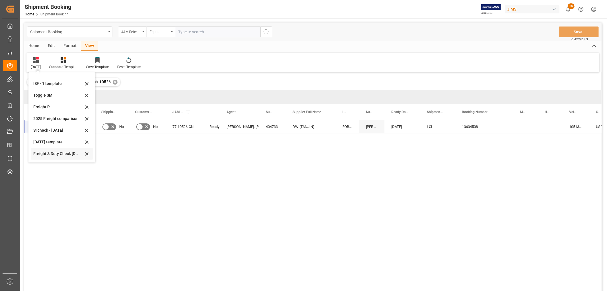
scroll to position [31, 0]
click at [46, 153] on div "[DATE]" at bounding box center [59, 154] width 50 height 6
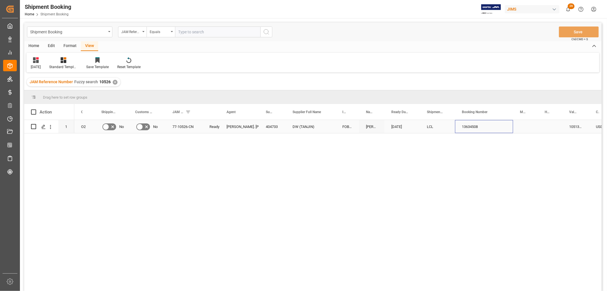
click at [473, 127] on div "13634508" at bounding box center [484, 126] width 58 height 13
drag, startPoint x: 512, startPoint y: 131, endPoint x: 522, endPoint y: 132, distance: 10.0
click at [550, 125] on div "Press SPACE to select this row." at bounding box center [550, 126] width 24 height 13
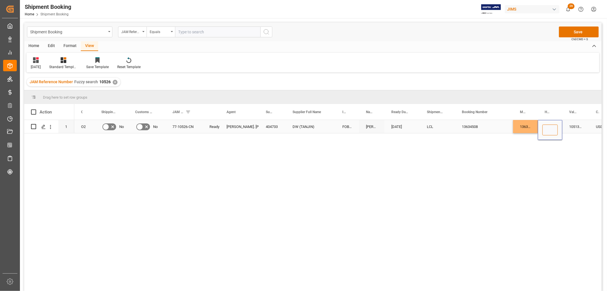
click at [549, 128] on input "Press SPACE to select this row." at bounding box center [550, 129] width 15 height 11
paste input "DMCNSY080143"
type input "DMCNSY080143"
click at [502, 130] on div "13634508" at bounding box center [484, 126] width 58 height 13
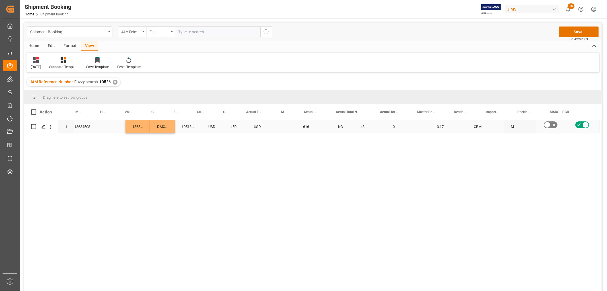
scroll to position [0, 445]
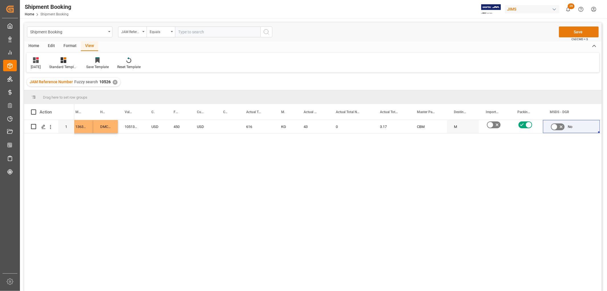
click at [586, 31] on button "Save" at bounding box center [579, 31] width 40 height 11
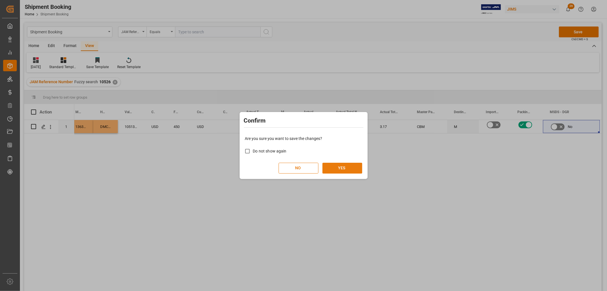
click at [357, 170] on button "YES" at bounding box center [343, 168] width 40 height 11
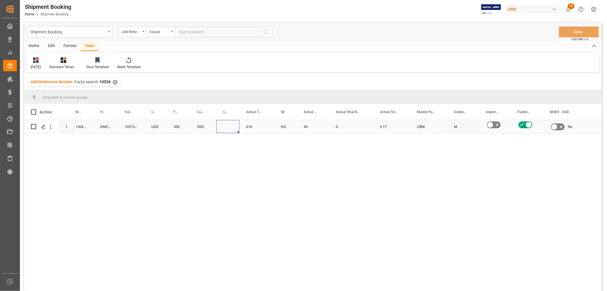
click at [229, 123] on div "Press SPACE to select this row." at bounding box center [227, 126] width 23 height 13
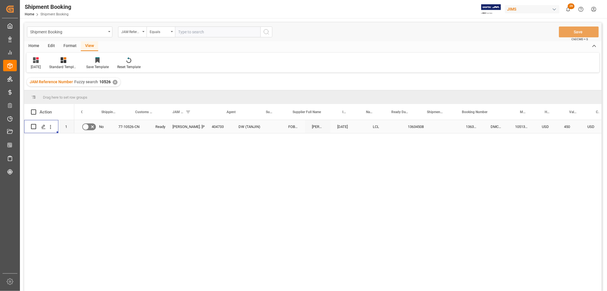
scroll to position [0, 0]
click at [46, 128] on div "Press SPACE to select this row." at bounding box center [43, 127] width 9 height 11
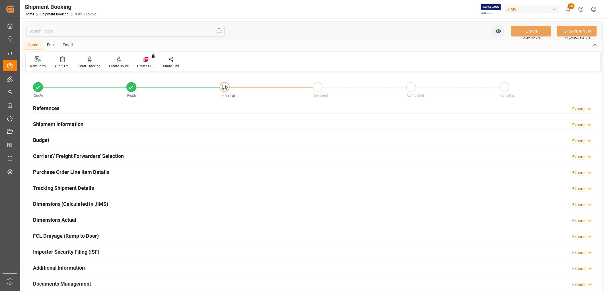
click at [72, 156] on h2 "Carriers'/ Freight Forwarders' Selection" at bounding box center [78, 156] width 91 height 8
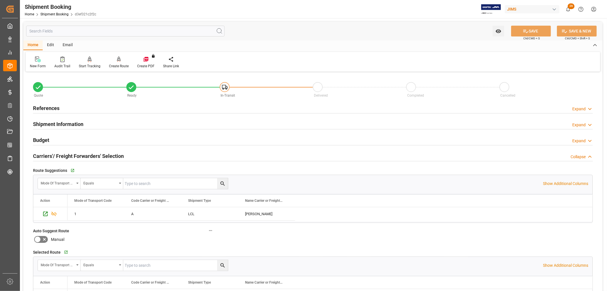
click at [72, 156] on h2 "Carriers'/ Freight Forwarders' Selection" at bounding box center [78, 156] width 91 height 8
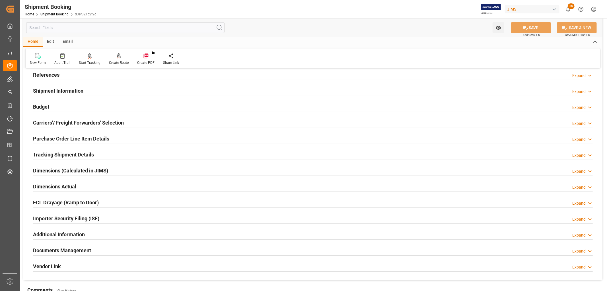
scroll to position [63, 0]
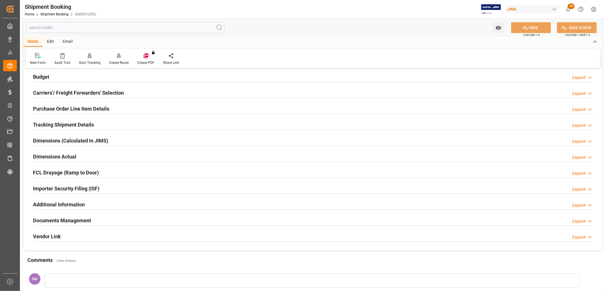
click at [66, 217] on h2 "Documents Management" at bounding box center [62, 220] width 58 height 8
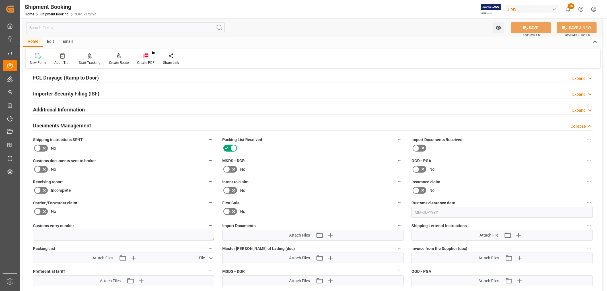
scroll to position [95, 0]
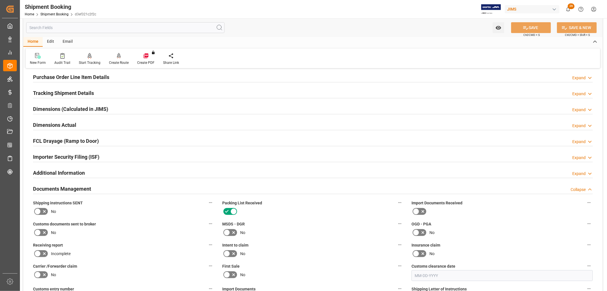
click at [50, 94] on h2 "Tracking Shipment Details" at bounding box center [63, 93] width 61 height 8
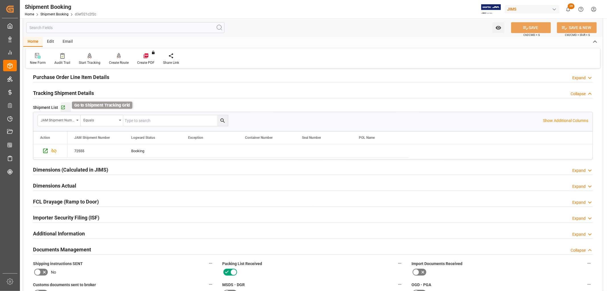
click at [61, 105] on icon "button" at bounding box center [63, 107] width 5 height 5
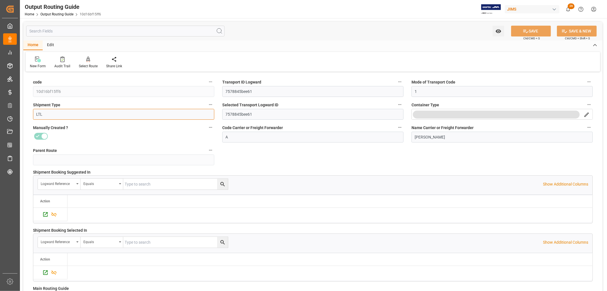
click at [59, 113] on input "LTL" at bounding box center [123, 114] width 181 height 11
drag, startPoint x: 50, startPoint y: 117, endPoint x: 23, endPoint y: 117, distance: 27.0
click at [23, 117] on div "code 10d16bf15ff6 Transport ID Logward 7578845bee61 Mode of Transport Code 1 Sh…" at bounding box center [312, 221] width 579 height 297
click at [60, 115] on input "LTL" at bounding box center [123, 114] width 181 height 11
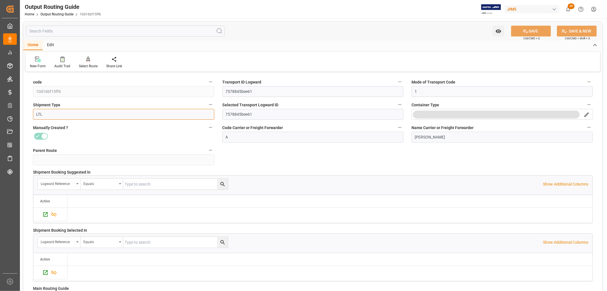
drag, startPoint x: 60, startPoint y: 115, endPoint x: 33, endPoint y: 115, distance: 26.8
click at [33, 115] on input "LTL" at bounding box center [123, 114] width 181 height 11
type input "LCL"
click at [65, 145] on div "Parent Route" at bounding box center [123, 155] width 189 height 23
click at [138, 114] on input "LCL" at bounding box center [123, 114] width 181 height 11
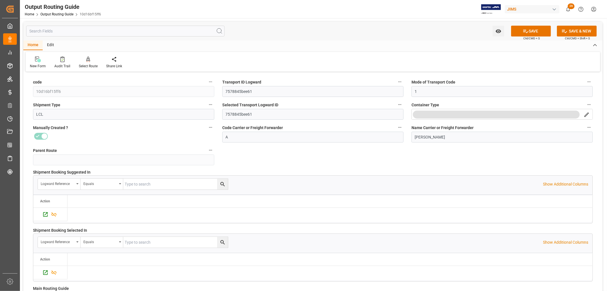
click at [126, 99] on div "Shipment Type LCL" at bounding box center [123, 110] width 189 height 23
click at [539, 31] on button "SAVE" at bounding box center [531, 31] width 40 height 11
click at [30, 15] on link "Home" at bounding box center [29, 14] width 9 height 4
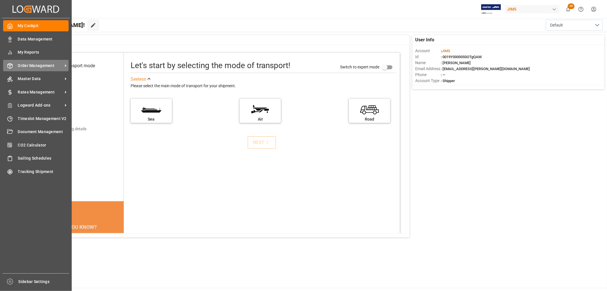
click at [32, 64] on span "Order Management" at bounding box center [40, 66] width 45 height 6
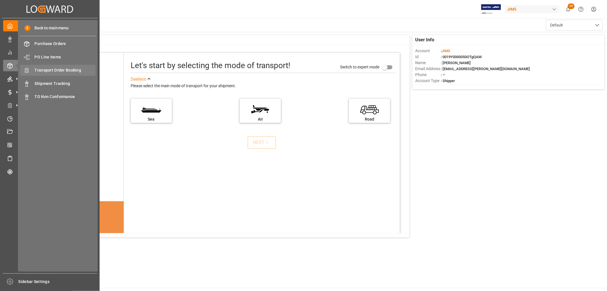
click at [49, 69] on span "Transport Order Booking" at bounding box center [65, 70] width 61 height 6
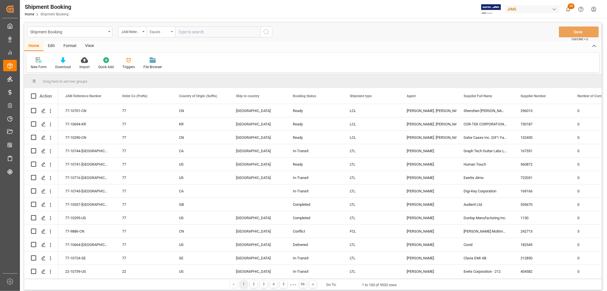
click at [173, 30] on div "Equals" at bounding box center [161, 31] width 28 height 11
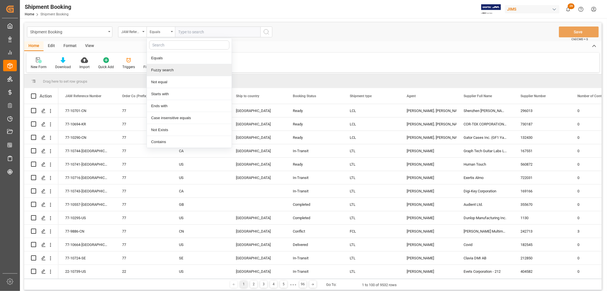
click at [166, 71] on div "Fuzzy search" at bounding box center [189, 70] width 85 height 12
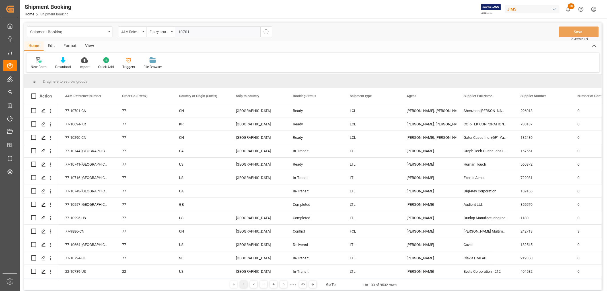
type input "10701"
click at [264, 30] on icon "search button" at bounding box center [266, 31] width 7 height 7
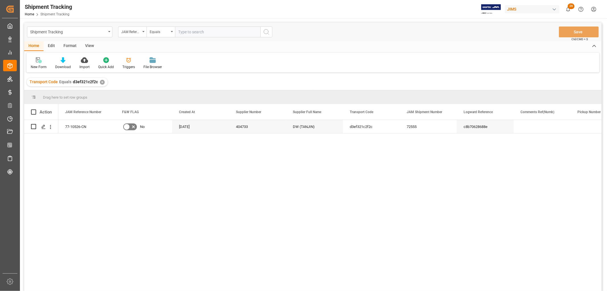
click at [90, 44] on div "View" at bounding box center [89, 46] width 17 height 10
click at [33, 66] on div "Default" at bounding box center [36, 66] width 11 height 5
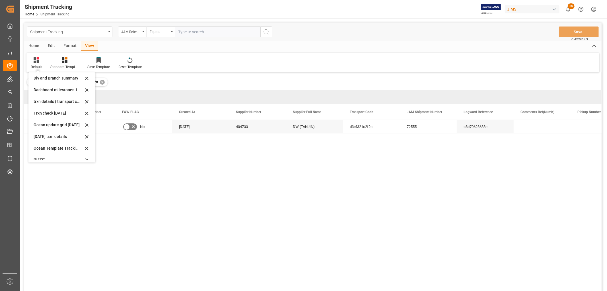
scroll to position [63, 0]
click at [36, 156] on div "[DATE]" at bounding box center [59, 157] width 50 height 6
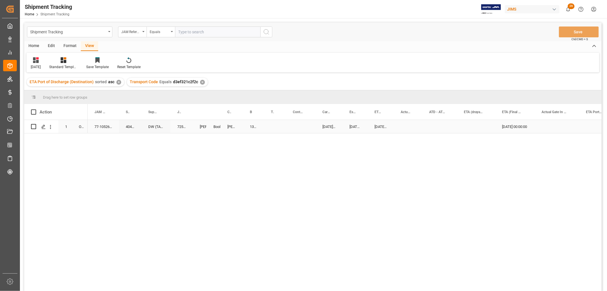
click at [257, 125] on div "13634508" at bounding box center [253, 126] width 21 height 13
click at [254, 129] on div "13634508" at bounding box center [253, 126] width 21 height 13
drag, startPoint x: 263, startPoint y: 132, endPoint x: 282, endPoint y: 132, distance: 19.6
click at [580, 32] on button "Save" at bounding box center [579, 31] width 40 height 11
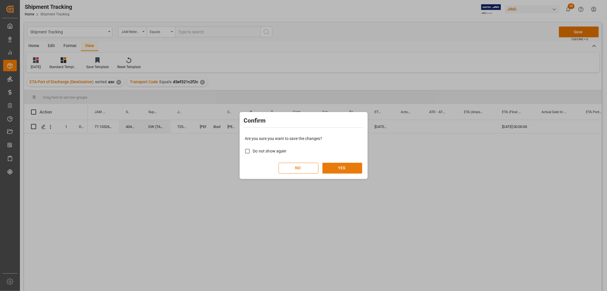
click at [332, 172] on button "YES" at bounding box center [343, 168] width 40 height 11
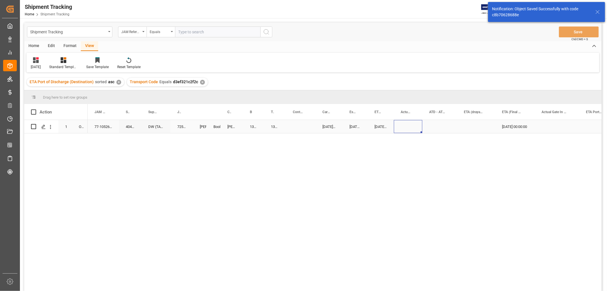
click at [410, 124] on div "Press SPACE to select this row." at bounding box center [408, 126] width 28 height 13
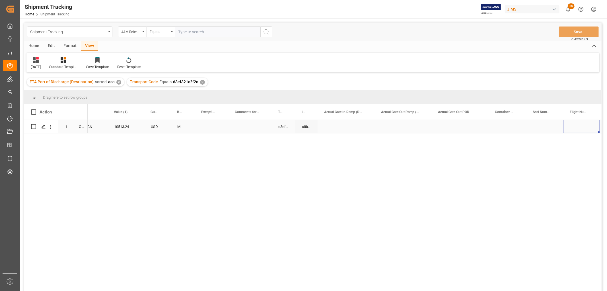
scroll to position [0, 752]
click at [466, 127] on div "Press SPACE to select this row." at bounding box center [472, 126] width 38 height 13
click at [467, 127] on input "Press SPACE to select this row." at bounding box center [471, 129] width 29 height 11
paste input "OOCU9491518"
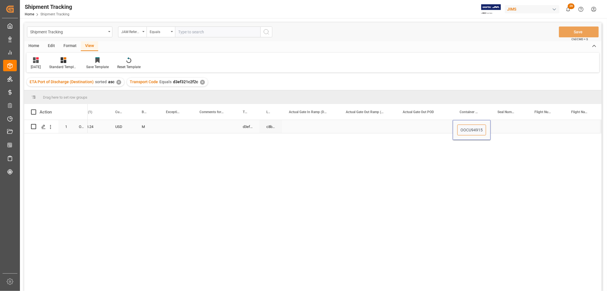
scroll to position [0, 4]
type input "OOCU9491518"
click at [511, 117] on div "Seal Number" at bounding box center [507, 112] width 18 height 16
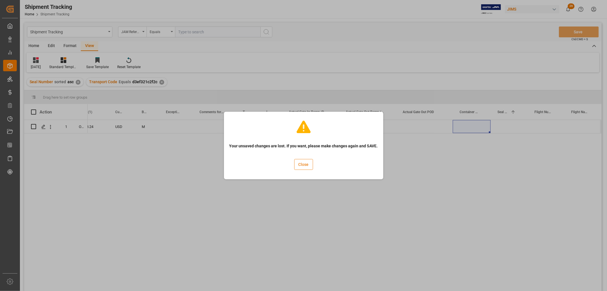
click at [303, 166] on button "Close" at bounding box center [303, 164] width 19 height 11
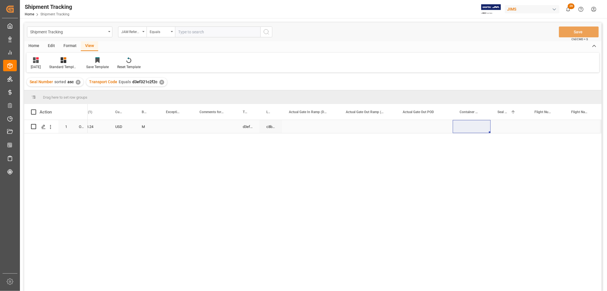
click at [475, 126] on div "Press SPACE to select this row." at bounding box center [472, 126] width 38 height 13
click at [475, 129] on input "Press SPACE to select this row." at bounding box center [471, 129] width 29 height 11
paste input "OOCU9491518"
type input "OOCU9491518"
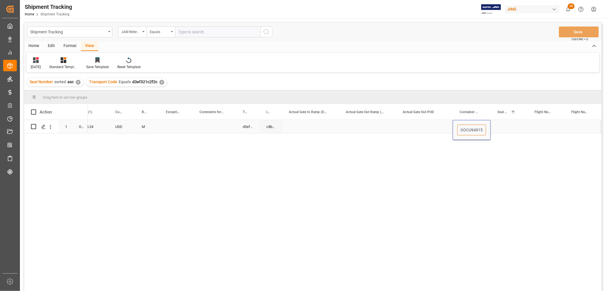
scroll to position [0, 4]
click at [496, 122] on div "Press SPACE to select this row." at bounding box center [509, 126] width 37 height 13
click at [505, 126] on div "Press SPACE to select this row." at bounding box center [509, 126] width 37 height 13
click at [504, 131] on input "Press SPACE to select this row." at bounding box center [509, 129] width 28 height 11
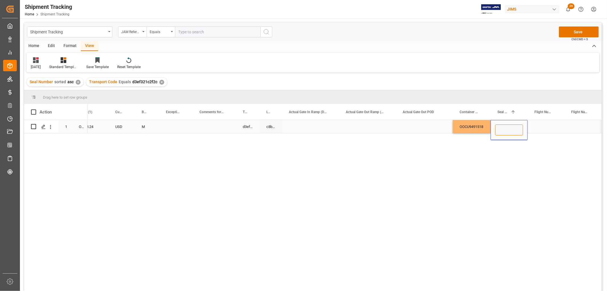
paste input "Z373577"
type input "Z373577"
click at [404, 123] on div "Press SPACE to select this row." at bounding box center [424, 126] width 57 height 13
click at [582, 30] on button "Save" at bounding box center [579, 31] width 40 height 11
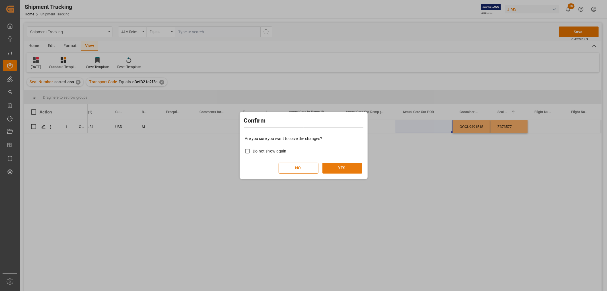
click at [338, 167] on button "YES" at bounding box center [343, 168] width 40 height 11
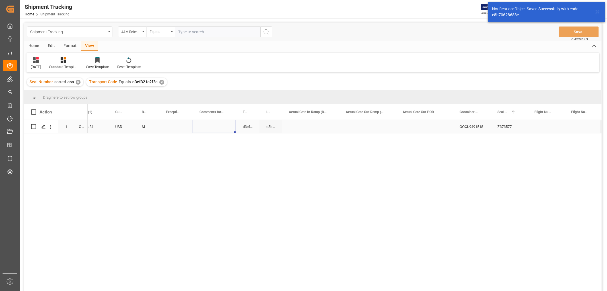
click at [193, 122] on div "Press SPACE to select this row." at bounding box center [214, 126] width 43 height 13
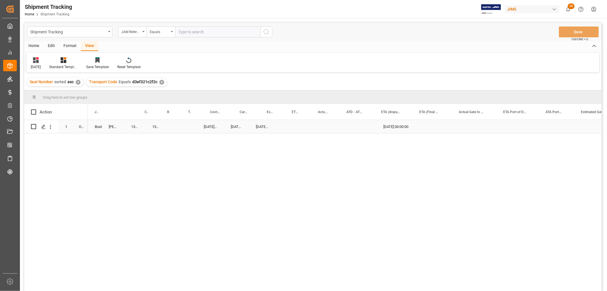
scroll to position [0, 0]
click at [297, 121] on div "Press SPACE to select this row." at bounding box center [301, 126] width 30 height 13
click at [305, 127] on button "Select" at bounding box center [301, 129] width 20 height 11
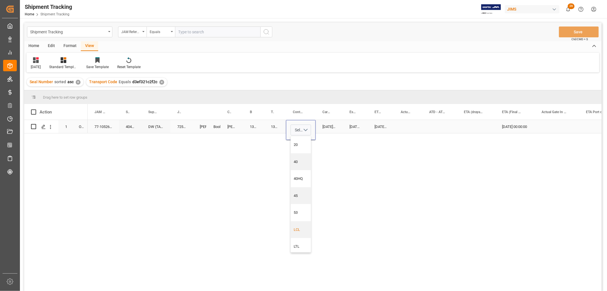
click at [301, 231] on div "LCL" at bounding box center [301, 230] width 14 height 6
click at [358, 121] on div "[DATE] 00:00:00" at bounding box center [355, 126] width 25 height 13
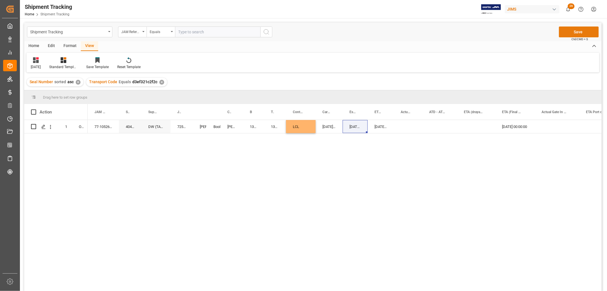
click at [576, 30] on button "Save" at bounding box center [579, 31] width 40 height 11
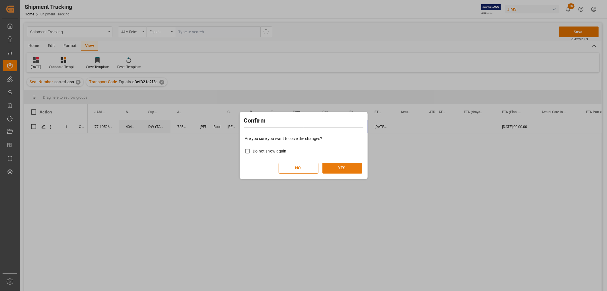
click at [345, 170] on button "YES" at bounding box center [343, 168] width 40 height 11
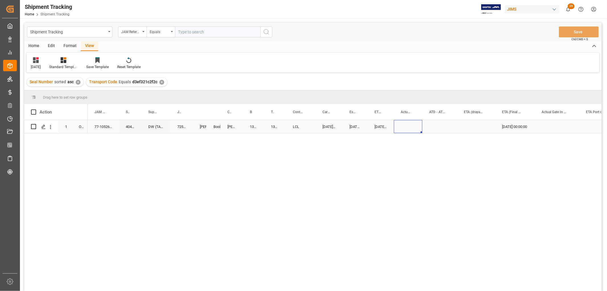
click at [397, 127] on div "Press SPACE to select this row." at bounding box center [408, 126] width 28 height 13
